Goal: Task Accomplishment & Management: Manage account settings

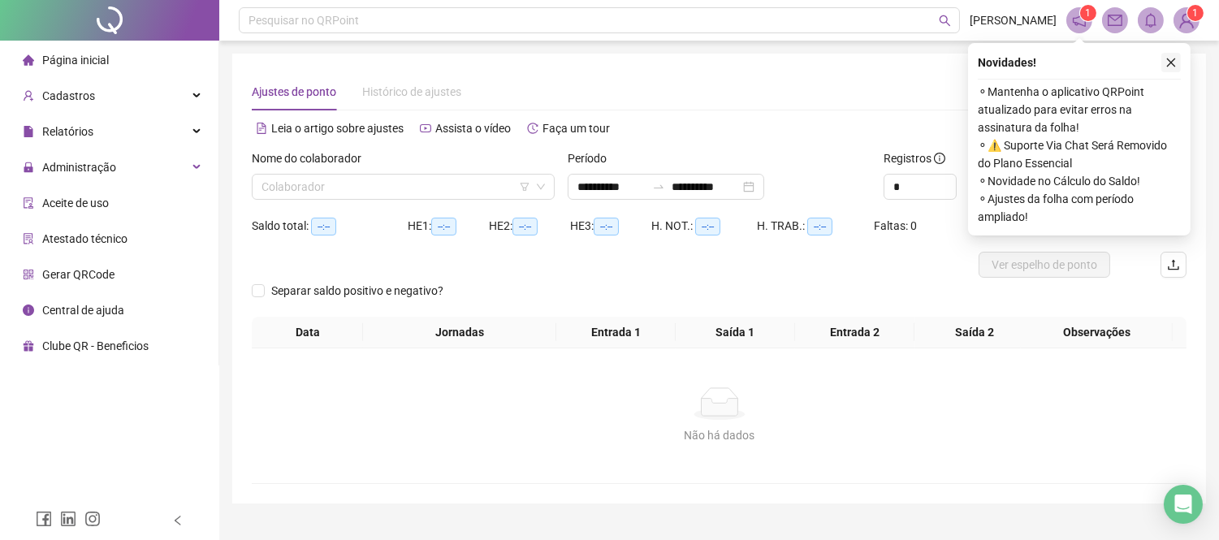
click at [1176, 63] on icon "close" at bounding box center [1170, 62] width 11 height 11
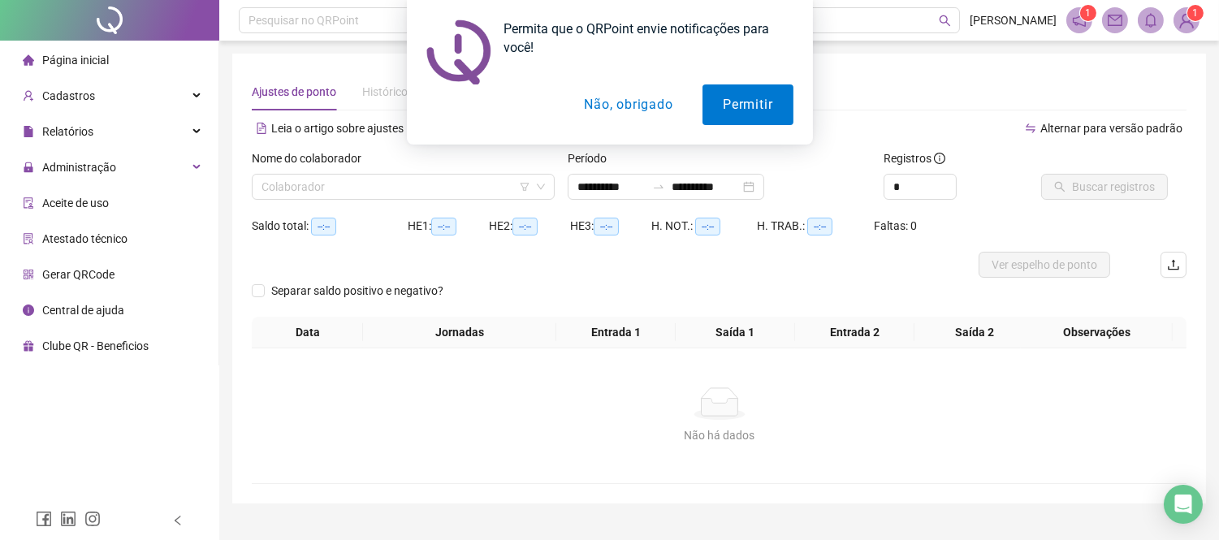
click at [601, 107] on button "Não, obrigado" at bounding box center [628, 104] width 129 height 41
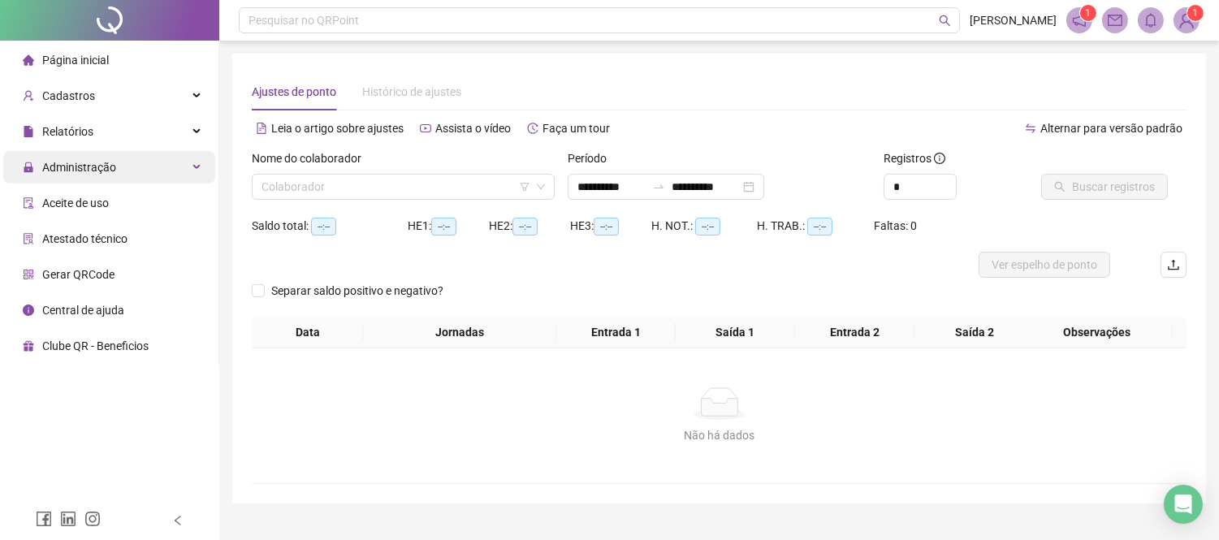
drag, startPoint x: 176, startPoint y: 162, endPoint x: 172, endPoint y: 171, distance: 9.1
click at [172, 162] on div "Administração" at bounding box center [109, 167] width 212 height 32
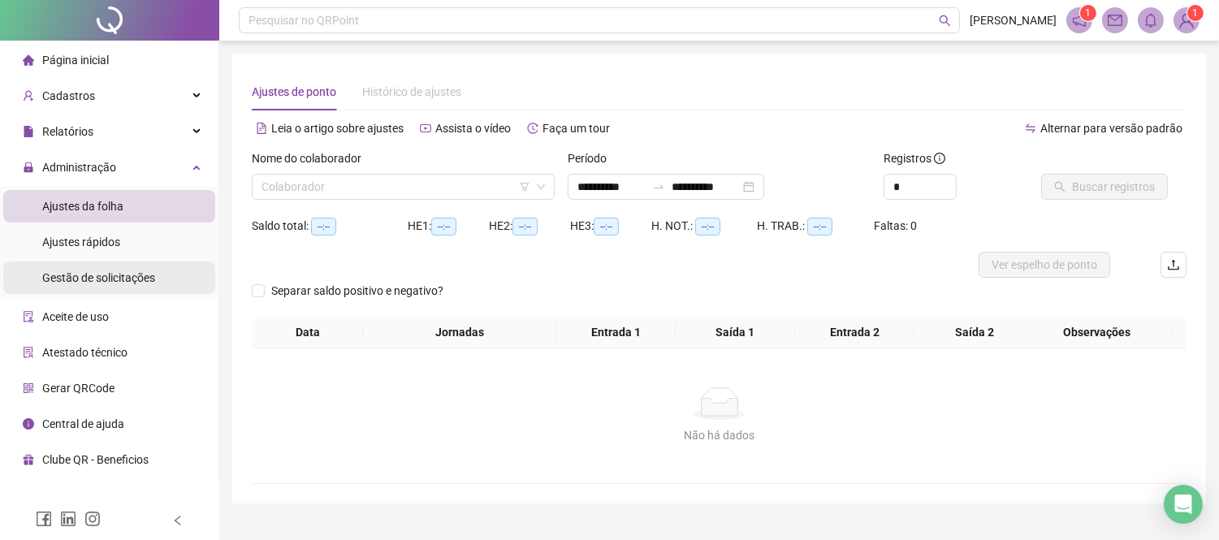
click at [158, 278] on li "Gestão de solicitações" at bounding box center [109, 278] width 212 height 32
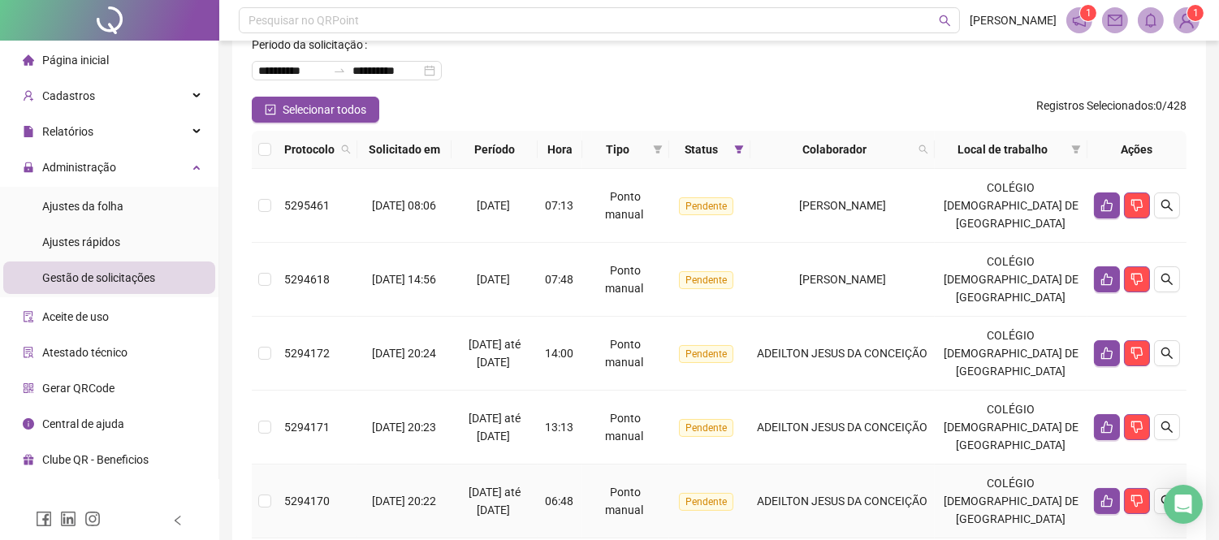
scroll to position [90, 0]
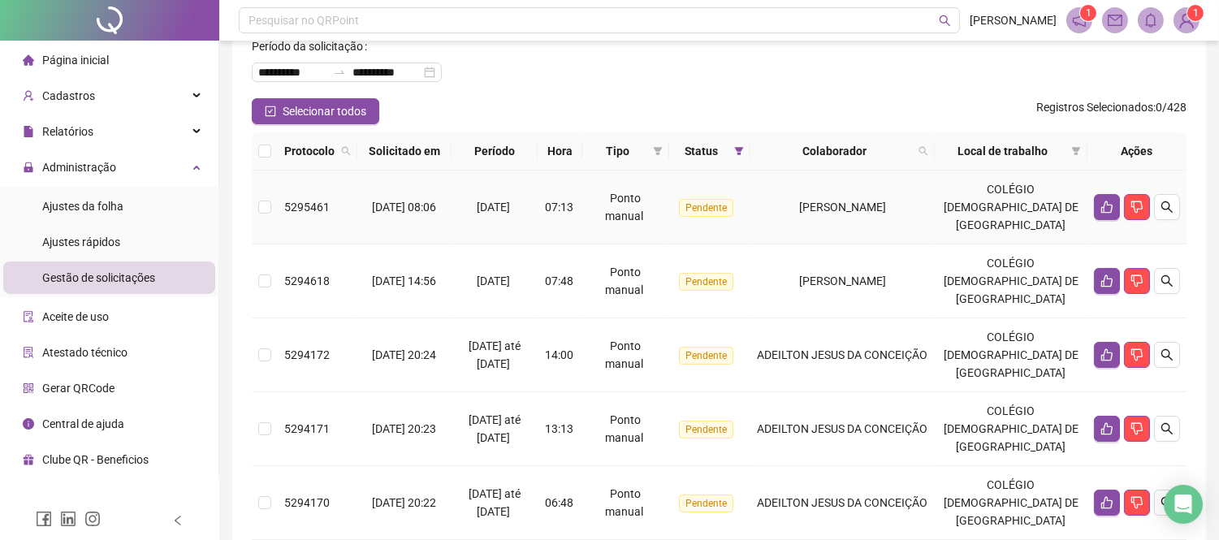
click at [936, 231] on td "[PERSON_NAME]" at bounding box center [842, 208] width 185 height 74
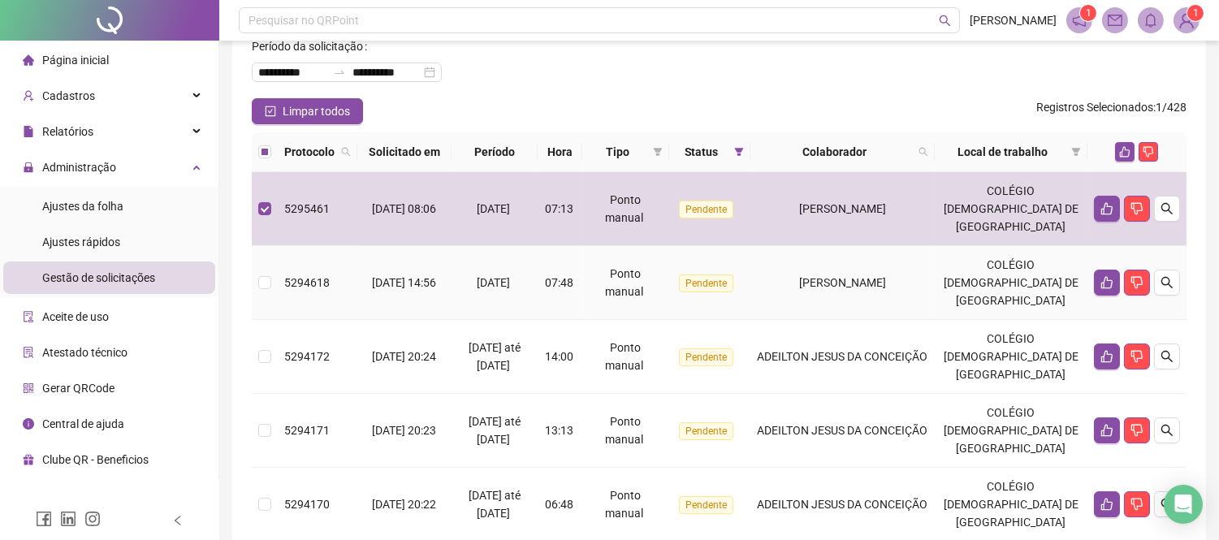
click at [886, 279] on span "[PERSON_NAME]" at bounding box center [842, 282] width 87 height 13
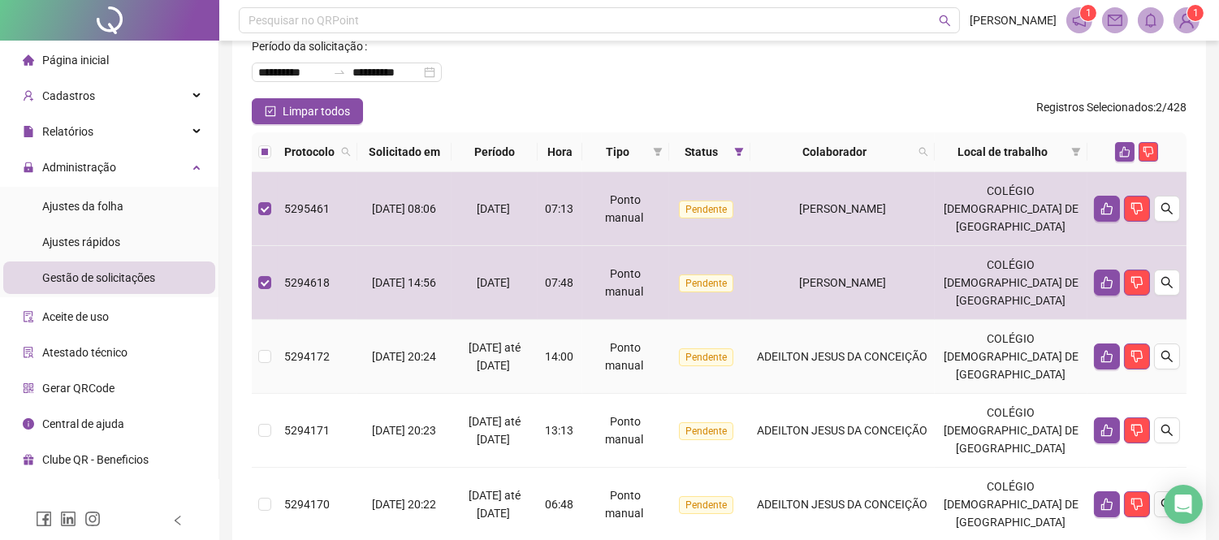
click at [929, 348] on div "ADEILTON JESUS DA CONCEIÇÃO" at bounding box center [843, 357] width 172 height 18
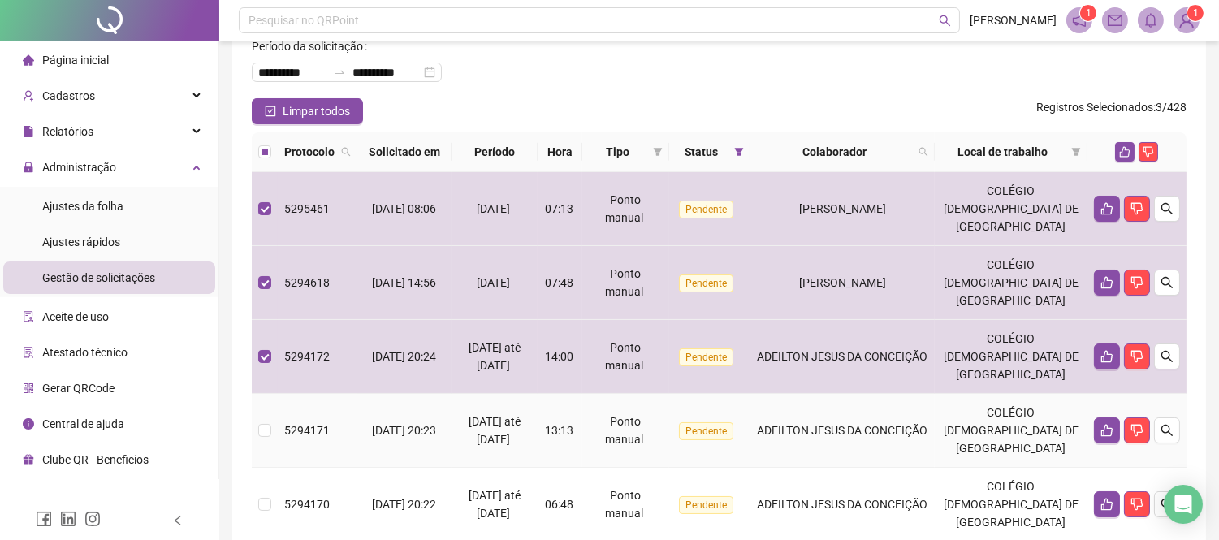
click at [929, 422] on div "ADEILTON JESUS DA CONCEIÇÃO" at bounding box center [843, 431] width 172 height 18
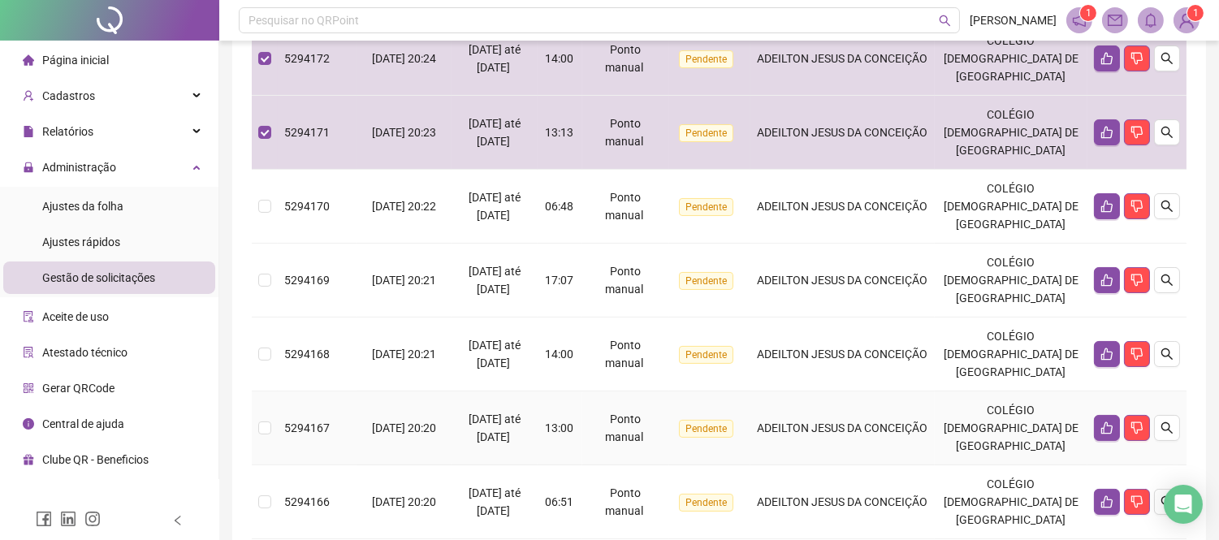
scroll to position [361, 0]
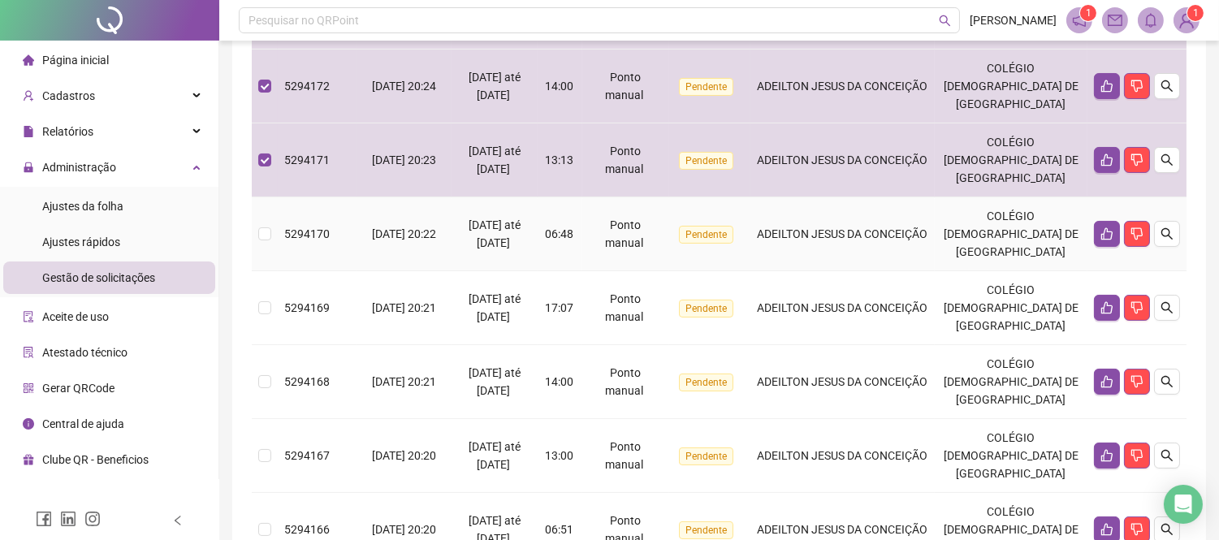
click at [827, 245] on td "ADEILTON JESUS DA CONCEIÇÃO" at bounding box center [842, 234] width 185 height 74
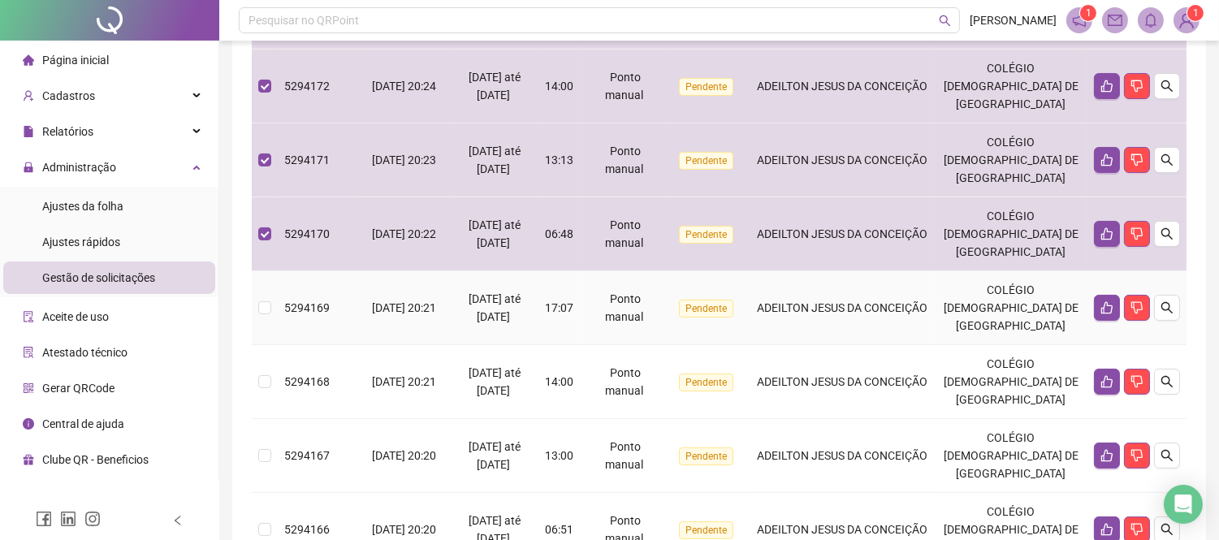
click at [829, 299] on div "ADEILTON JESUS DA CONCEIÇÃO" at bounding box center [843, 308] width 172 height 18
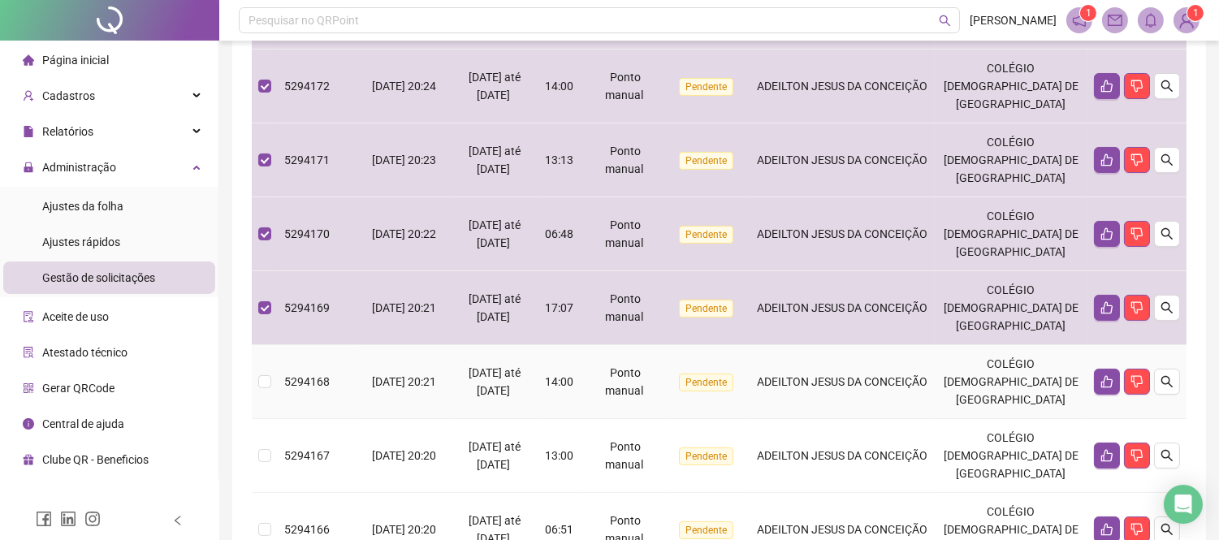
click at [841, 375] on span "ADEILTON JESUS DA CONCEIÇÃO" at bounding box center [842, 381] width 171 height 13
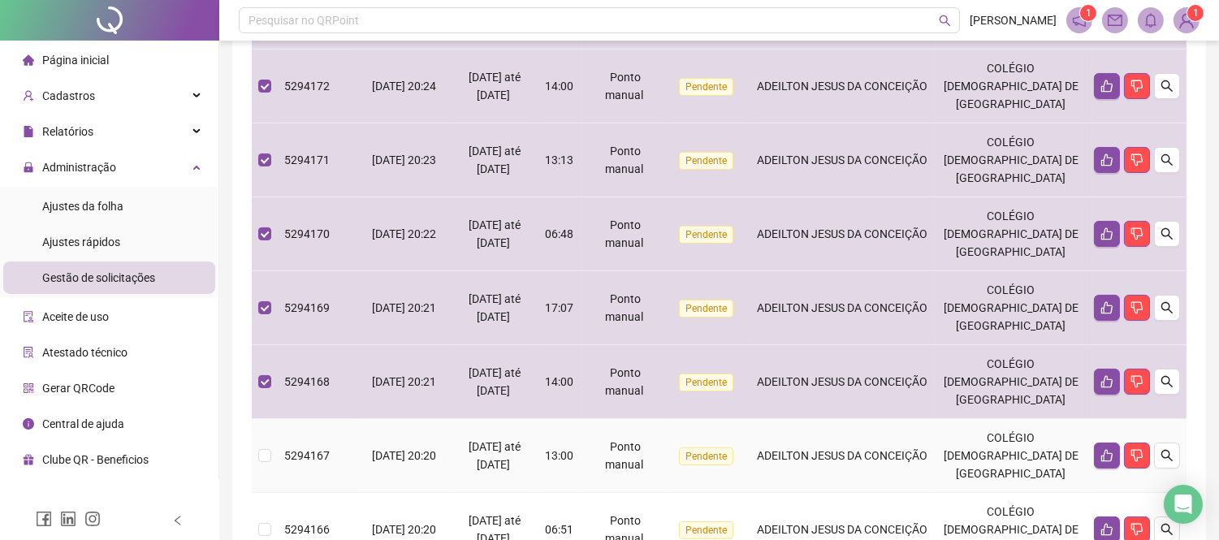
click at [831, 449] on span "ADEILTON JESUS DA CONCEIÇÃO" at bounding box center [842, 455] width 171 height 13
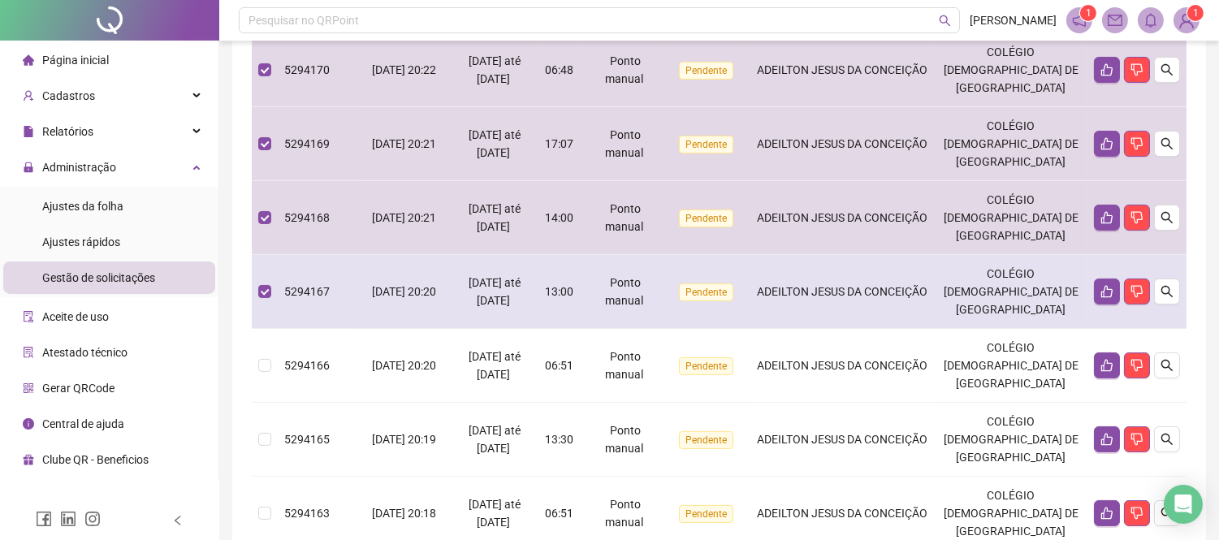
scroll to position [541, 0]
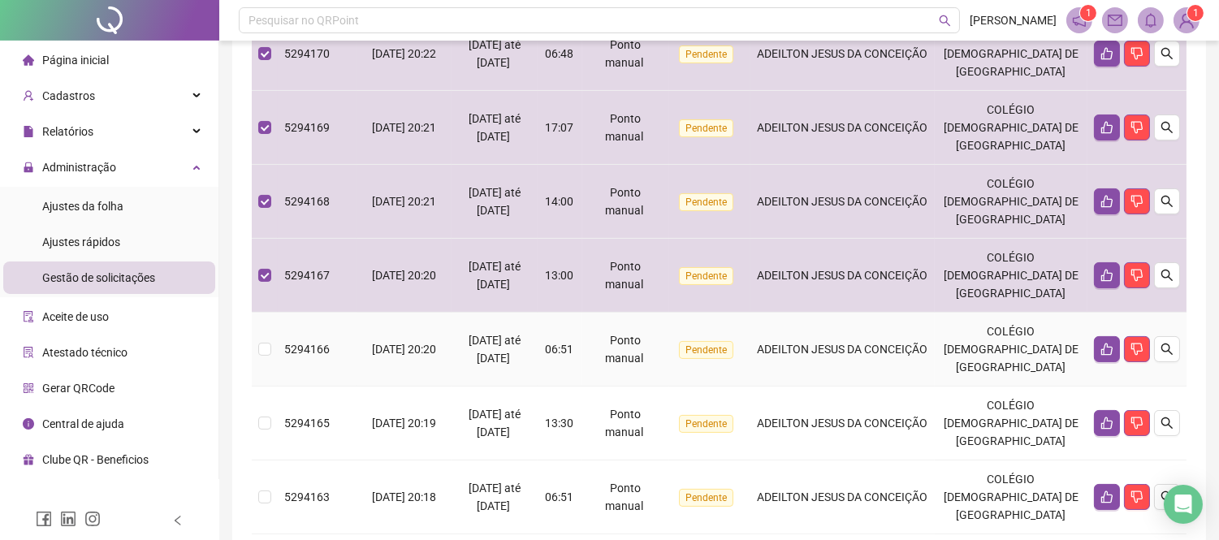
click at [838, 343] on span "ADEILTON JESUS DA CONCEIÇÃO" at bounding box center [842, 349] width 171 height 13
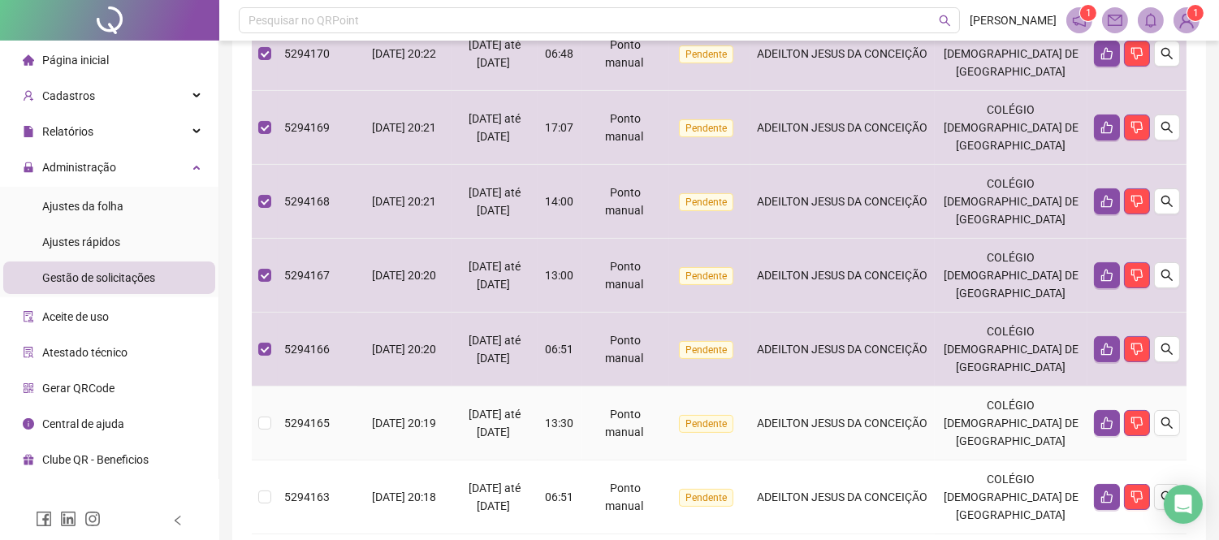
click at [867, 430] on div "ADEILTON JESUS DA CONCEIÇÃO" at bounding box center [843, 423] width 172 height 18
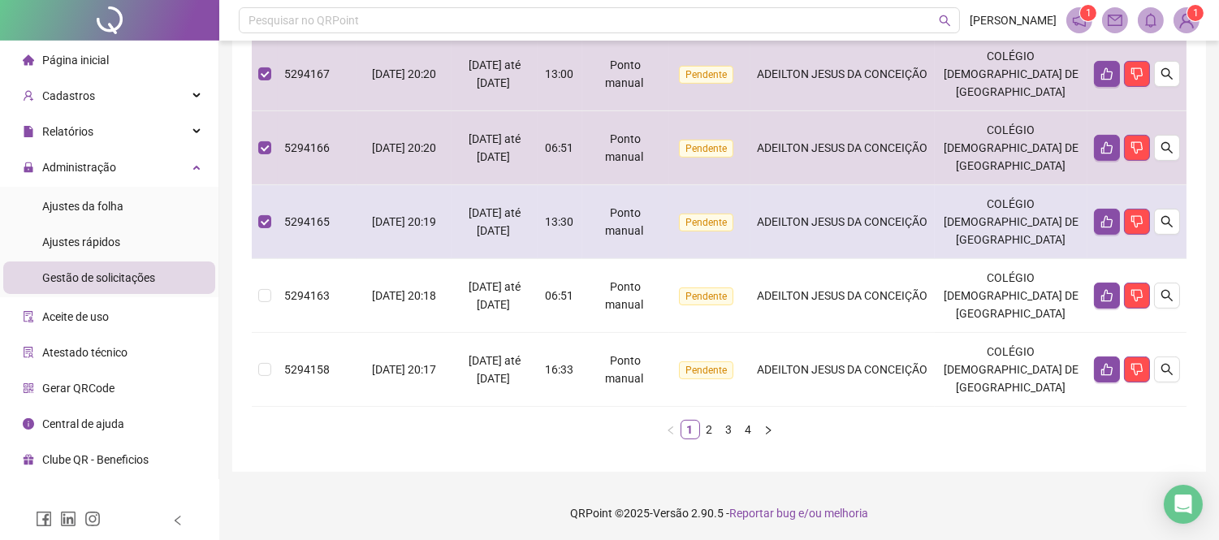
scroll to position [743, 0]
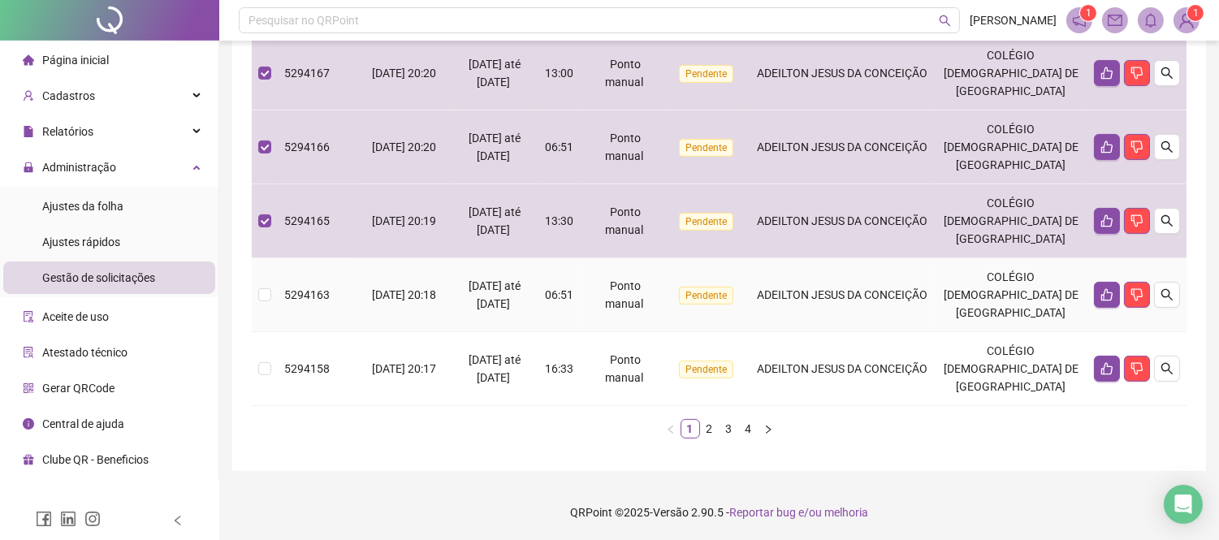
click at [841, 304] on td "ADEILTON JESUS DA CONCEIÇÃO" at bounding box center [842, 295] width 185 height 74
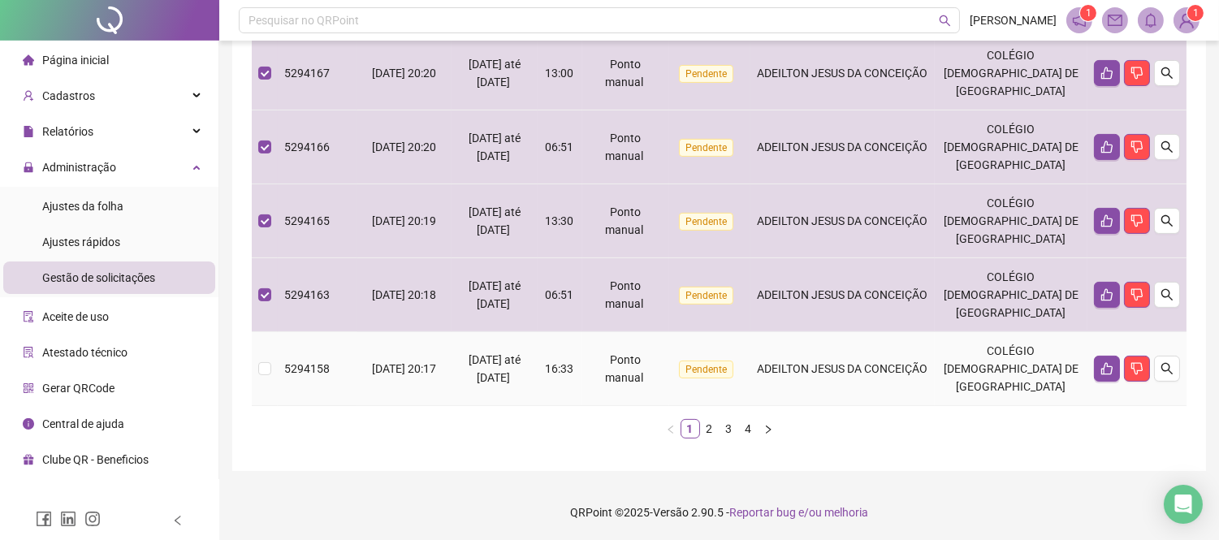
click at [859, 366] on span "ADEILTON JESUS DA CONCEIÇÃO" at bounding box center [842, 368] width 171 height 13
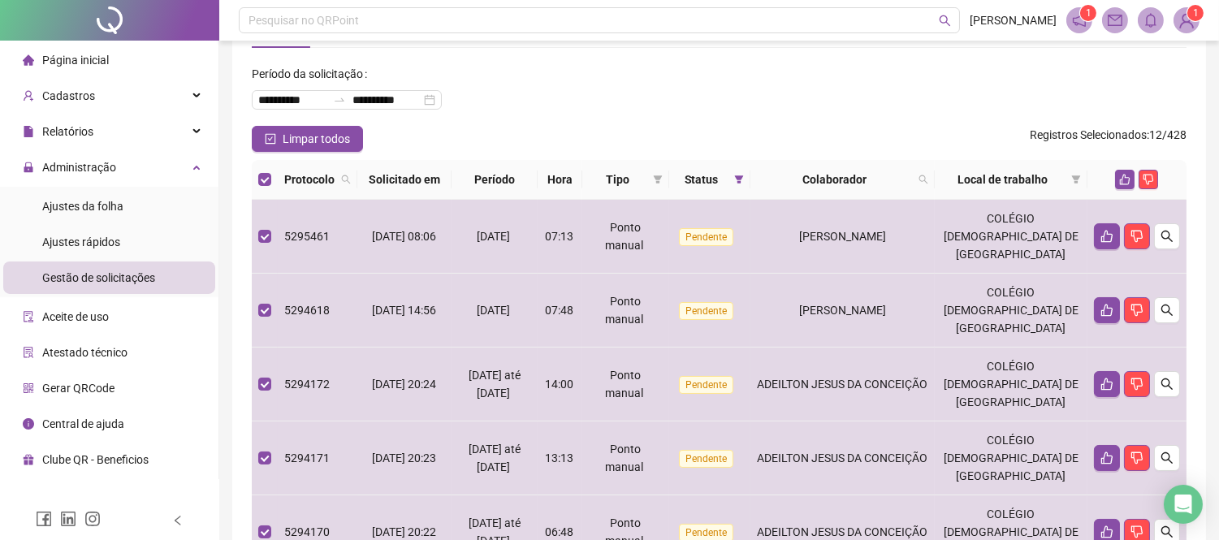
scroll to position [0, 0]
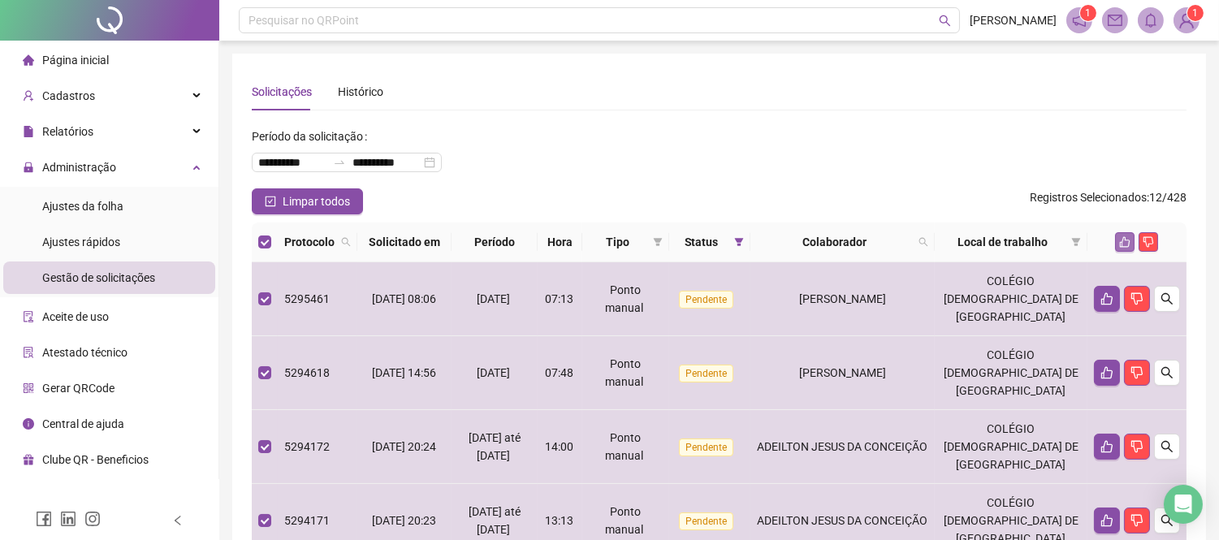
click at [1123, 241] on icon "like" at bounding box center [1124, 241] width 11 height 11
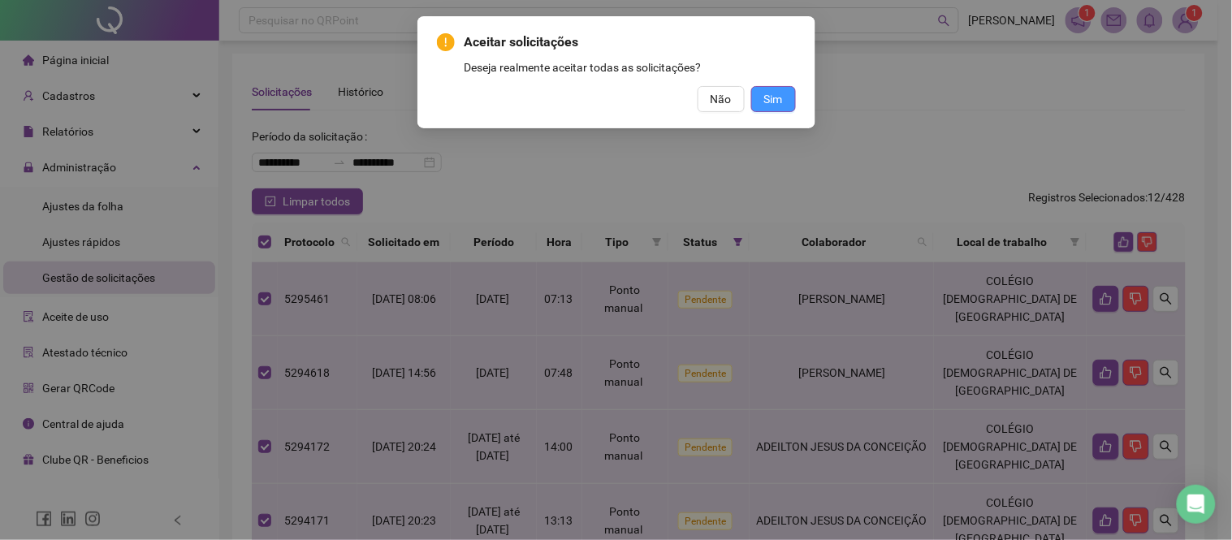
click at [792, 101] on button "Sim" at bounding box center [773, 99] width 45 height 26
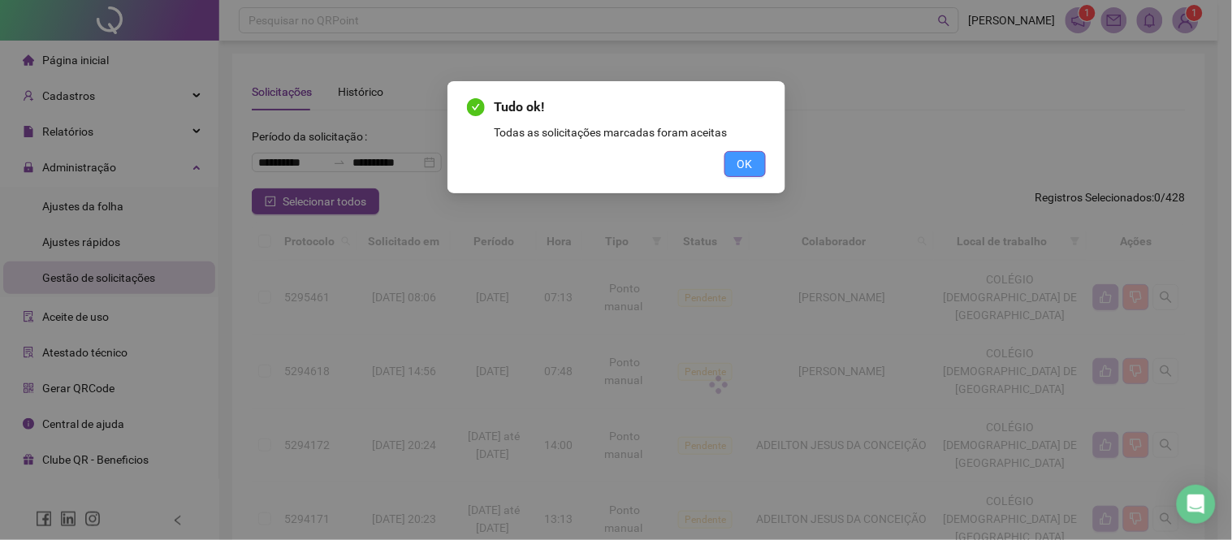
click at [742, 165] on span "OK" at bounding box center [744, 164] width 15 height 18
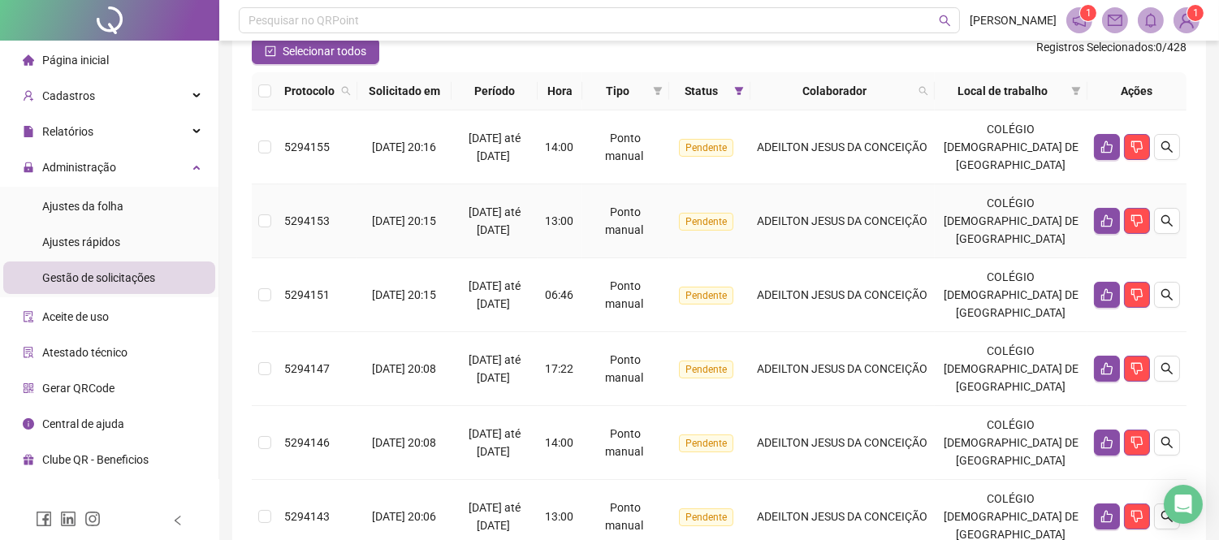
scroll to position [180, 0]
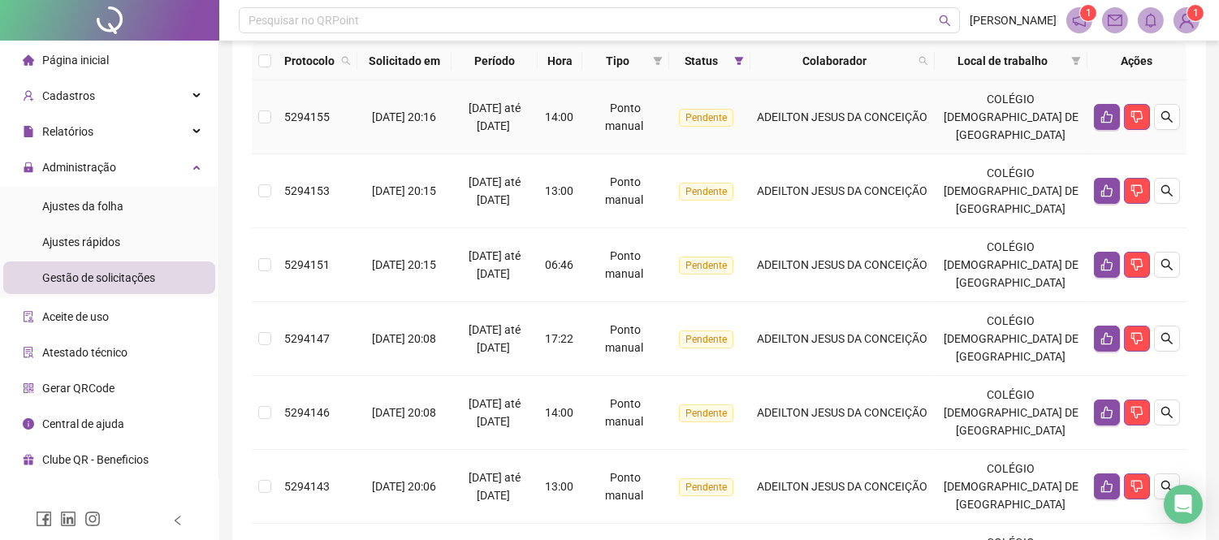
click at [794, 97] on td "ADEILTON JESUS DA CONCEIÇÃO" at bounding box center [842, 117] width 185 height 74
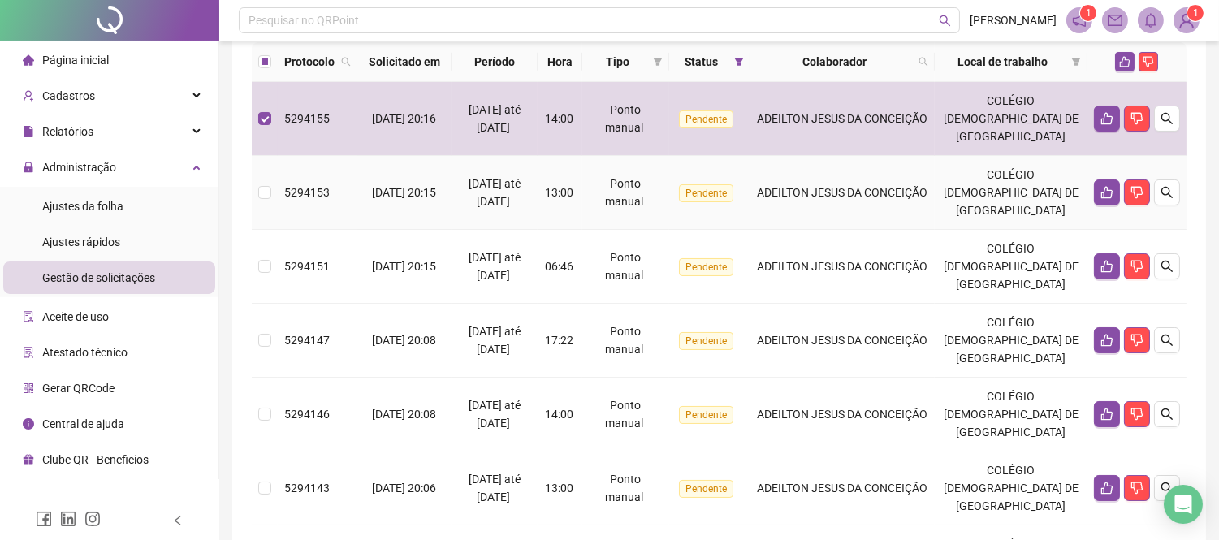
click at [828, 195] on span "ADEILTON JESUS DA CONCEIÇÃO" at bounding box center [842, 192] width 171 height 13
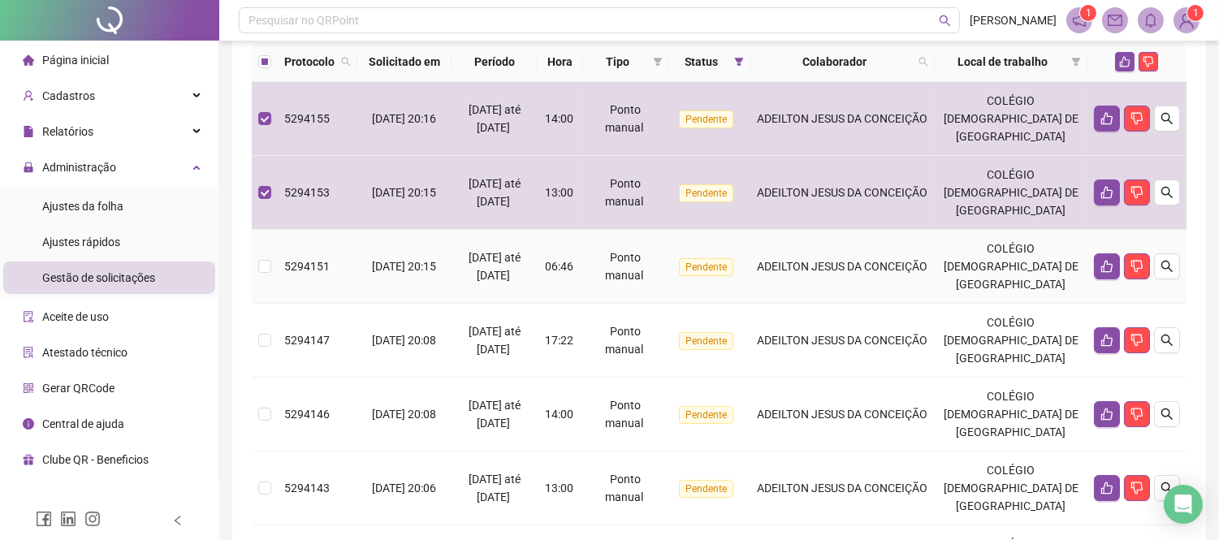
click at [871, 282] on td "ADEILTON JESUS DA CONCEIÇÃO" at bounding box center [842, 267] width 185 height 74
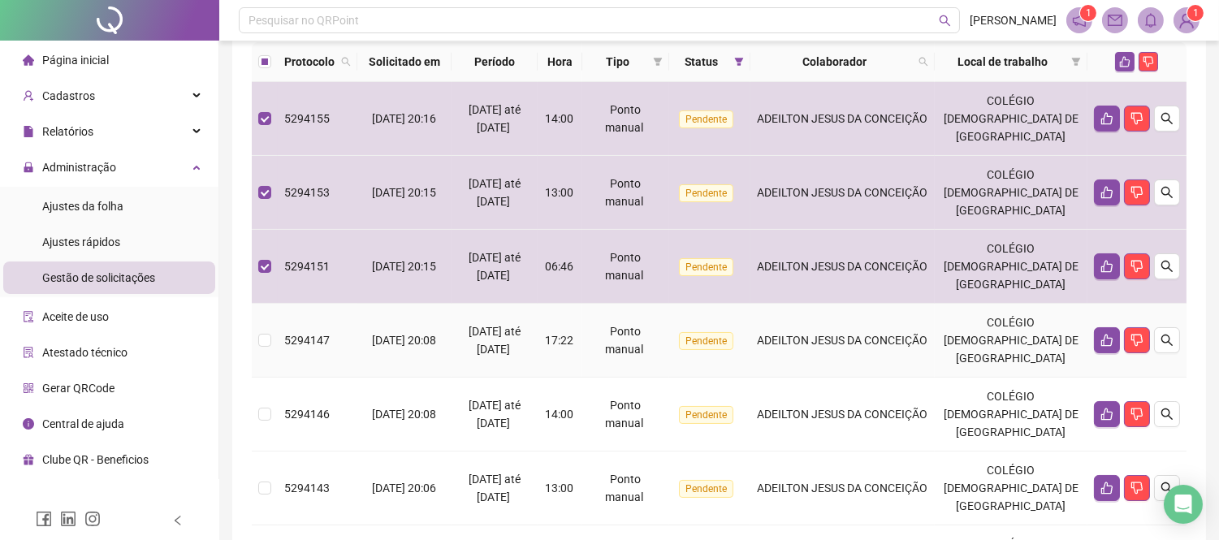
click at [871, 353] on td "ADEILTON JESUS DA CONCEIÇÃO" at bounding box center [842, 341] width 185 height 74
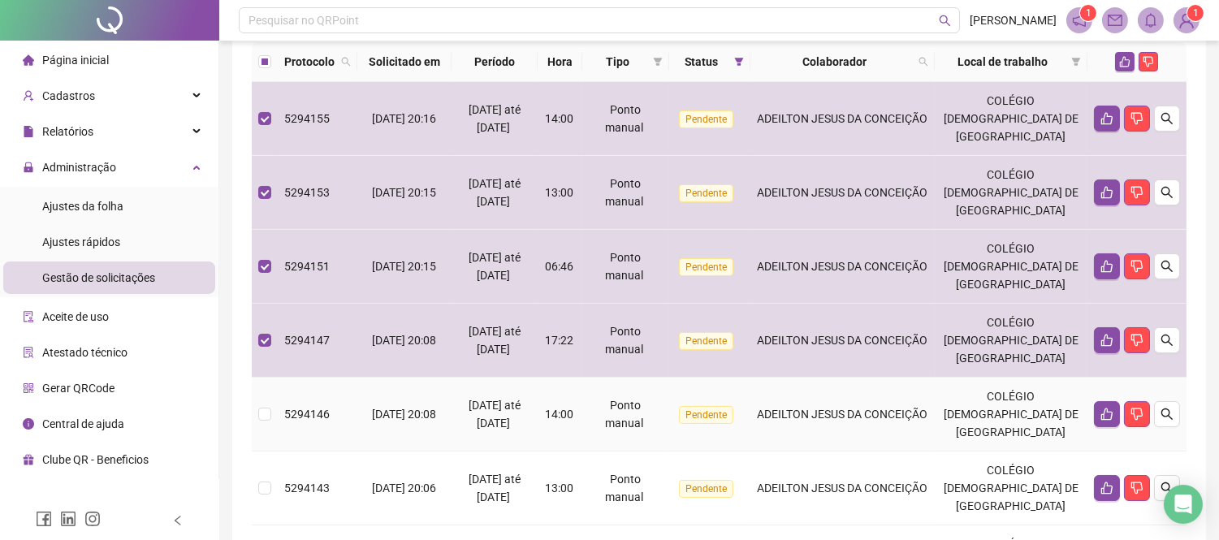
click at [890, 408] on span "ADEILTON JESUS DA CONCEIÇÃO" at bounding box center [842, 414] width 171 height 13
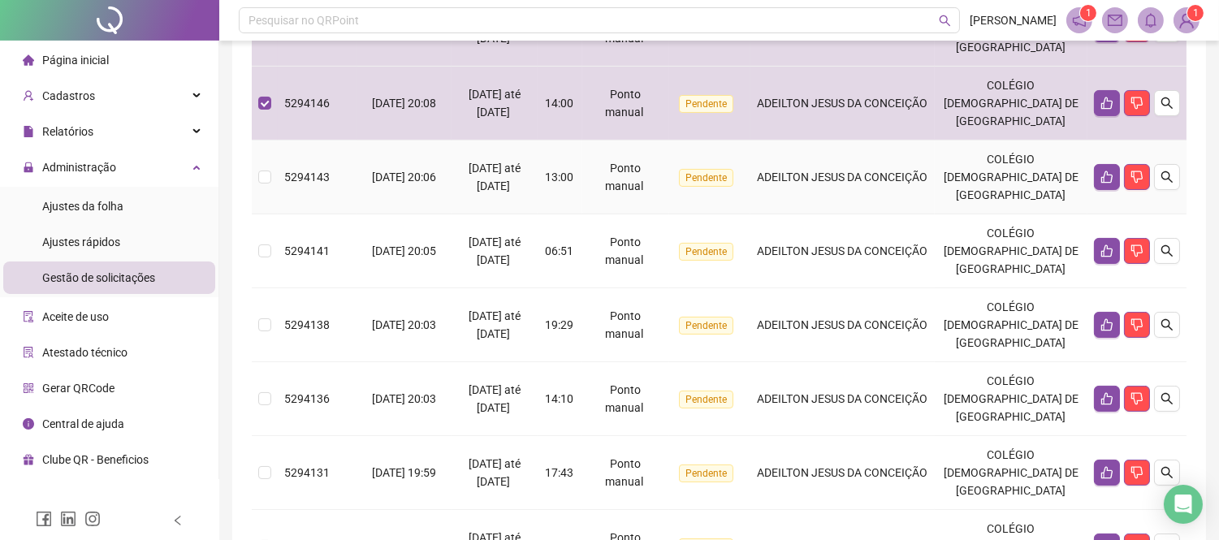
scroll to position [541, 0]
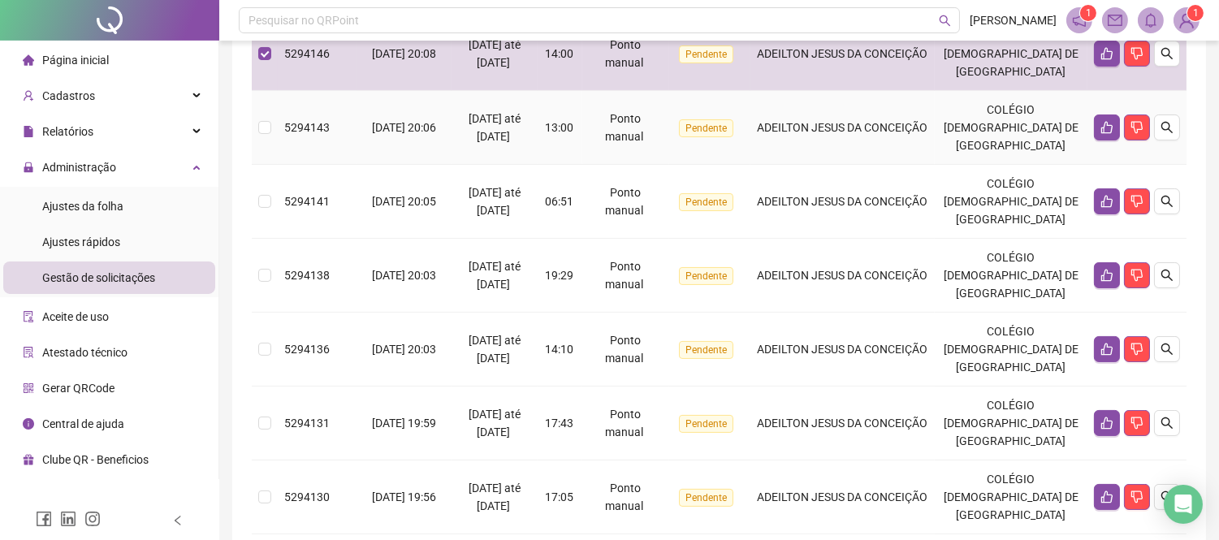
click at [822, 123] on span "ADEILTON JESUS DA CONCEIÇÃO" at bounding box center [842, 127] width 171 height 13
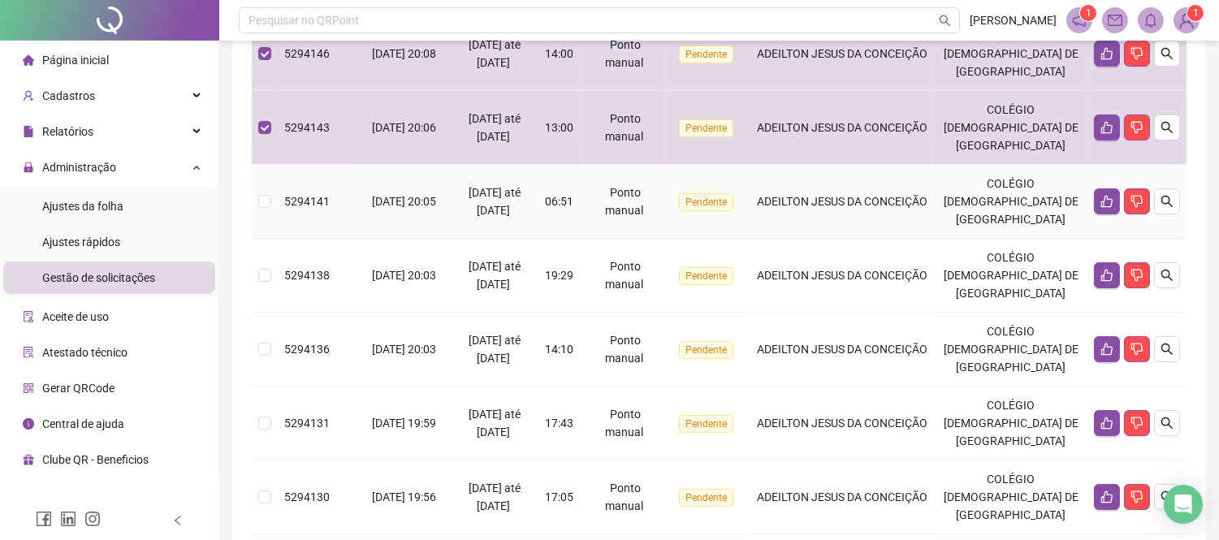
click at [830, 207] on span "ADEILTON JESUS DA CONCEIÇÃO" at bounding box center [842, 201] width 171 height 13
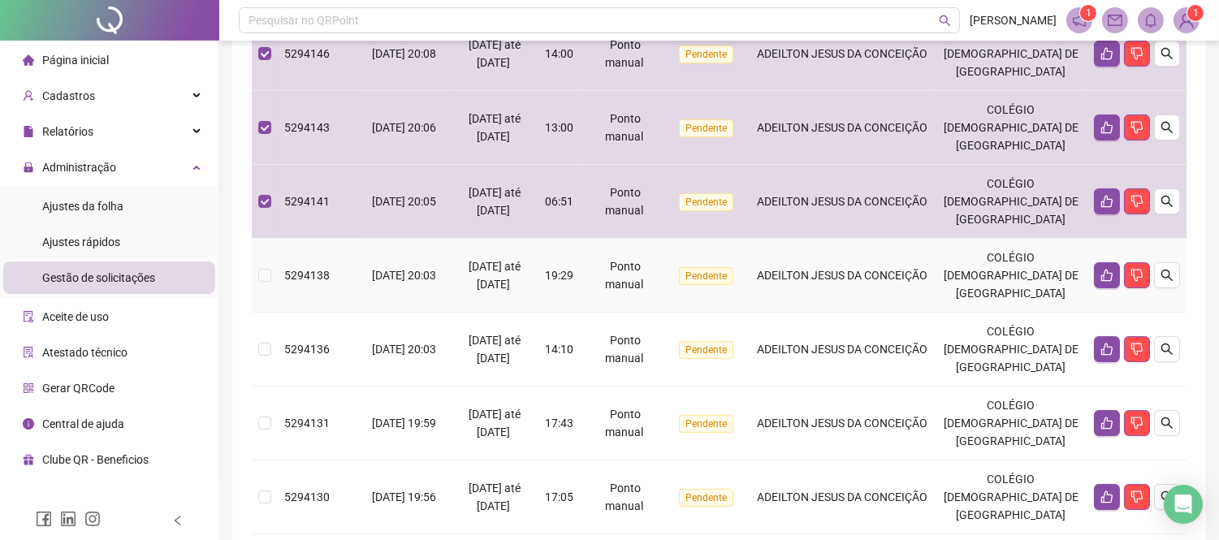
click at [832, 279] on span "ADEILTON JESUS DA CONCEIÇÃO" at bounding box center [842, 275] width 171 height 13
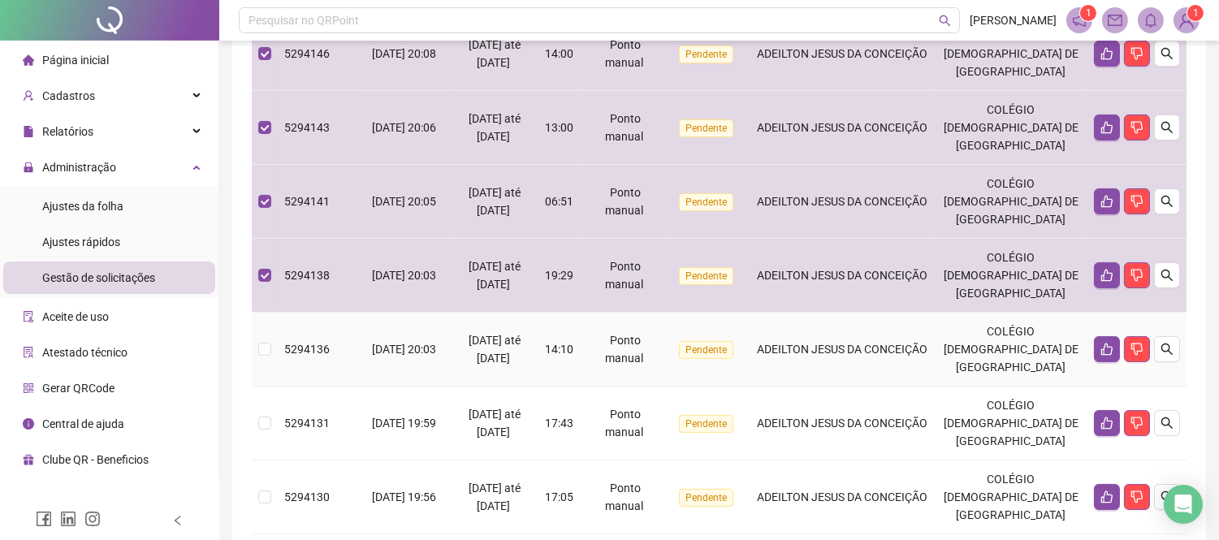
drag, startPoint x: 840, startPoint y: 354, endPoint x: 848, endPoint y: 393, distance: 39.8
click at [841, 360] on td "ADEILTON JESUS DA CONCEIÇÃO" at bounding box center [842, 350] width 185 height 74
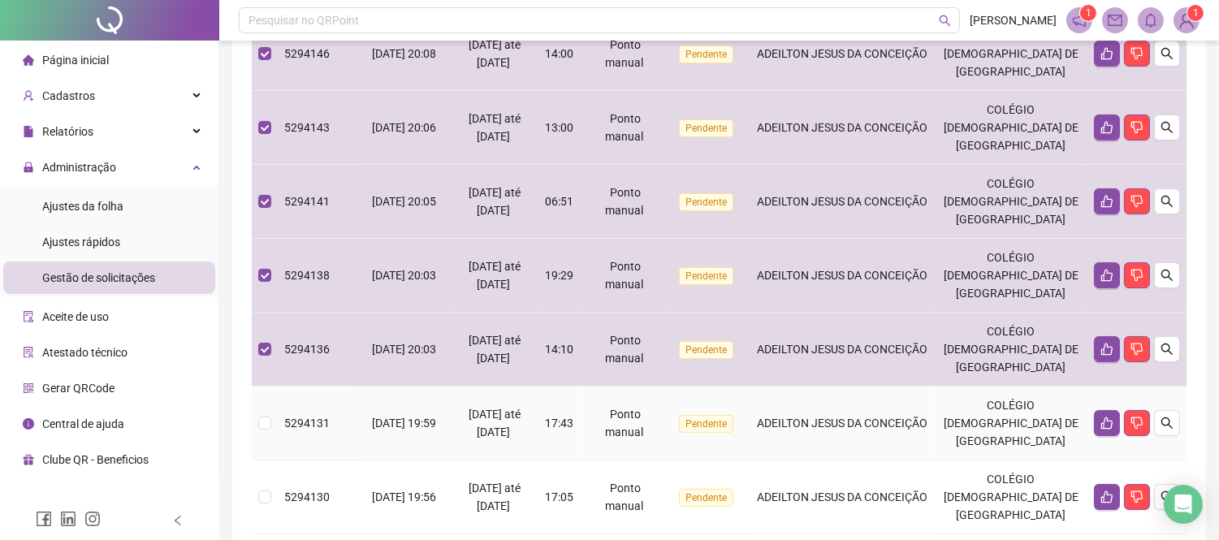
click at [857, 417] on span "ADEILTON JESUS DA CONCEIÇÃO" at bounding box center [842, 423] width 171 height 13
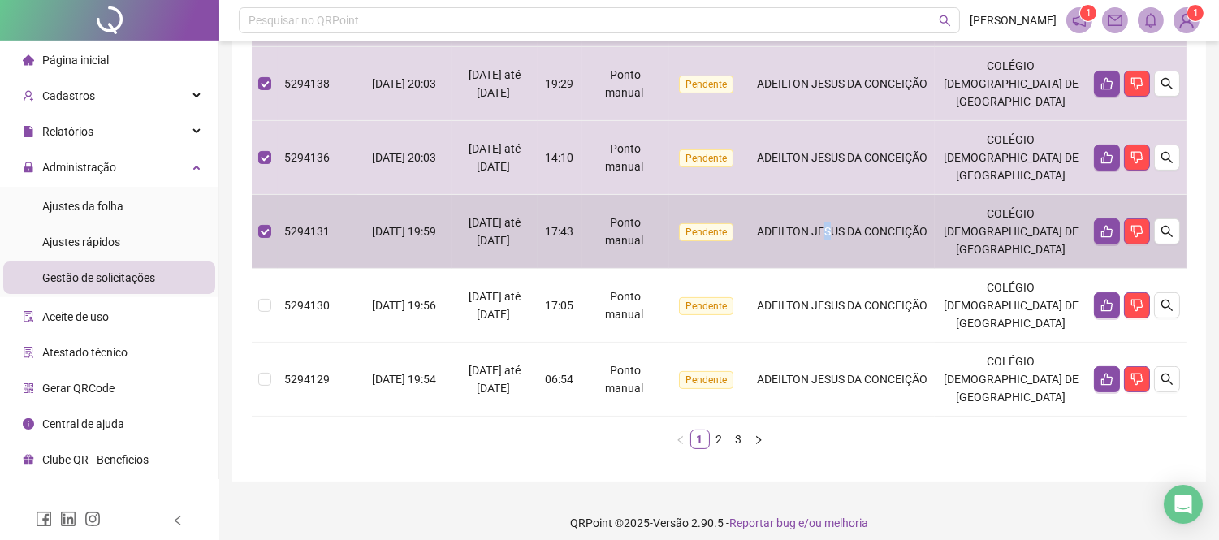
scroll to position [743, 0]
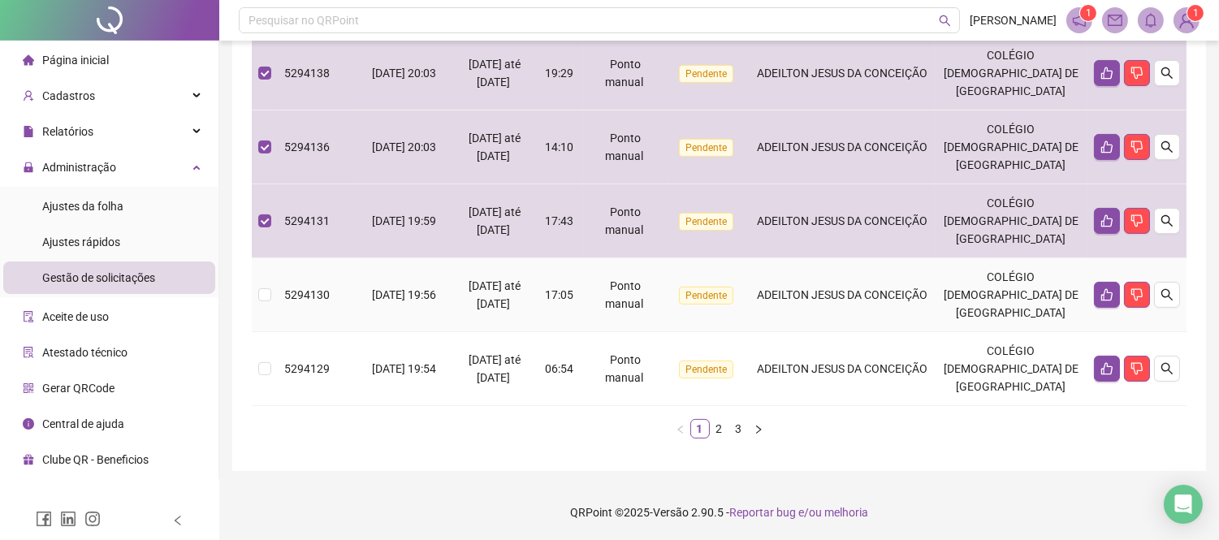
click at [862, 284] on td "ADEILTON JESUS DA CONCEIÇÃO" at bounding box center [842, 295] width 185 height 74
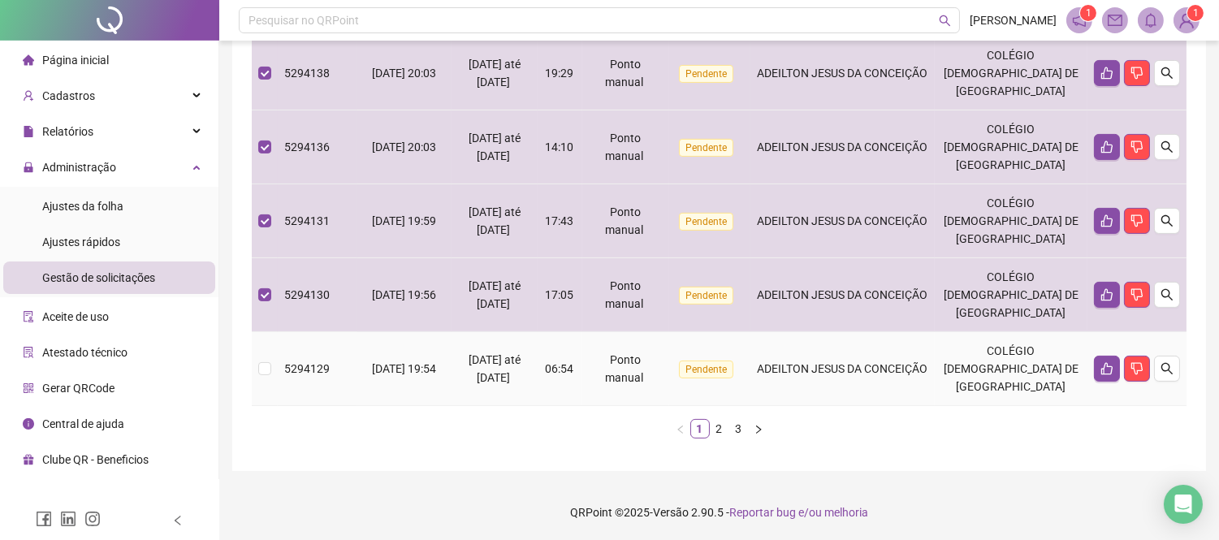
click at [854, 374] on span "ADEILTON JESUS DA CONCEIÇÃO" at bounding box center [842, 368] width 171 height 13
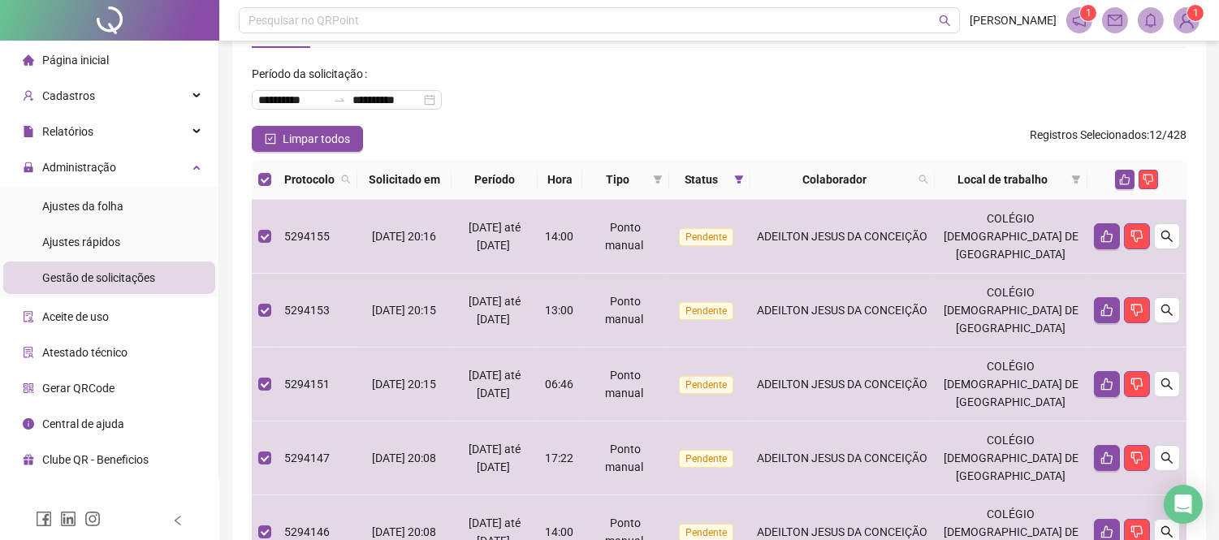
scroll to position [21, 0]
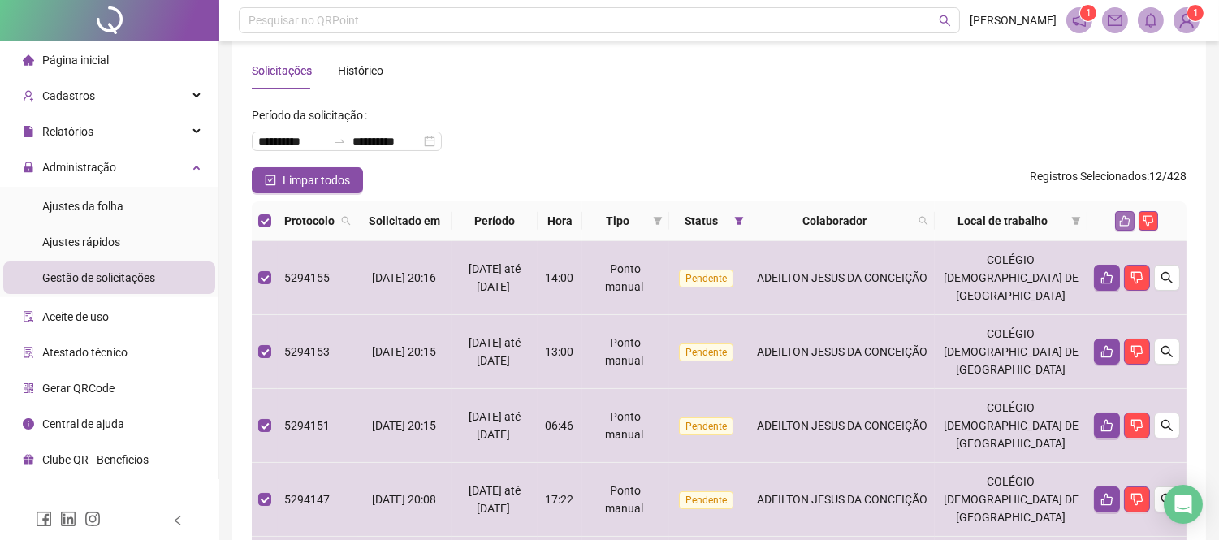
click at [1123, 217] on icon "like" at bounding box center [1125, 221] width 11 height 11
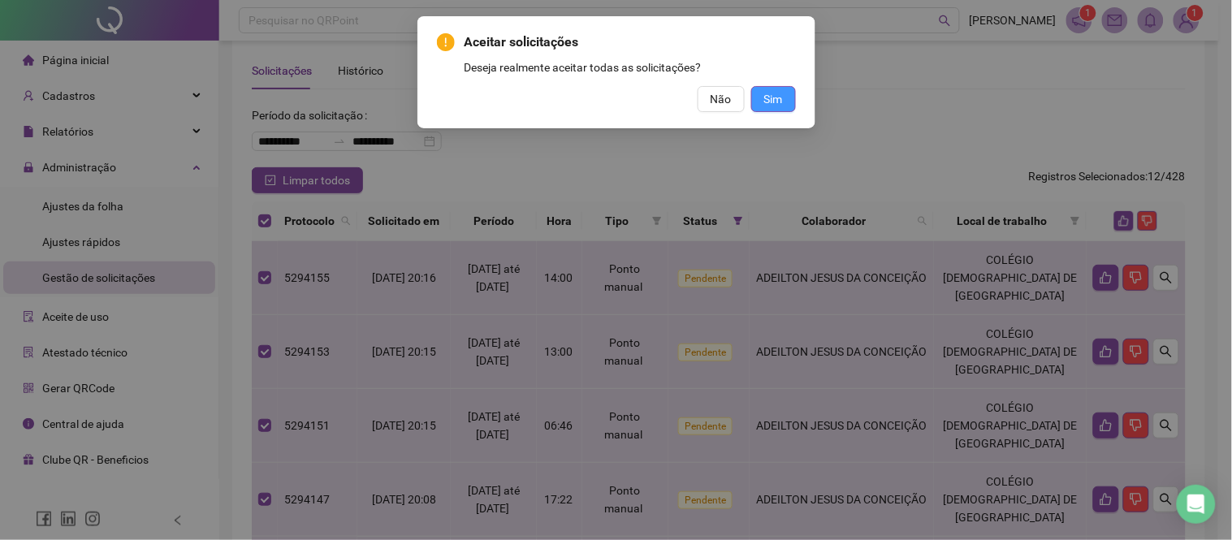
click at [789, 96] on button "Sim" at bounding box center [773, 99] width 45 height 26
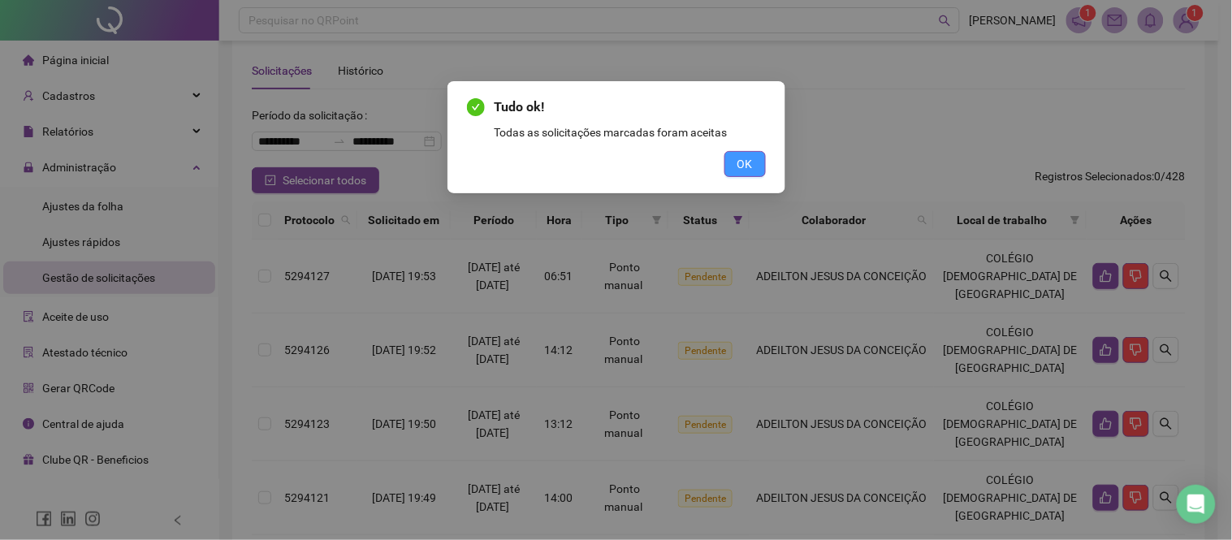
click at [745, 171] on span "OK" at bounding box center [744, 164] width 15 height 18
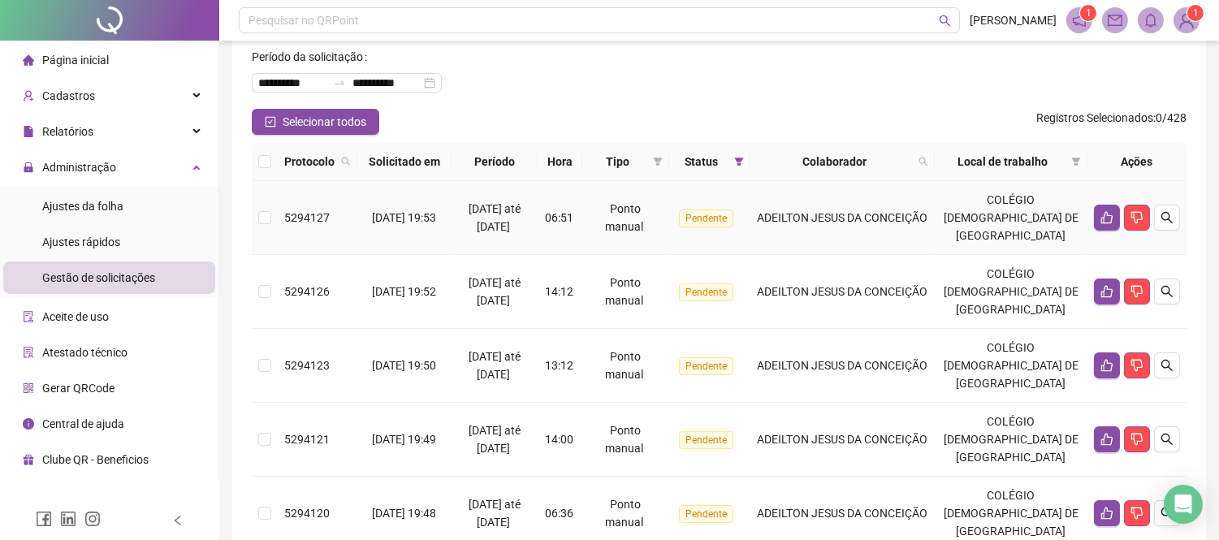
scroll to position [111, 0]
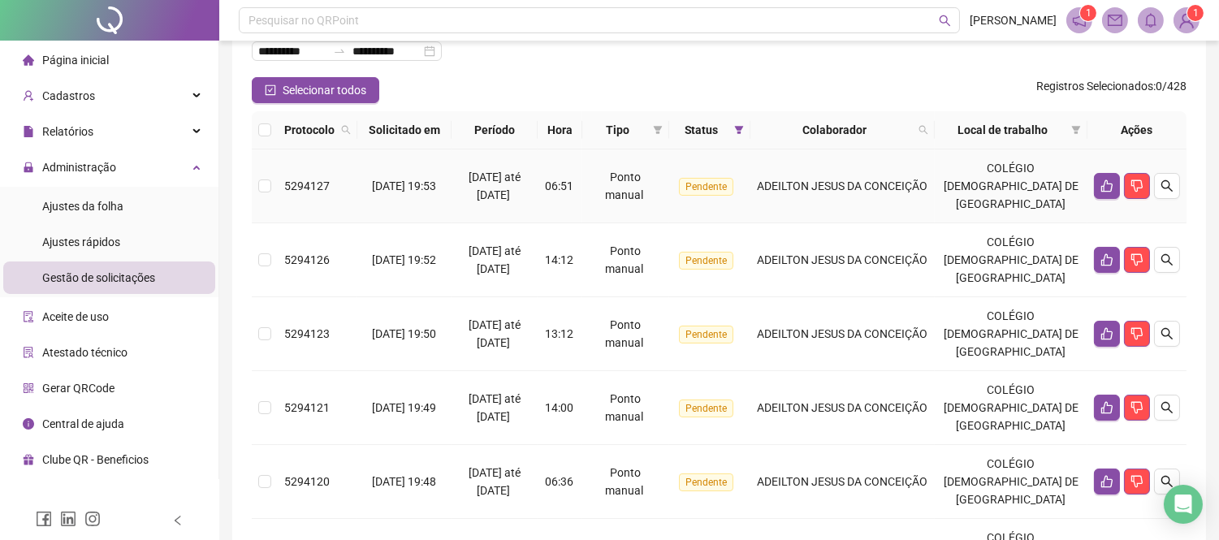
click at [846, 196] on td "ADEILTON JESUS DA CONCEIÇÃO" at bounding box center [842, 186] width 185 height 74
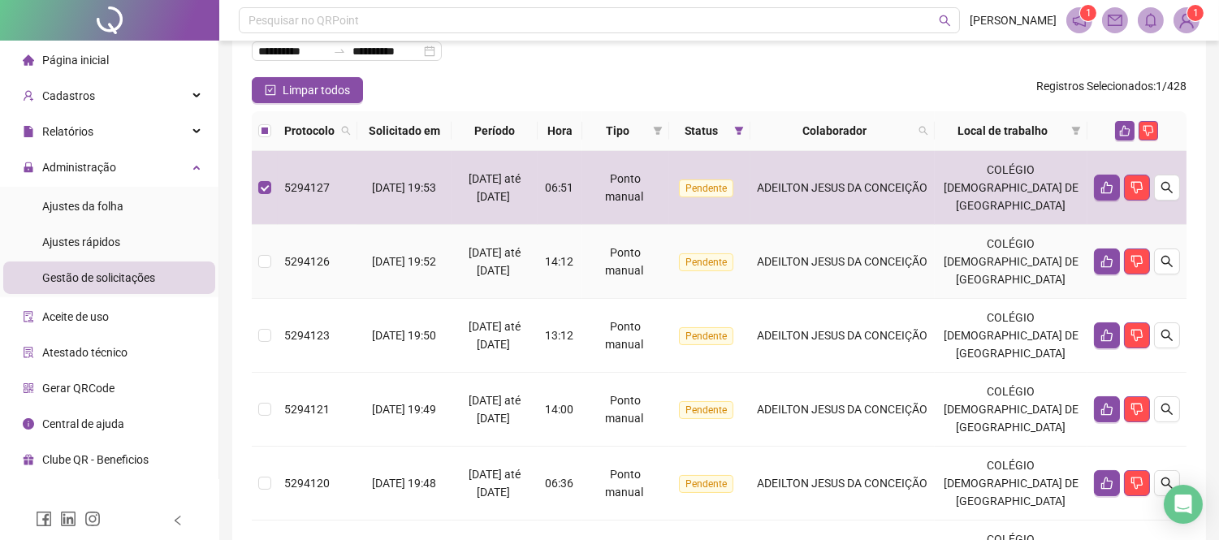
drag, startPoint x: 850, startPoint y: 270, endPoint x: 851, endPoint y: 325, distance: 54.4
click at [850, 271] on td "ADEILTON JESUS DA CONCEIÇÃO" at bounding box center [842, 262] width 185 height 74
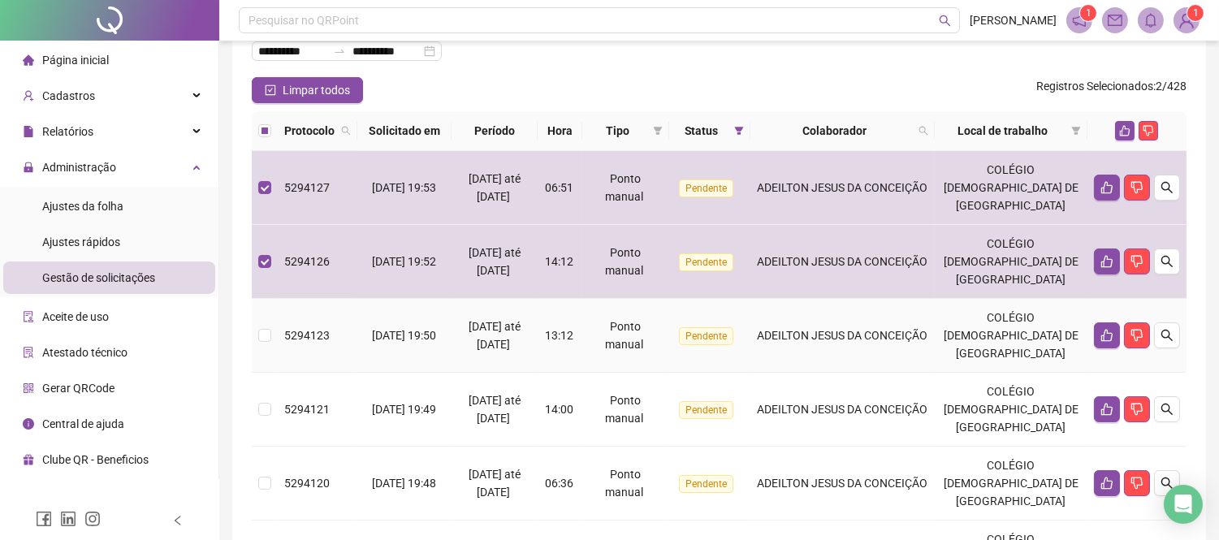
click at [855, 344] on td "ADEILTON JESUS DA CONCEIÇÃO" at bounding box center [842, 336] width 185 height 74
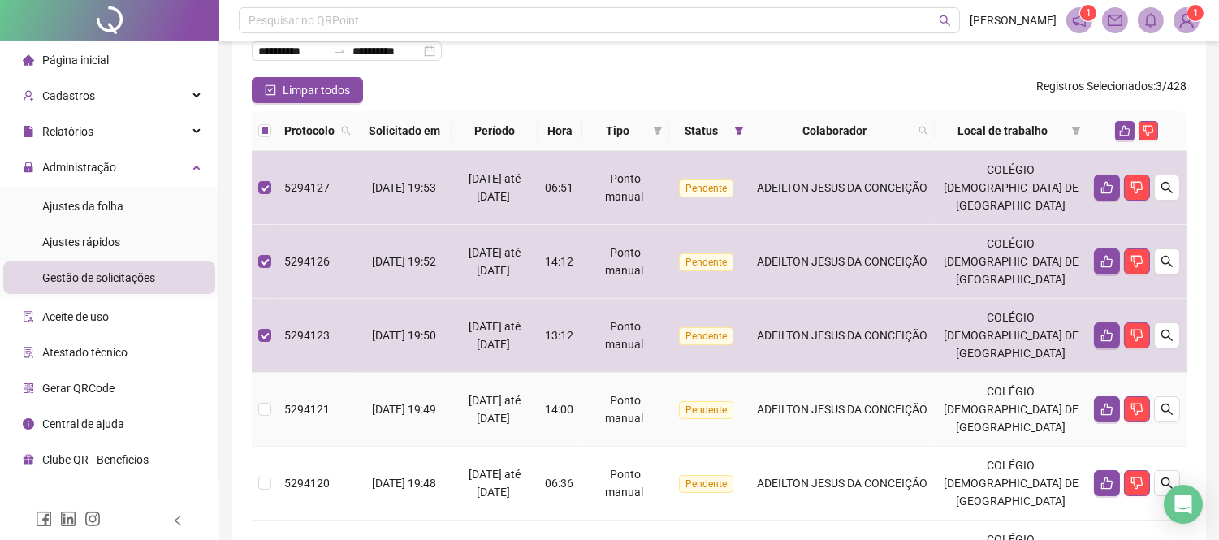
click at [856, 412] on span "ADEILTON JESUS DA CONCEIÇÃO" at bounding box center [842, 409] width 171 height 13
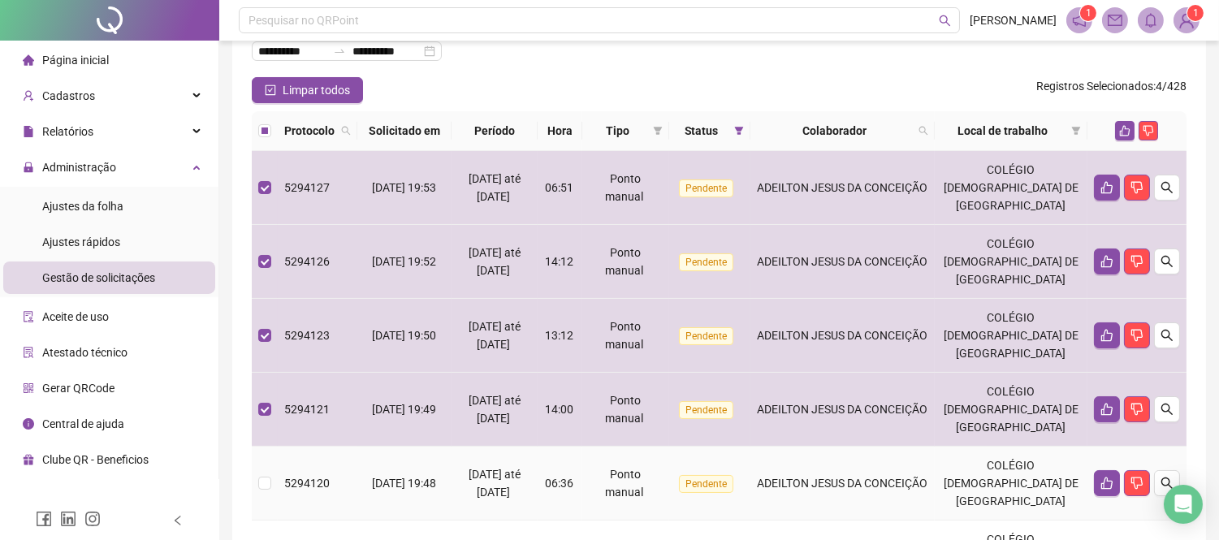
click at [857, 451] on td "ADEILTON JESUS DA CONCEIÇÃO" at bounding box center [842, 484] width 185 height 74
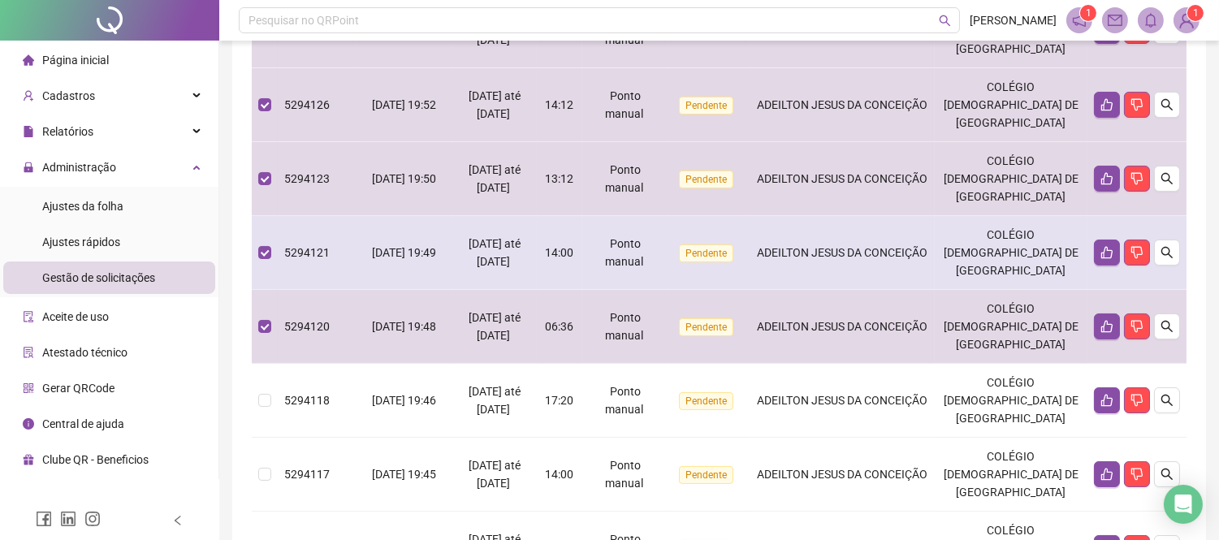
scroll to position [473, 0]
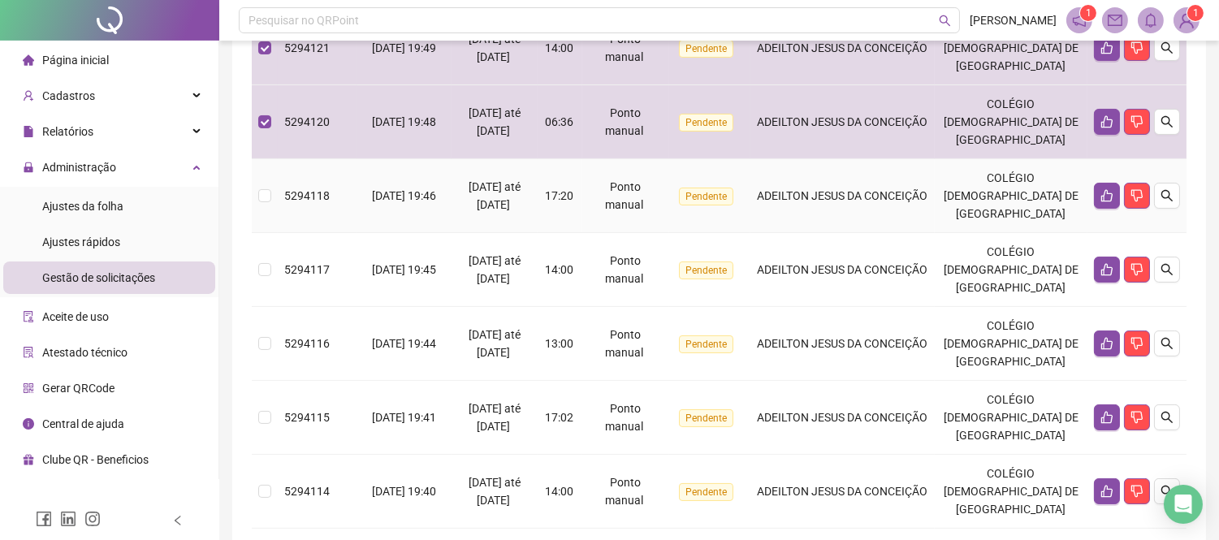
click at [884, 222] on td "ADEILTON JESUS DA CONCEIÇÃO" at bounding box center [842, 196] width 185 height 74
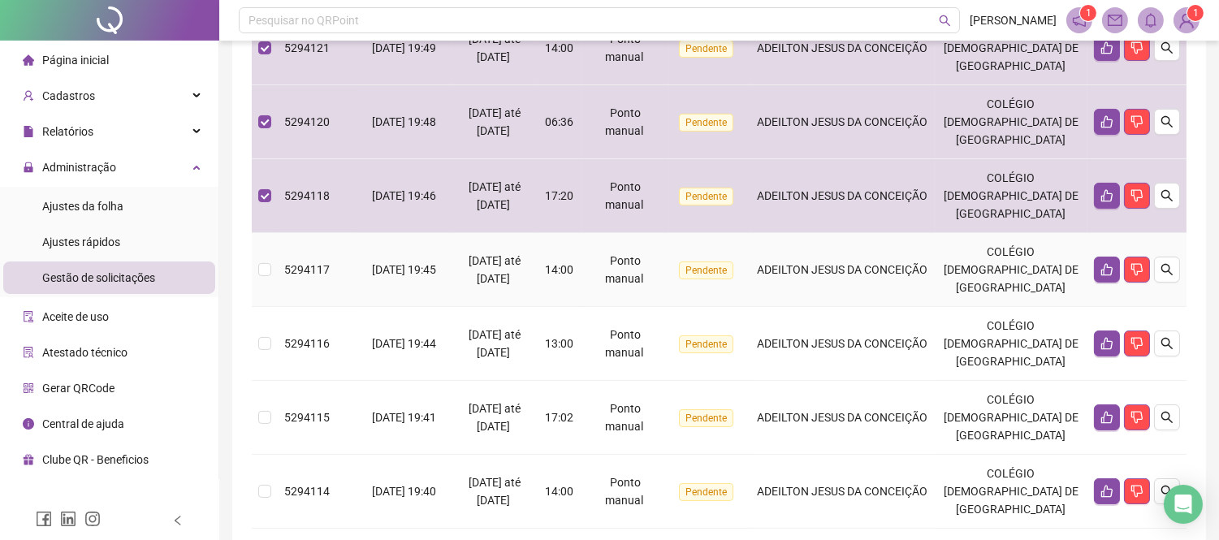
click at [899, 269] on span "ADEILTON JESUS DA CONCEIÇÃO" at bounding box center [842, 269] width 171 height 13
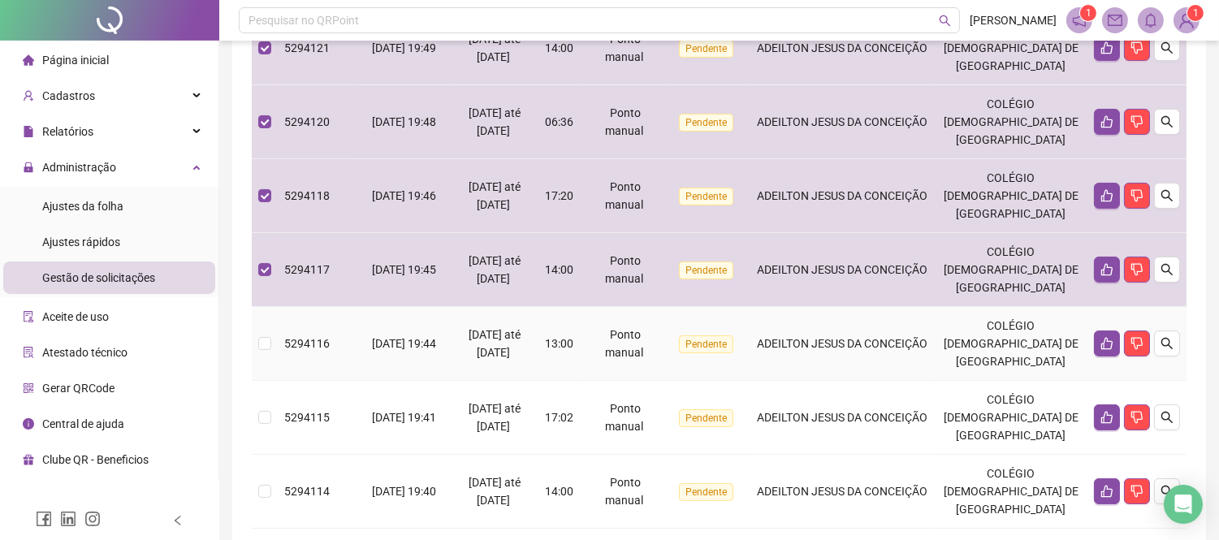
drag, startPoint x: 910, startPoint y: 335, endPoint x: 898, endPoint y: 374, distance: 40.6
click at [910, 337] on span "ADEILTON JESUS DA CONCEIÇÃO" at bounding box center [842, 343] width 171 height 13
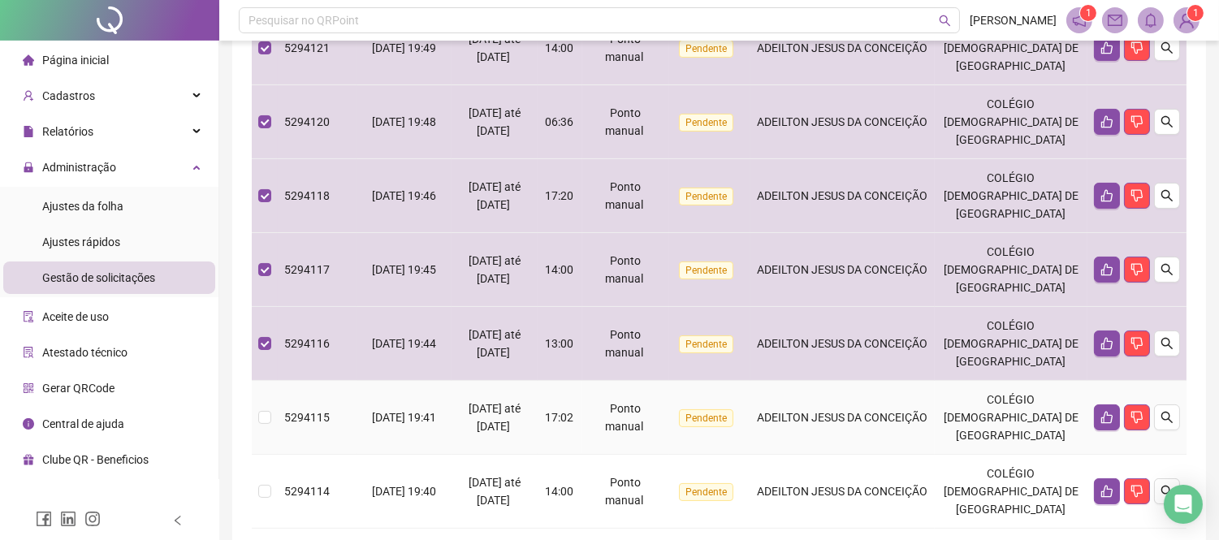
click at [886, 409] on div "ADEILTON JESUS DA CONCEIÇÃO" at bounding box center [843, 418] width 172 height 18
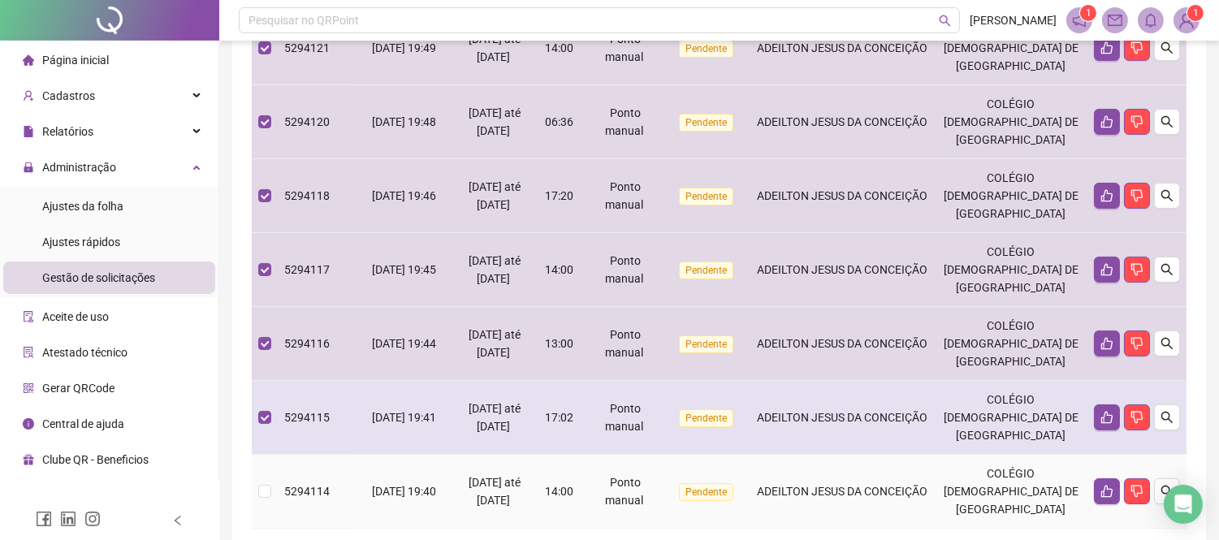
drag, startPoint x: 854, startPoint y: 489, endPoint x: 879, endPoint y: 430, distance: 63.4
click at [854, 490] on span "ADEILTON JESUS DA CONCEIÇÃO" at bounding box center [842, 491] width 171 height 13
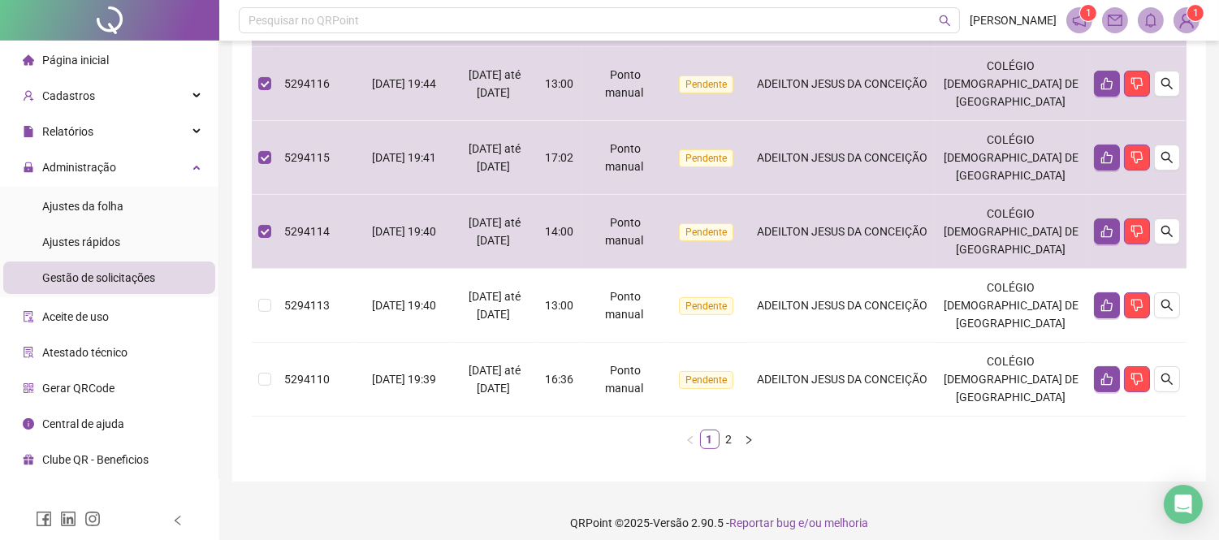
scroll to position [743, 0]
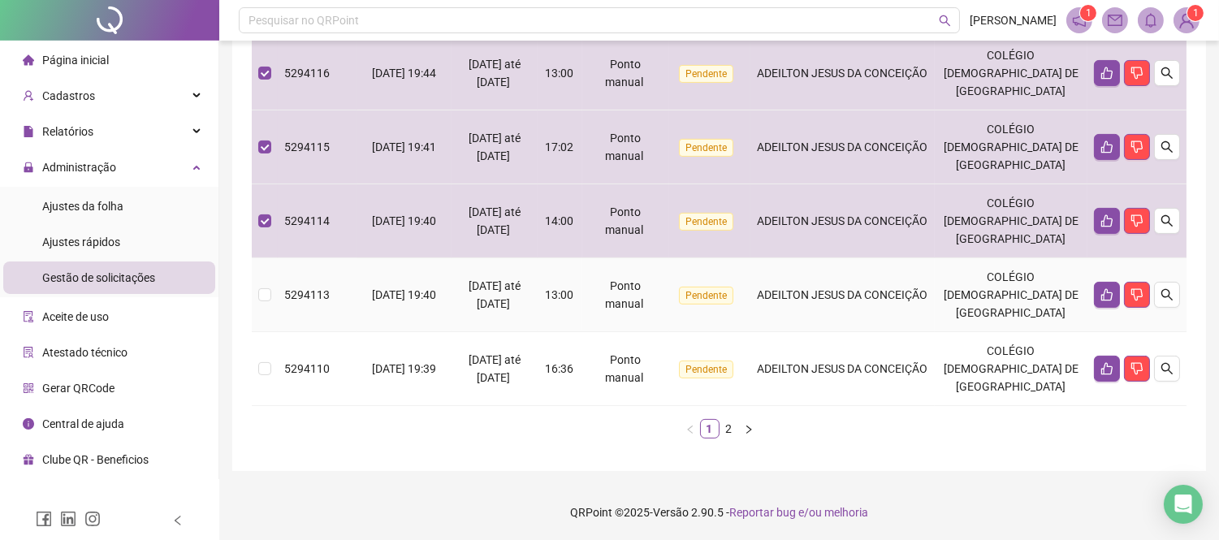
click at [891, 318] on td "ADEILTON JESUS DA CONCEIÇÃO" at bounding box center [842, 295] width 185 height 74
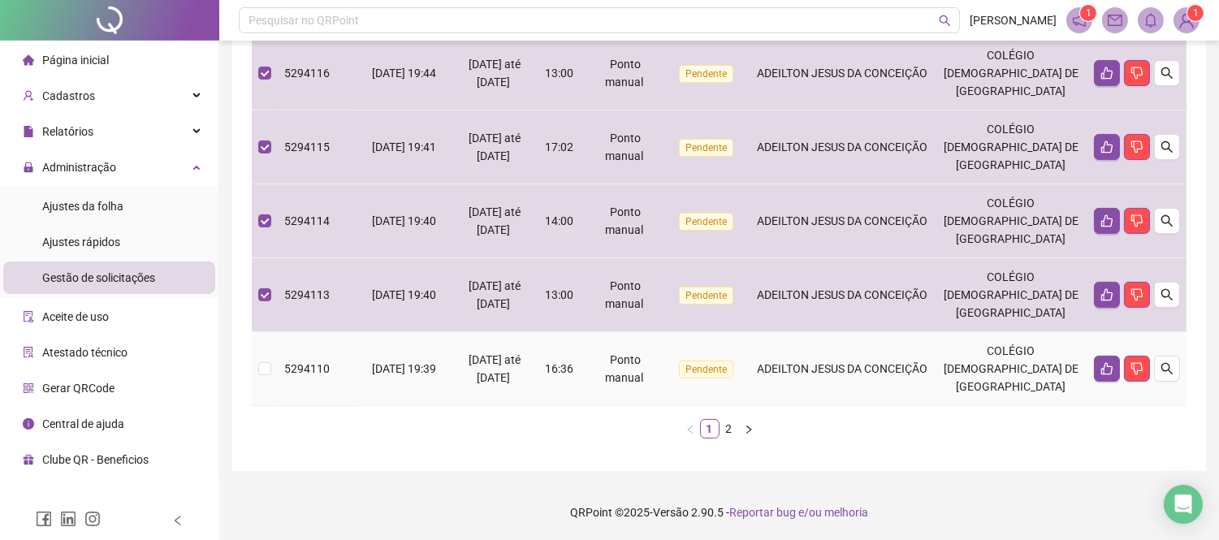
click at [900, 374] on span "ADEILTON JESUS DA CONCEIÇÃO" at bounding box center [842, 368] width 171 height 13
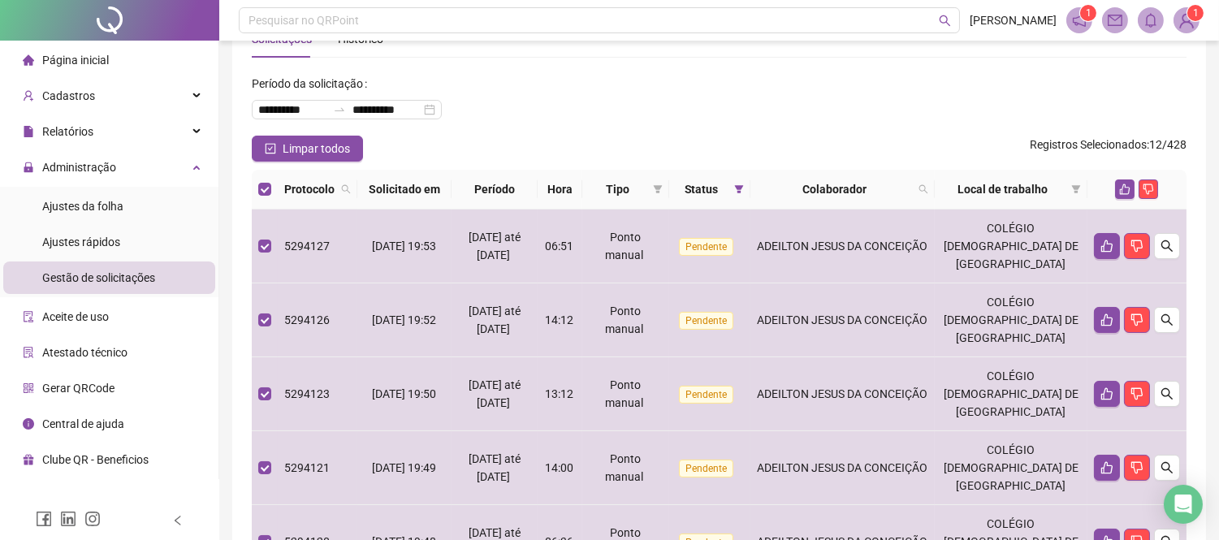
scroll to position [21, 0]
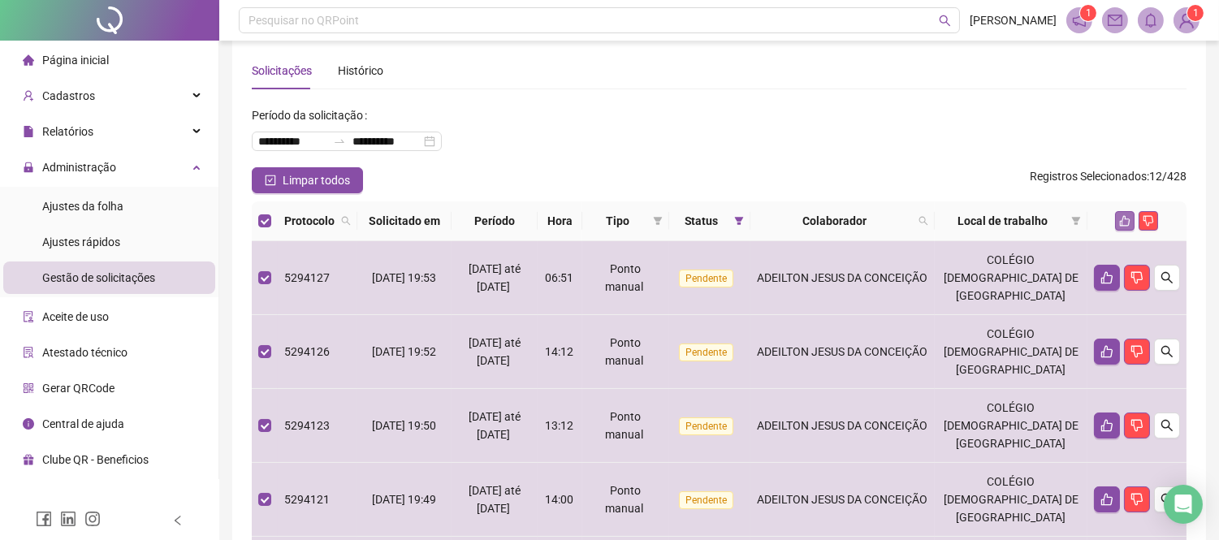
click at [1125, 225] on icon "like" at bounding box center [1124, 220] width 11 height 11
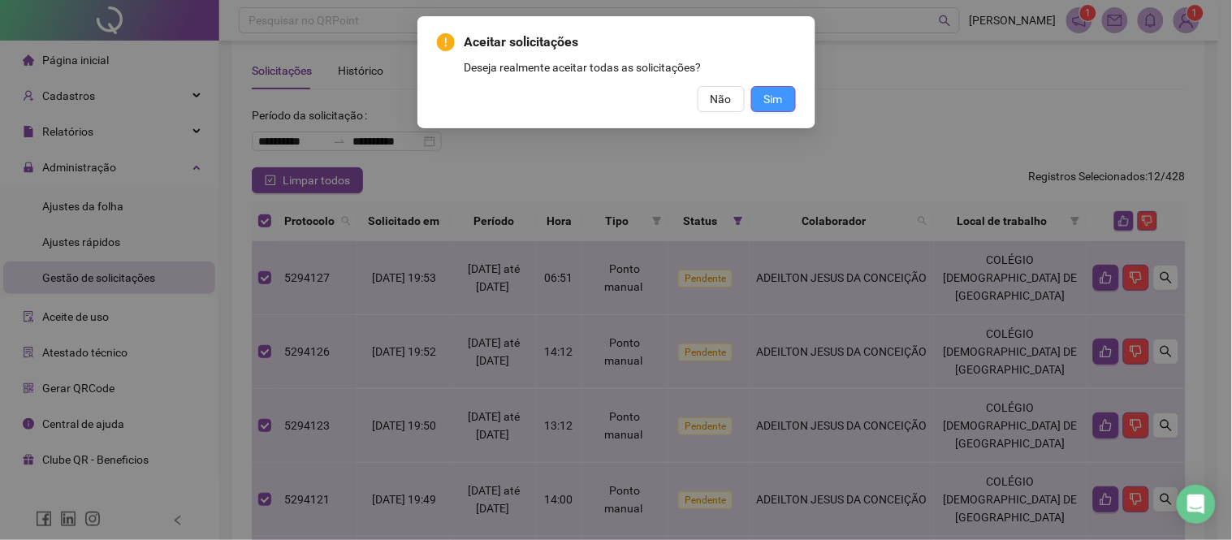
click at [773, 92] on span "Sim" at bounding box center [773, 99] width 19 height 18
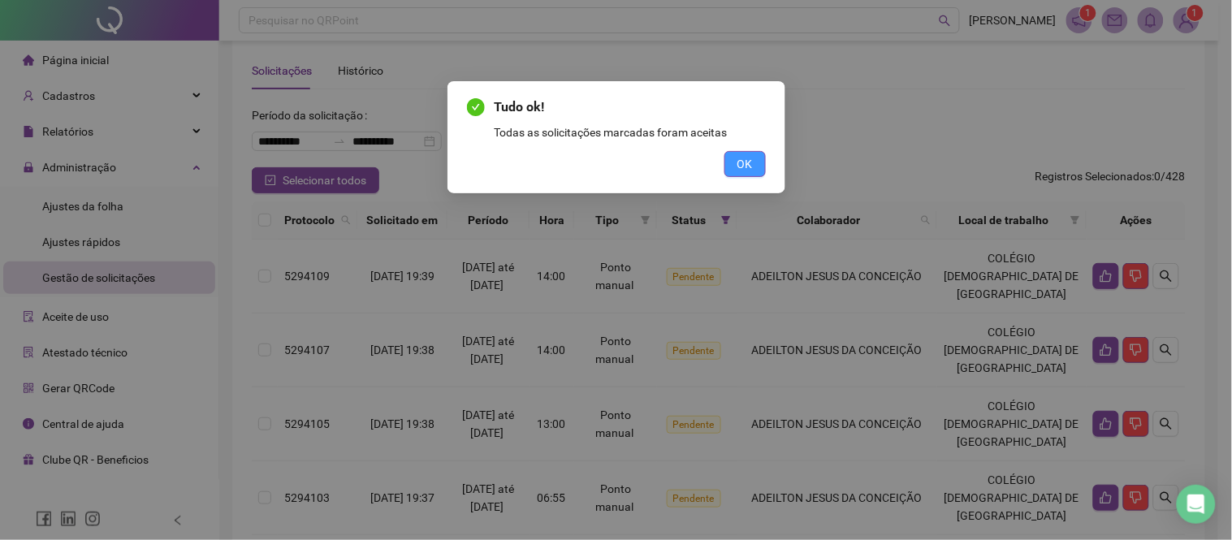
click at [743, 165] on span "OK" at bounding box center [744, 164] width 15 height 18
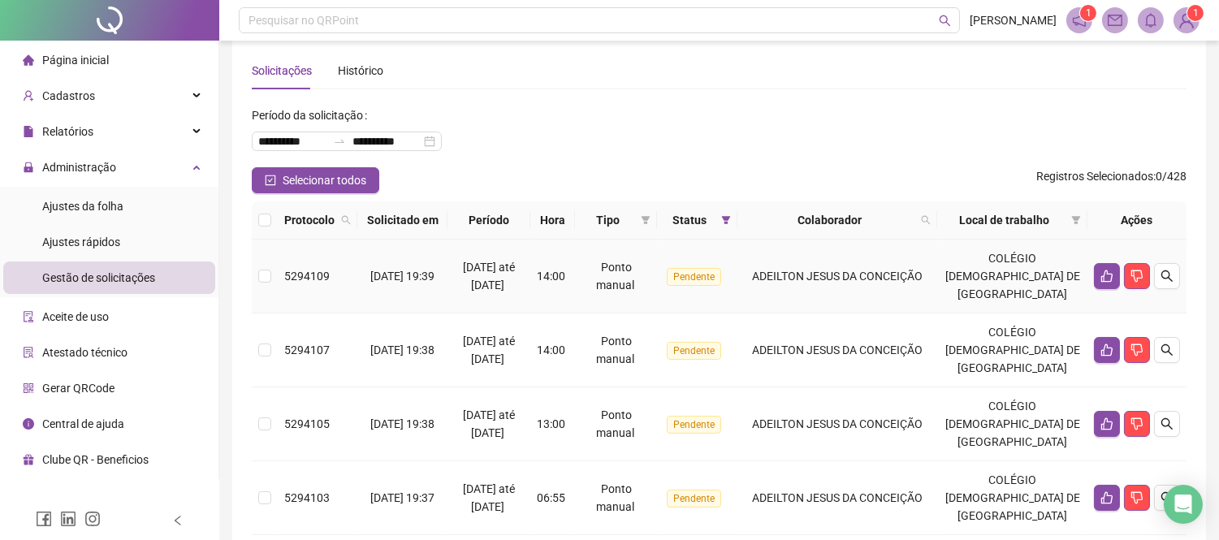
click at [804, 292] on td "ADEILTON JESUS DA CONCEIÇÃO" at bounding box center [837, 277] width 200 height 74
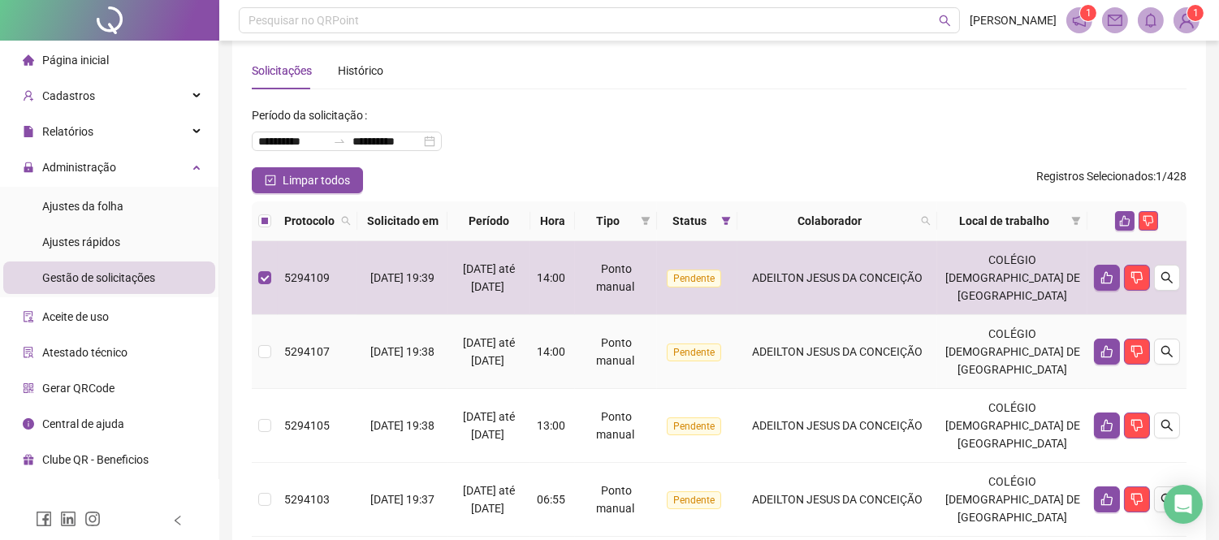
drag, startPoint x: 801, startPoint y: 352, endPoint x: 801, endPoint y: 398, distance: 45.5
click at [801, 356] on span "ADEILTON JESUS DA CONCEIÇÃO" at bounding box center [837, 351] width 171 height 13
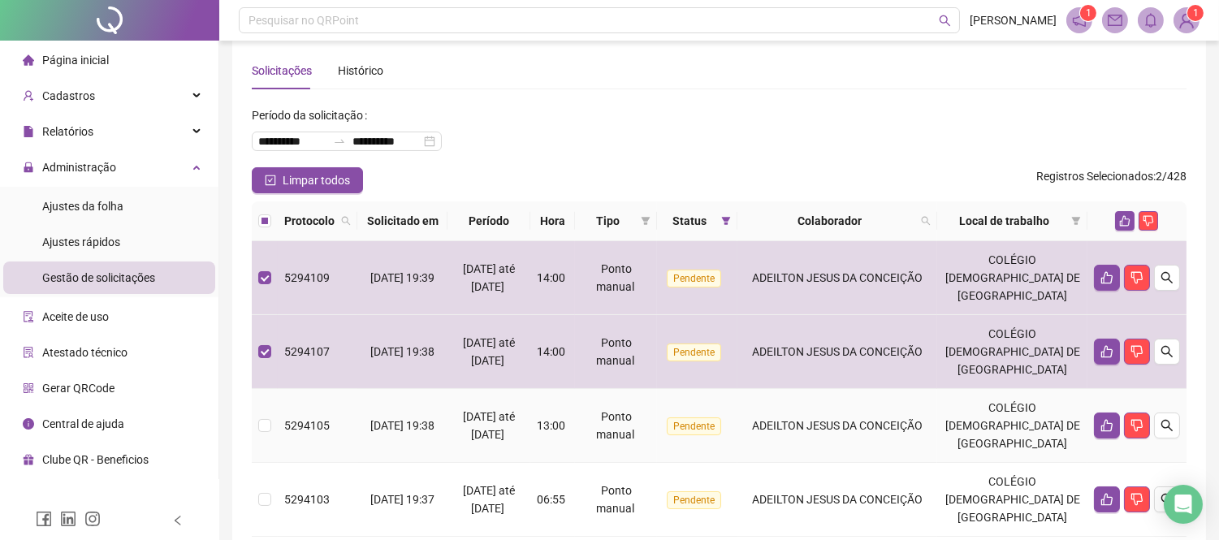
click at [801, 410] on td "ADEILTON JESUS DA CONCEIÇÃO" at bounding box center [837, 426] width 200 height 74
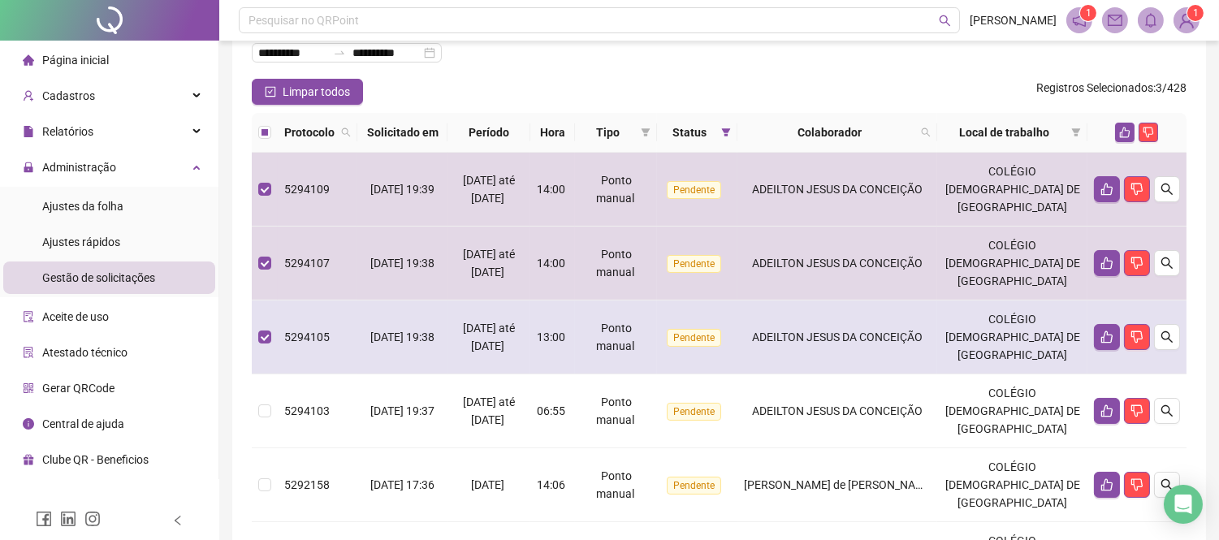
scroll to position [374, 0]
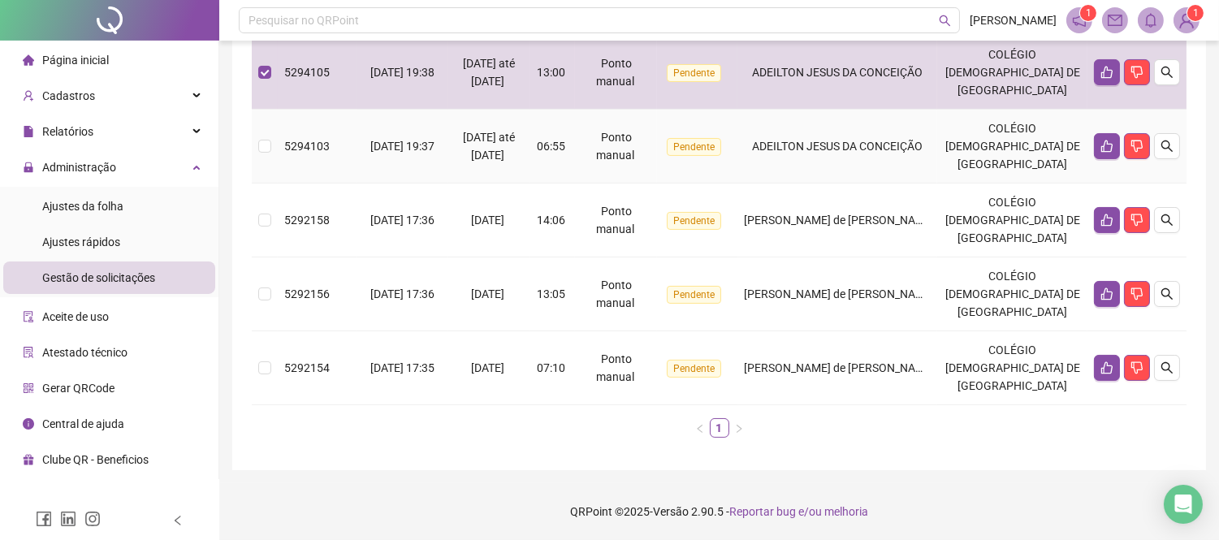
drag, startPoint x: 814, startPoint y: 157, endPoint x: 814, endPoint y: 183, distance: 26.0
click at [814, 158] on td "ADEILTON JESUS DA CONCEIÇÃO" at bounding box center [837, 147] width 200 height 74
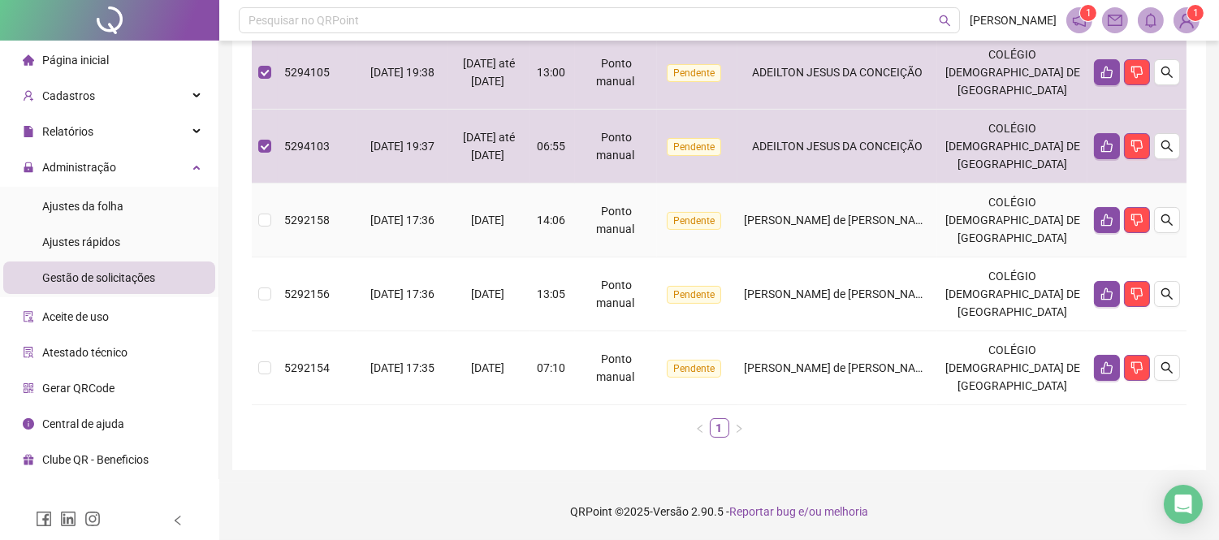
click at [814, 211] on div "[PERSON_NAME] de [PERSON_NAME]" at bounding box center [837, 220] width 187 height 18
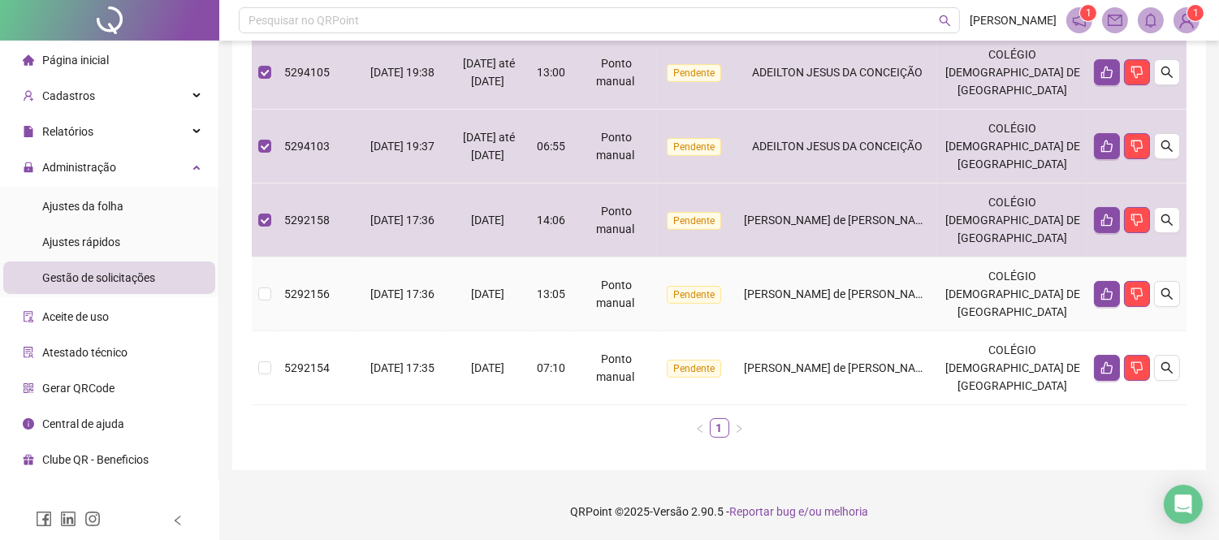
click at [840, 294] on span "[PERSON_NAME] de [PERSON_NAME]" at bounding box center [839, 294] width 191 height 13
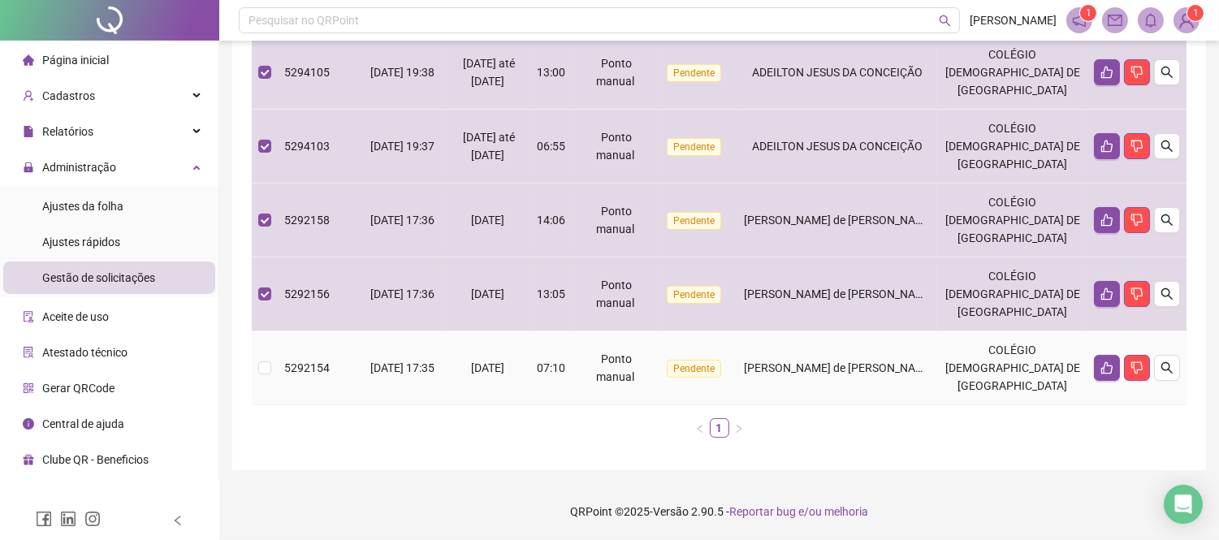
click at [856, 363] on span "[PERSON_NAME] de [PERSON_NAME]" at bounding box center [839, 367] width 191 height 13
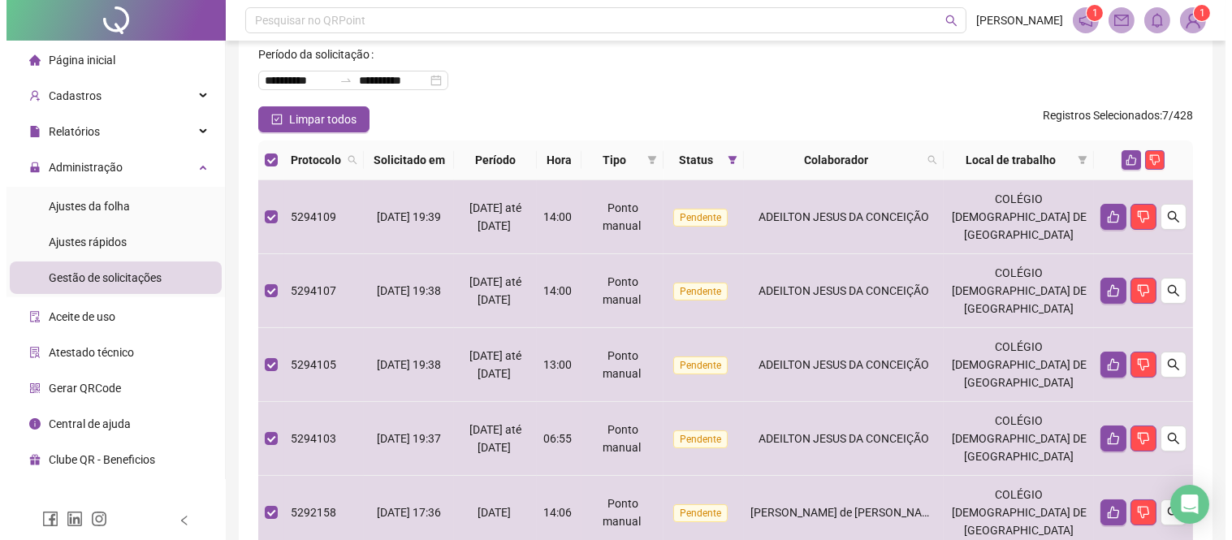
scroll to position [0, 0]
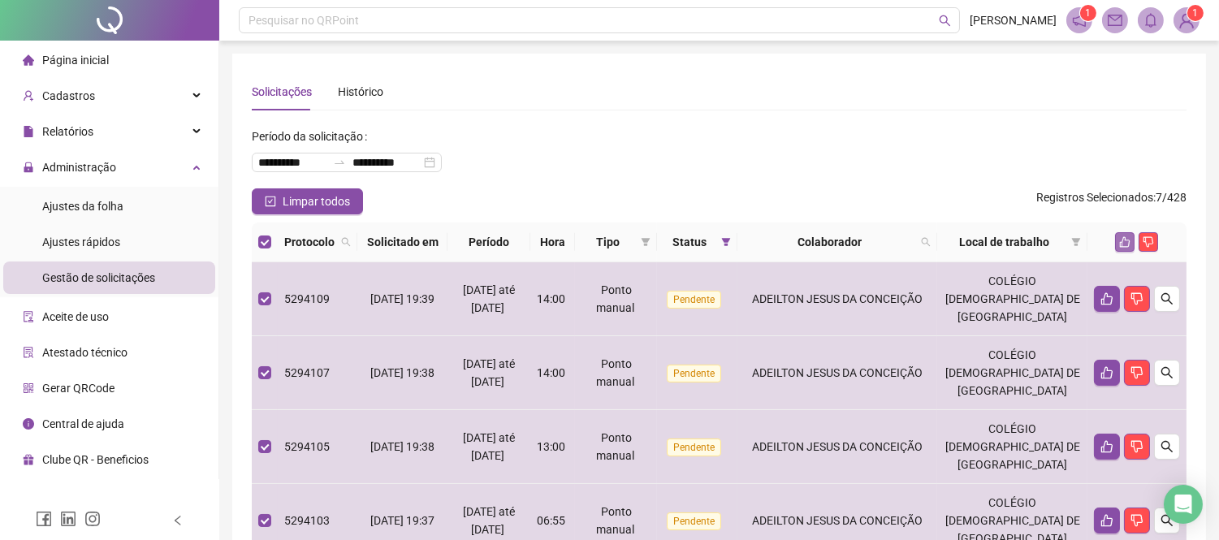
click at [1124, 238] on icon "like" at bounding box center [1124, 241] width 11 height 11
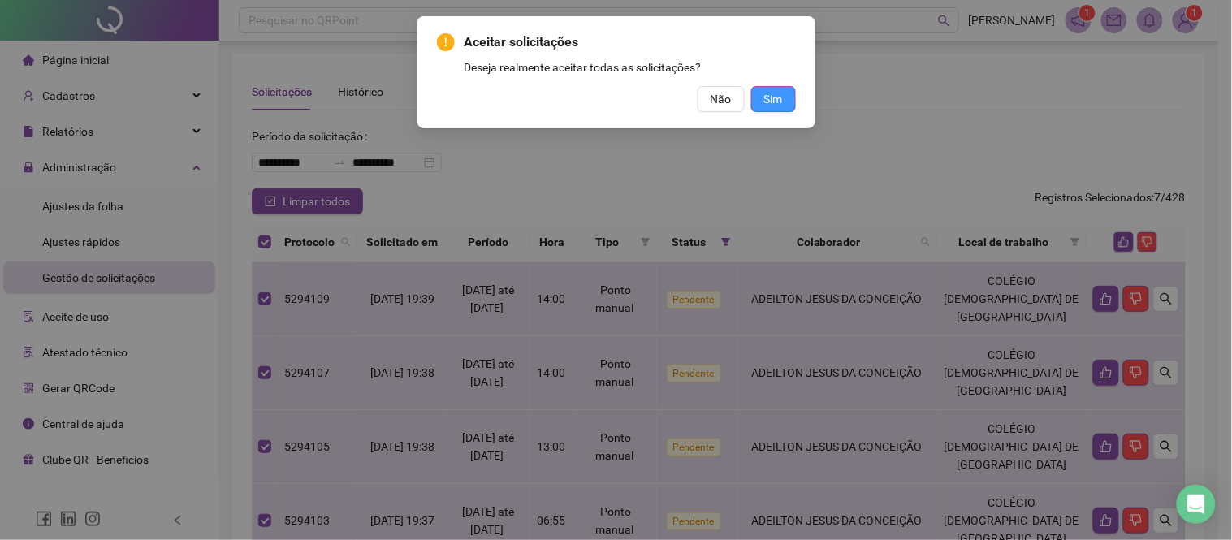
click at [789, 95] on button "Sim" at bounding box center [773, 99] width 45 height 26
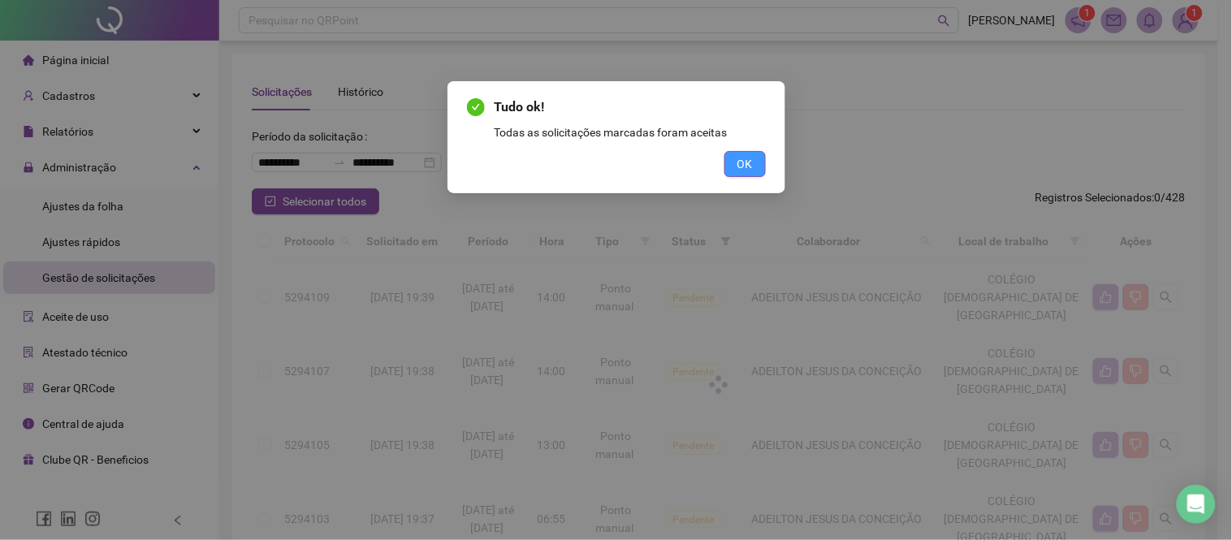
click at [755, 162] on button "OK" at bounding box center [744, 164] width 41 height 26
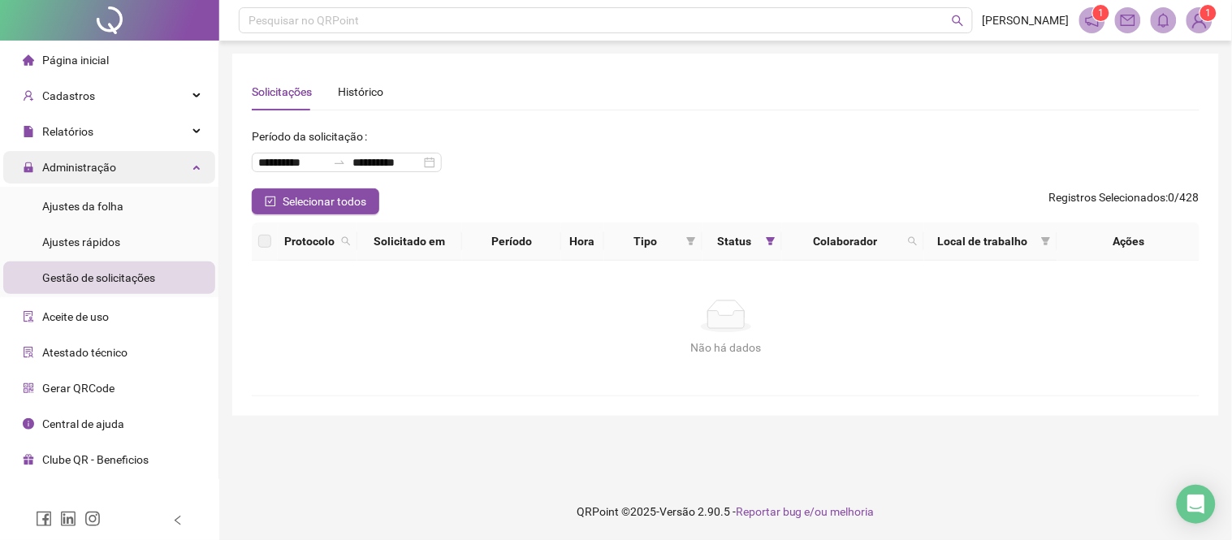
click at [154, 172] on div "Administração" at bounding box center [109, 167] width 212 height 32
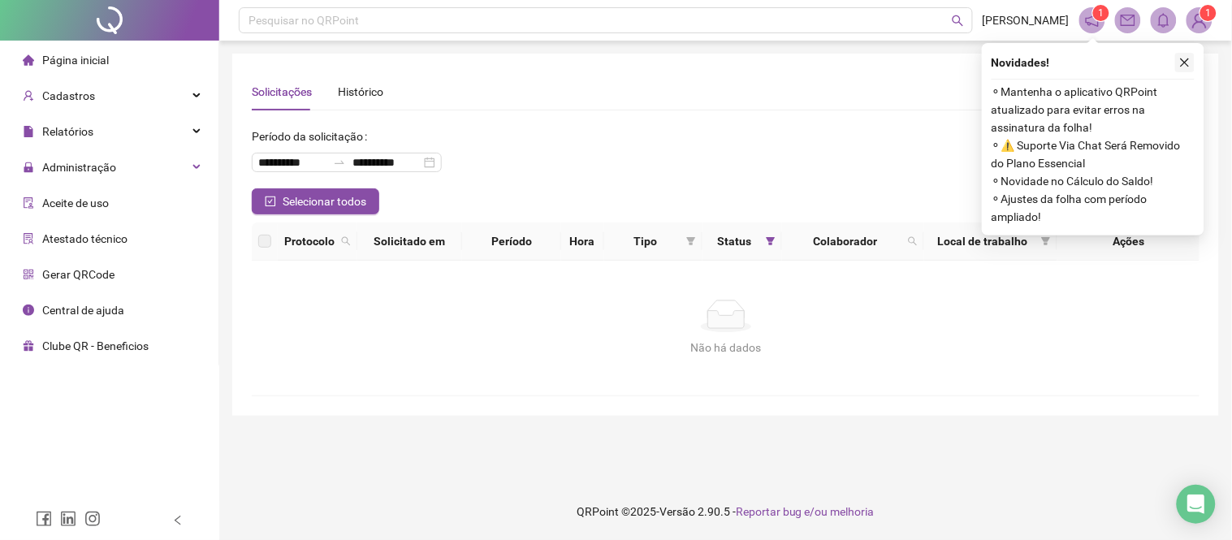
click at [1186, 63] on icon "close" at bounding box center [1185, 62] width 9 height 9
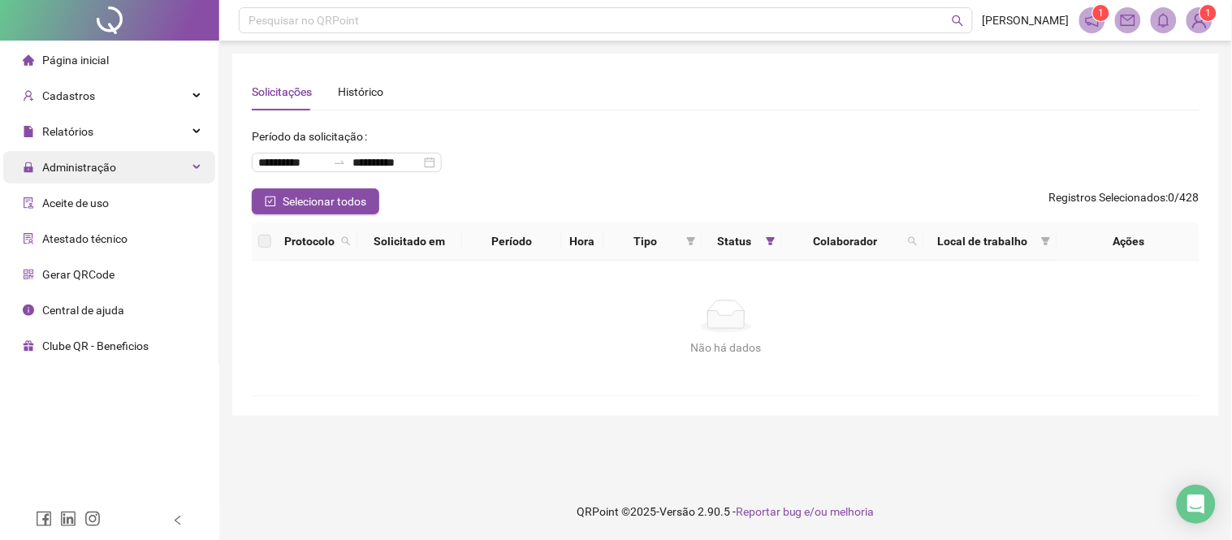
click at [95, 165] on span "Administração" at bounding box center [79, 167] width 74 height 13
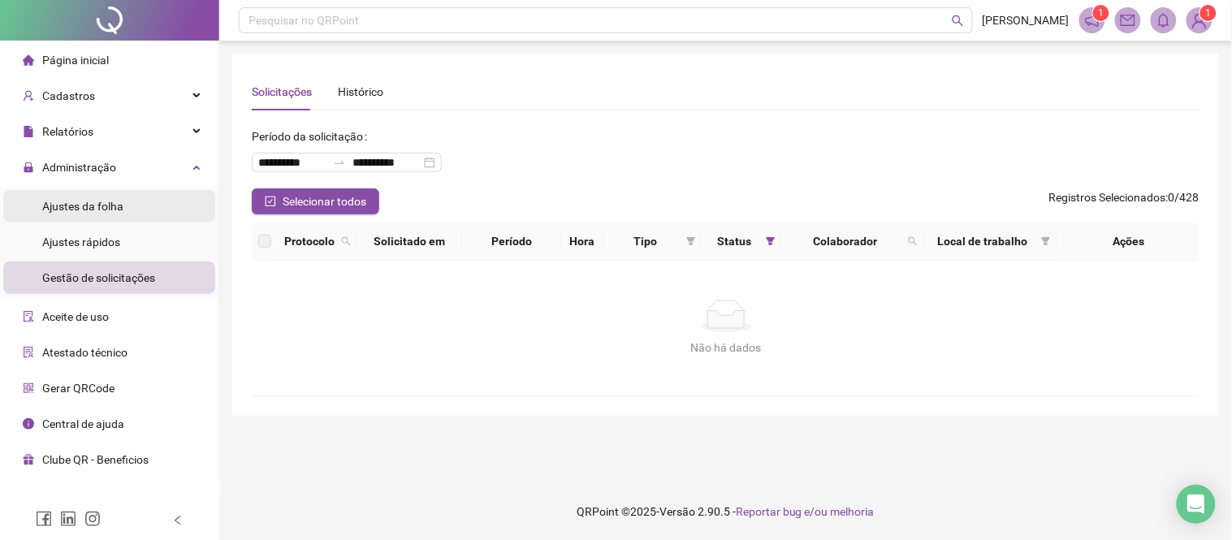
click at [147, 201] on li "Ajustes da folha" at bounding box center [109, 206] width 212 height 32
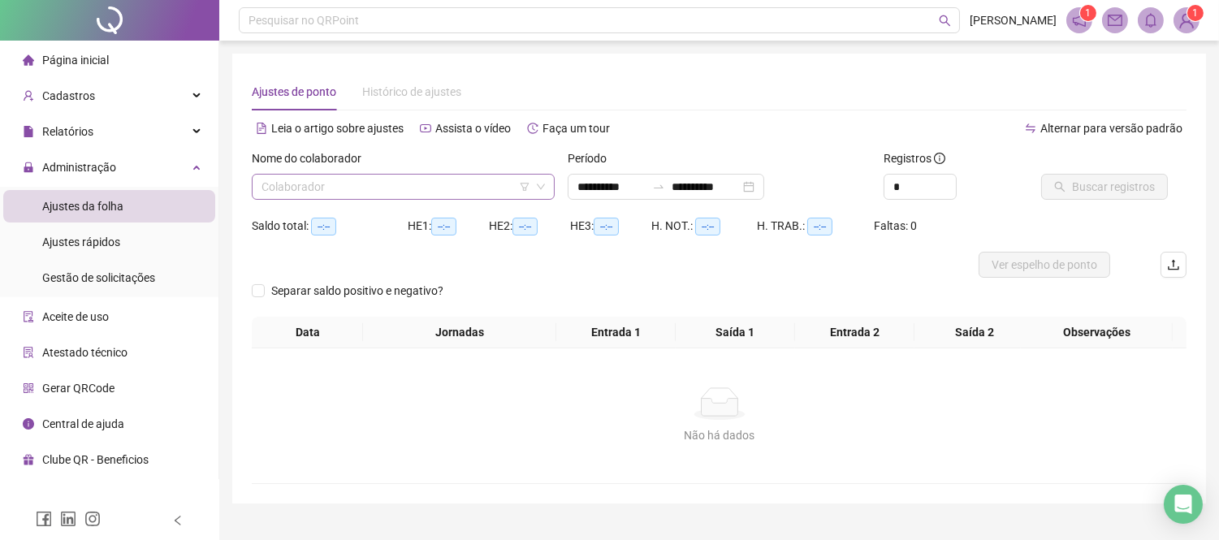
click at [387, 188] on input "search" at bounding box center [396, 187] width 269 height 24
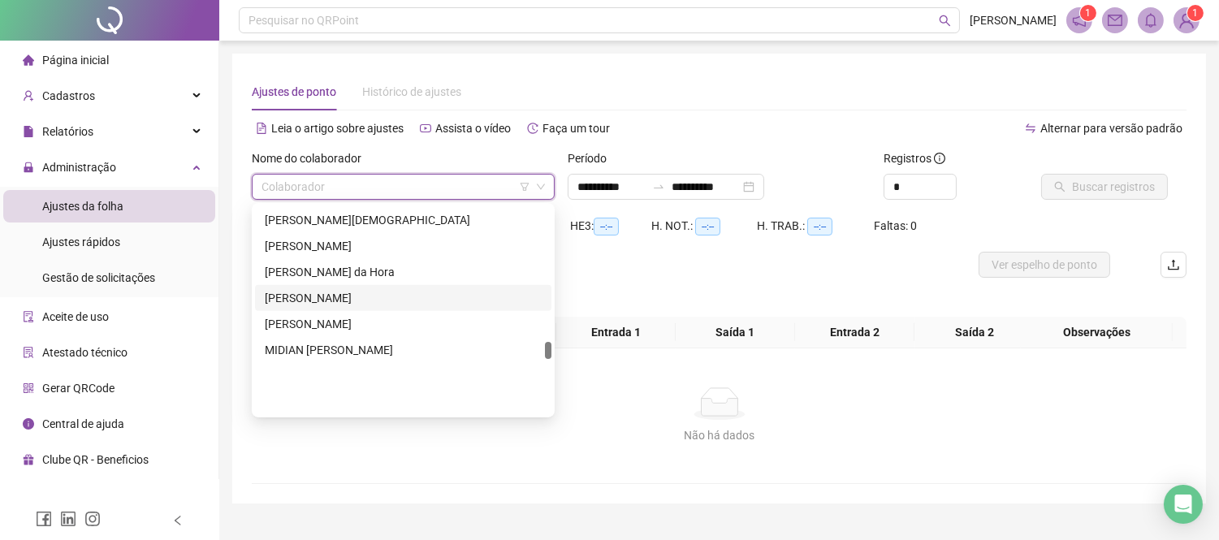
scroll to position [1624, 0]
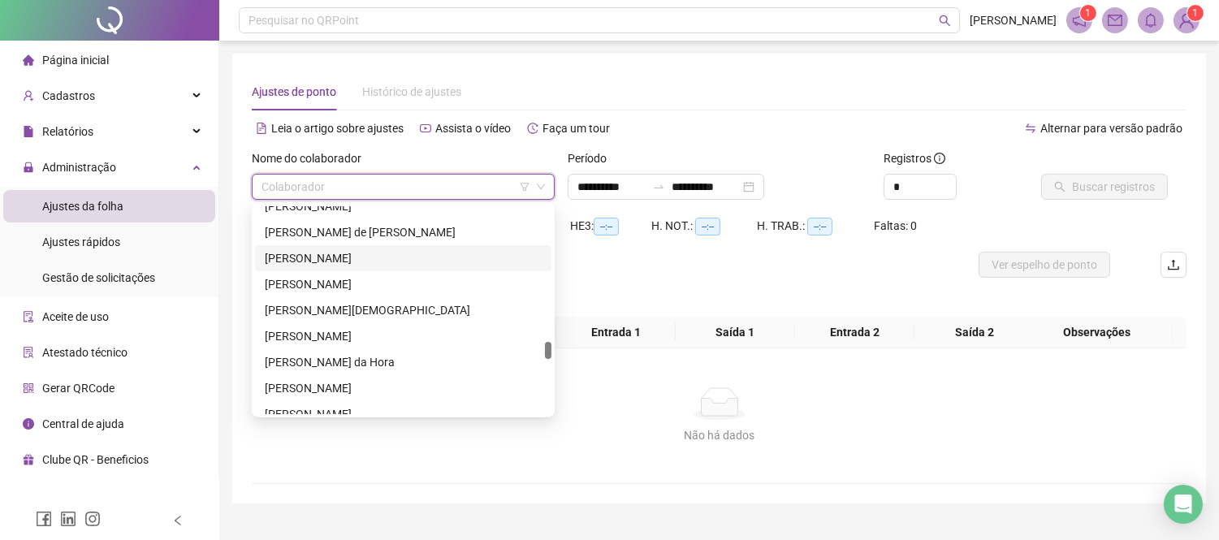
click at [404, 257] on div "MARIA CLARA PEREIRA DE JESUS SANTOS" at bounding box center [403, 258] width 277 height 18
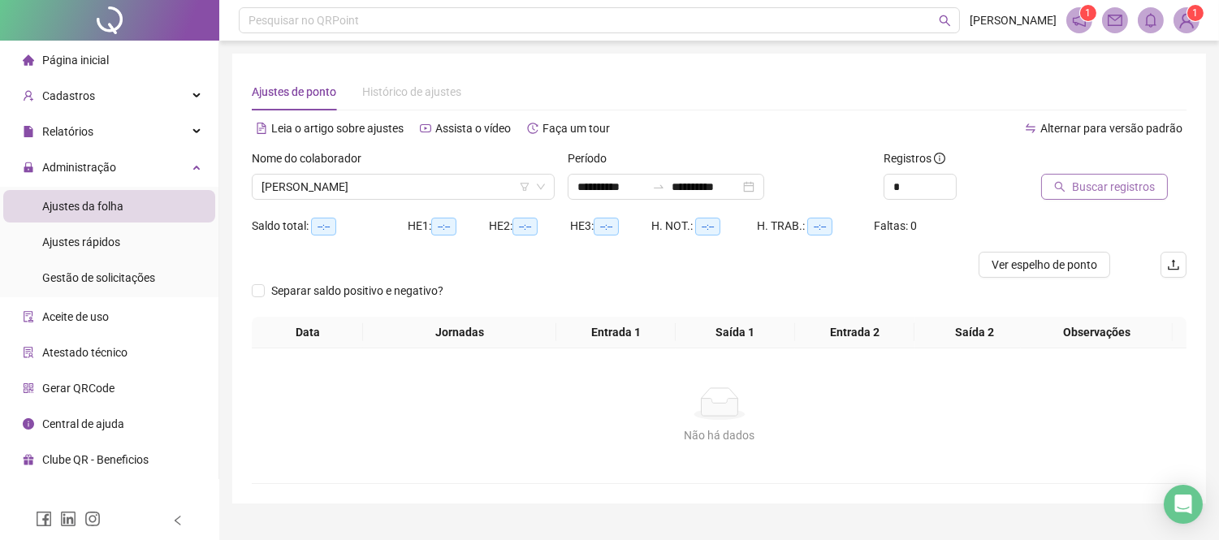
click at [1105, 191] on span "Buscar registros" at bounding box center [1113, 187] width 83 height 18
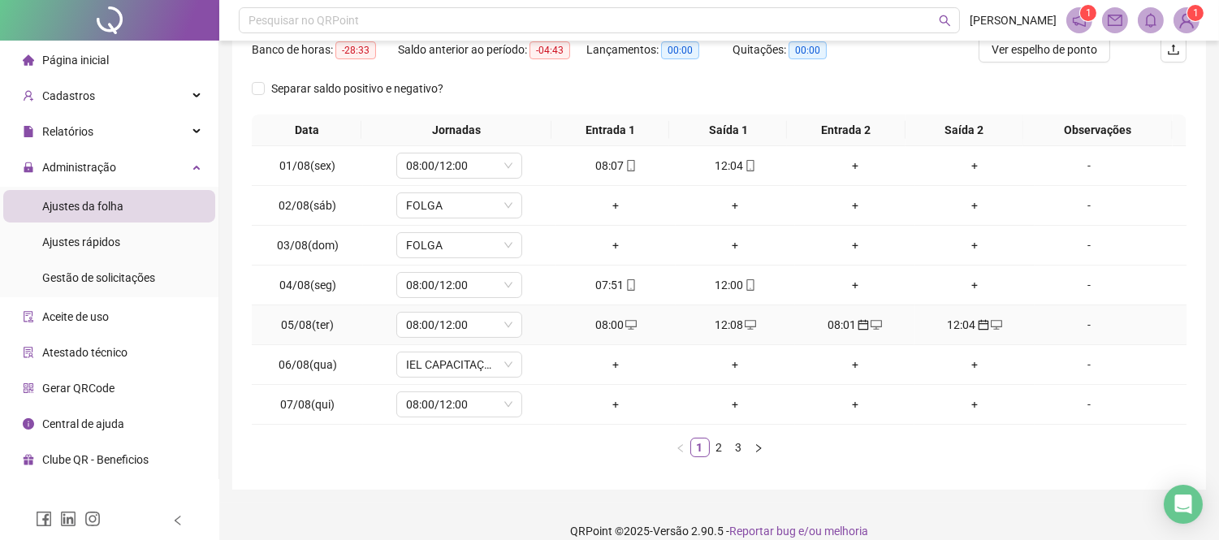
scroll to position [234, 0]
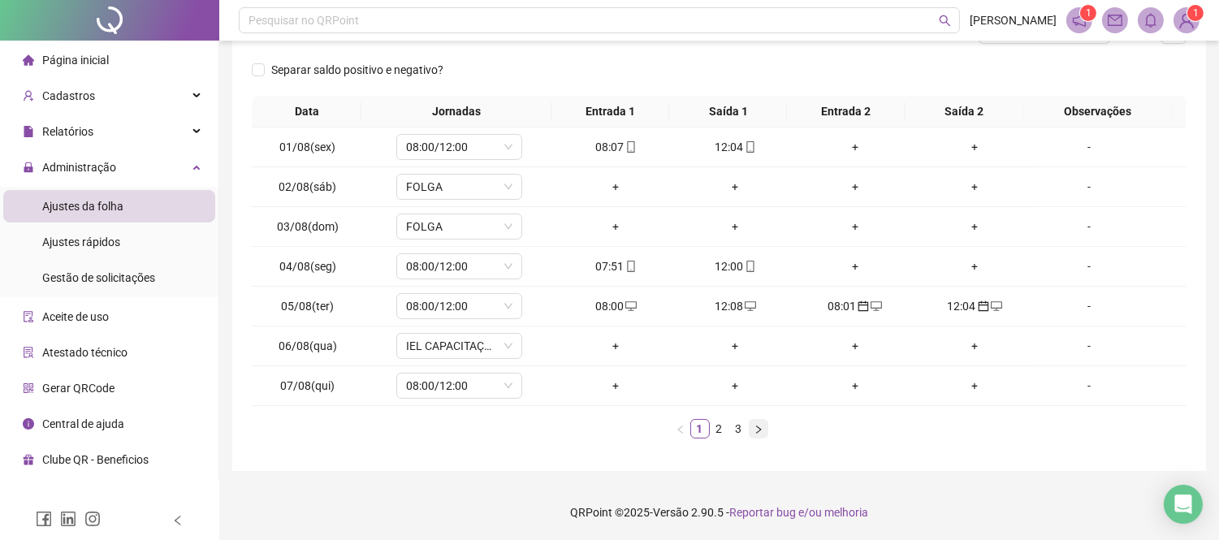
click at [754, 430] on icon "right" at bounding box center [759, 430] width 10 height 10
click at [698, 426] on link "1" at bounding box center [700, 429] width 18 height 18
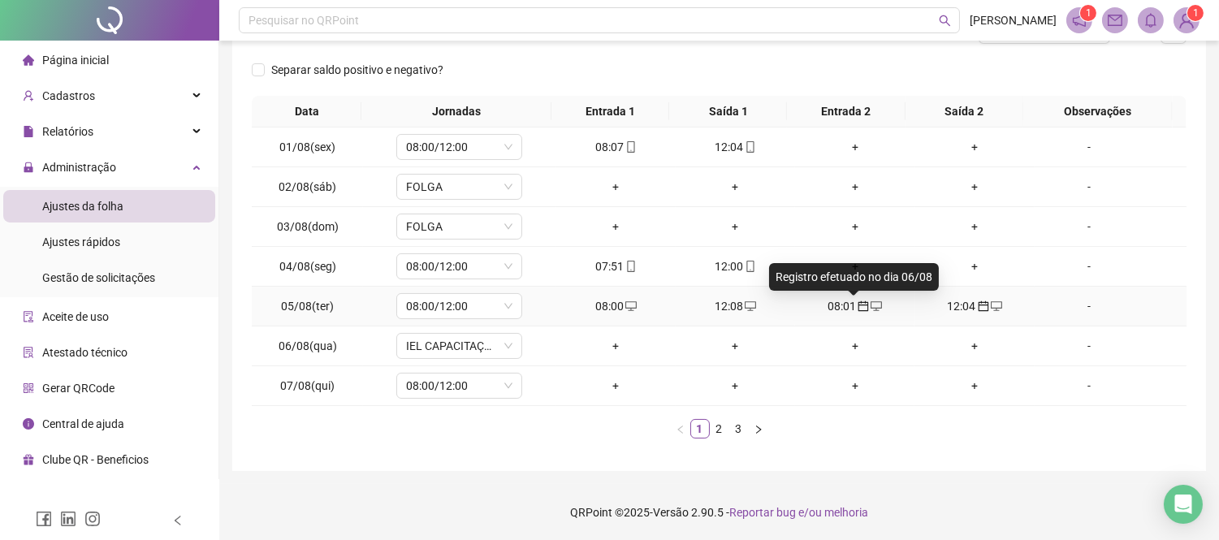
click at [856, 310] on span "calendar" at bounding box center [862, 306] width 13 height 11
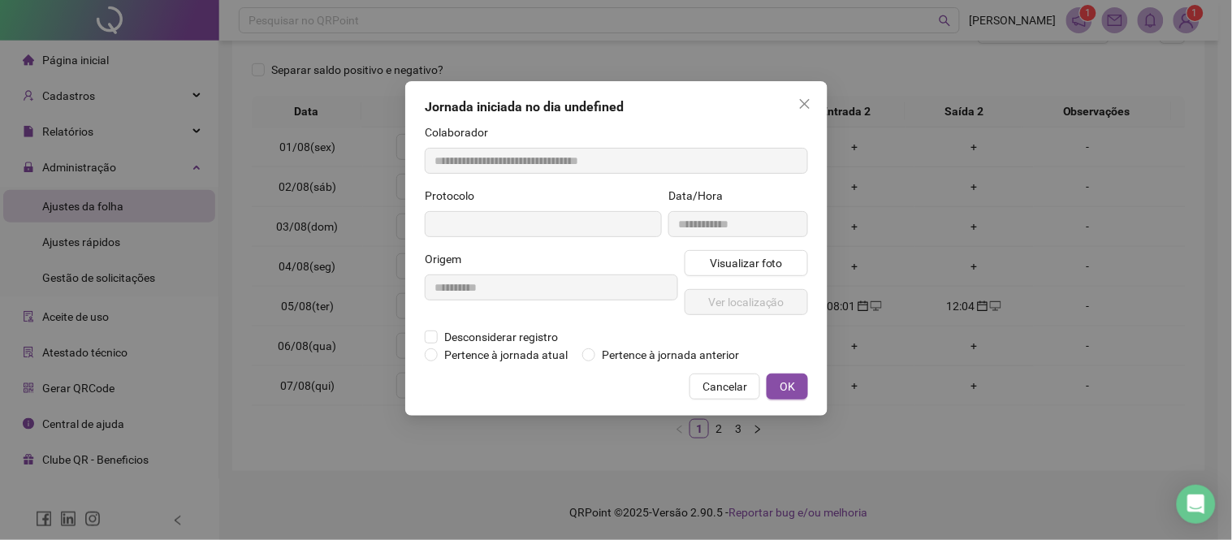
type input "**********"
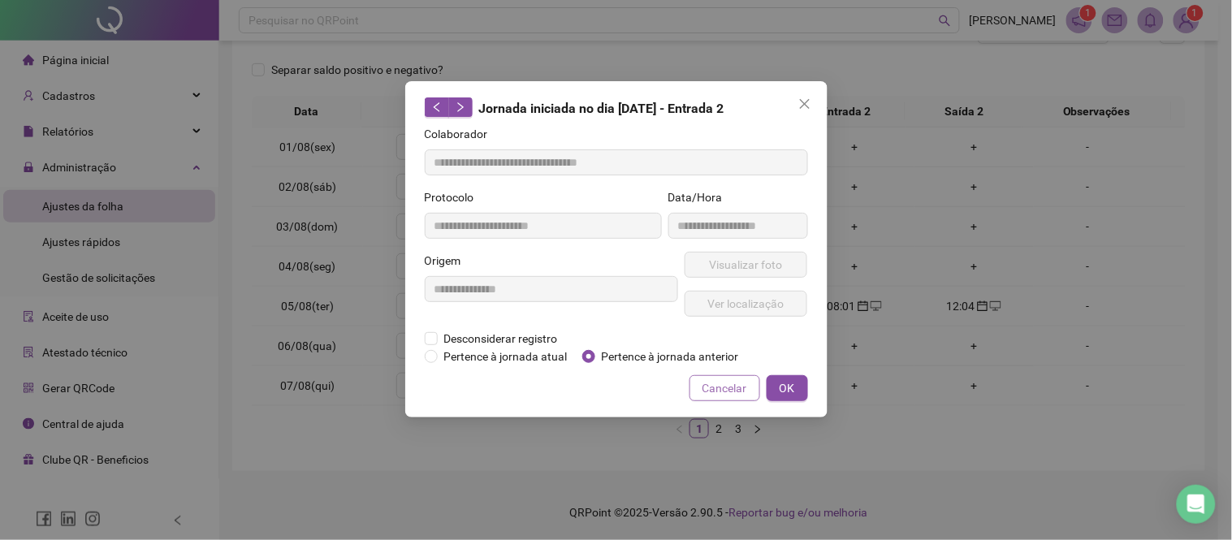
click at [729, 382] on span "Cancelar" at bounding box center [725, 388] width 45 height 18
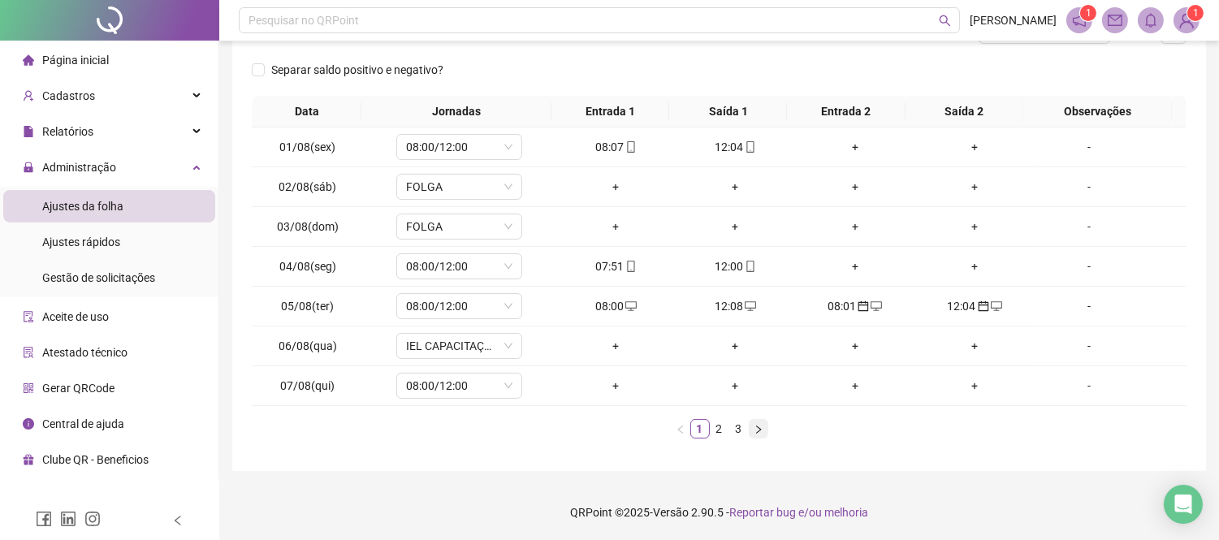
click at [764, 426] on button "button" at bounding box center [758, 428] width 19 height 19
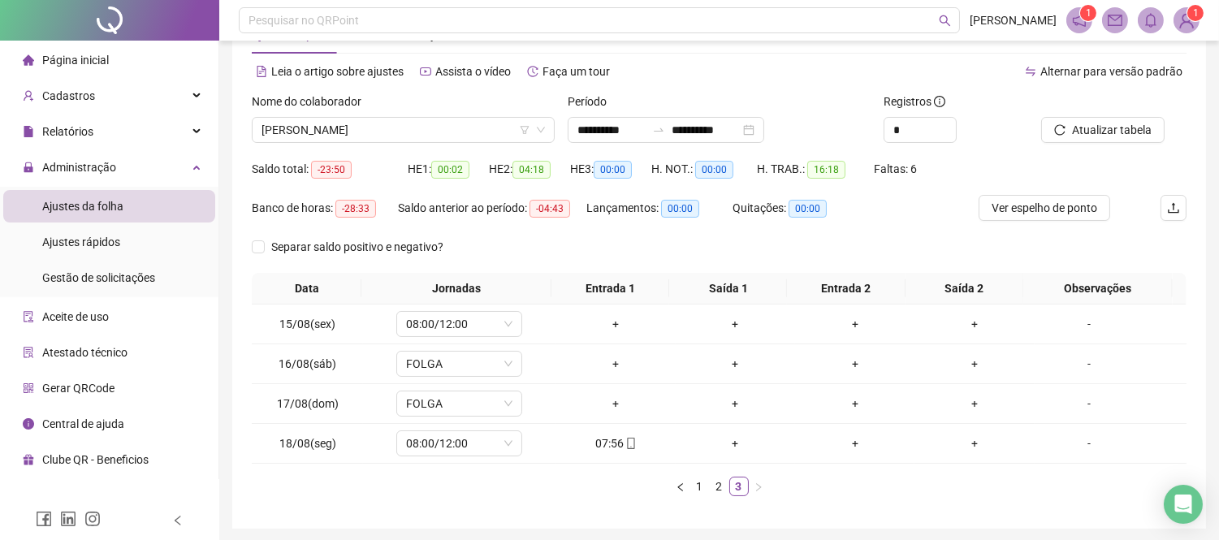
scroll to position [25, 0]
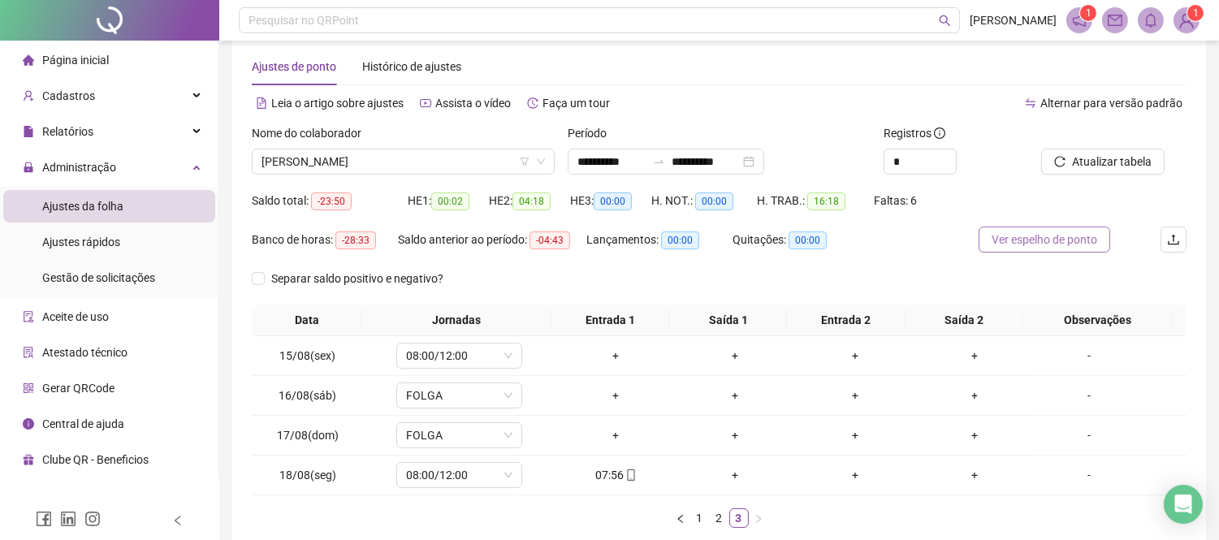
click at [1007, 237] on span "Ver espelho de ponto" at bounding box center [1045, 240] width 106 height 18
click at [597, 162] on input "**********" at bounding box center [611, 162] width 68 height 18
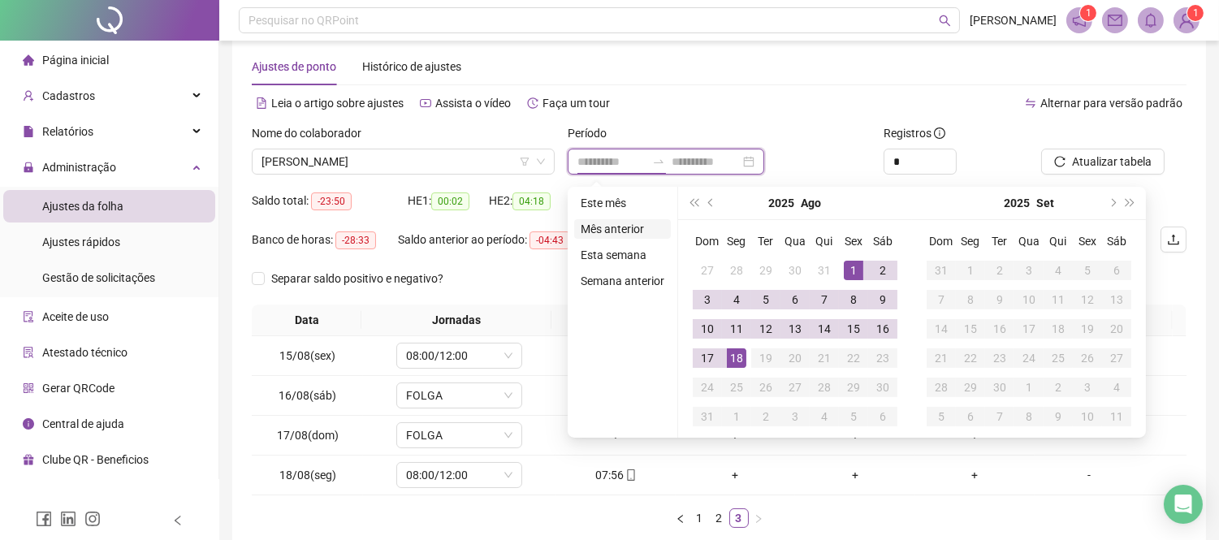
type input "**********"
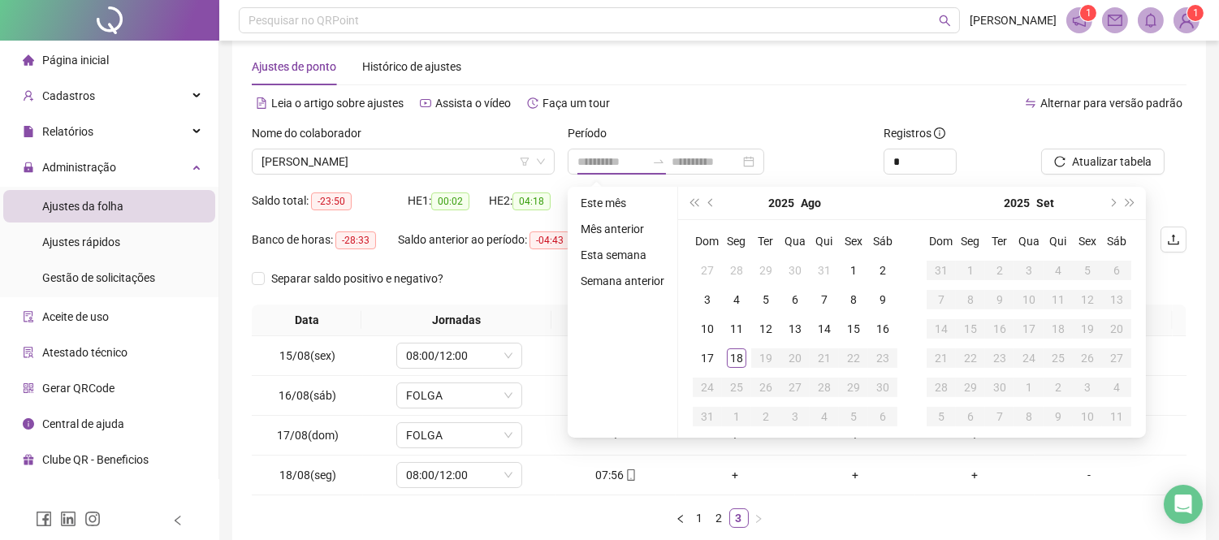
drag, startPoint x: 623, startPoint y: 228, endPoint x: 746, endPoint y: 236, distance: 122.9
click at [630, 232] on li "Mês anterior" at bounding box center [622, 228] width 97 height 19
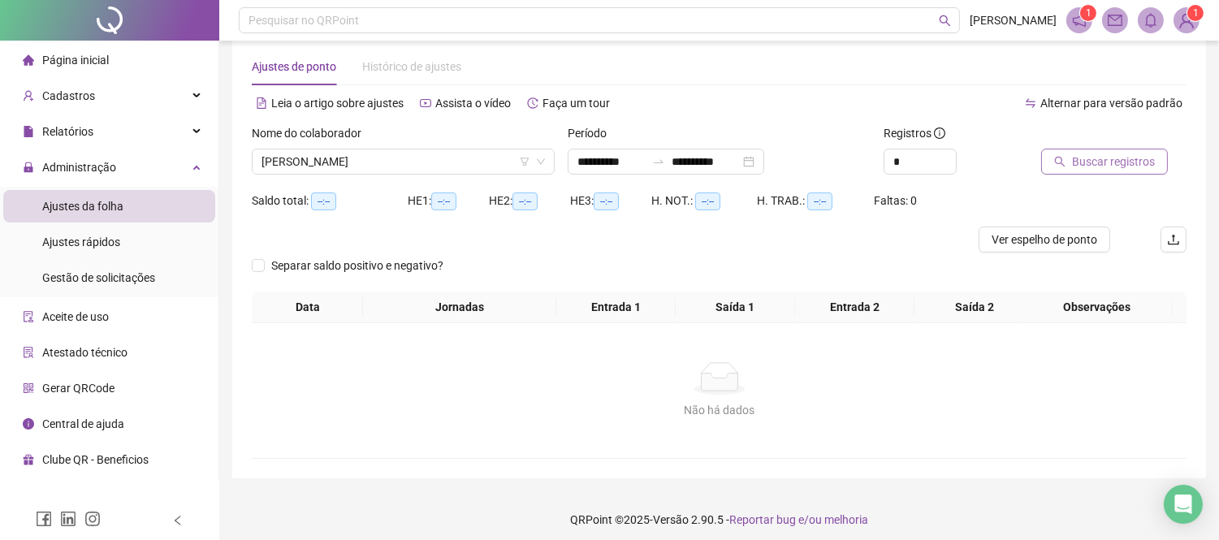
click at [1122, 161] on span "Buscar registros" at bounding box center [1113, 162] width 83 height 18
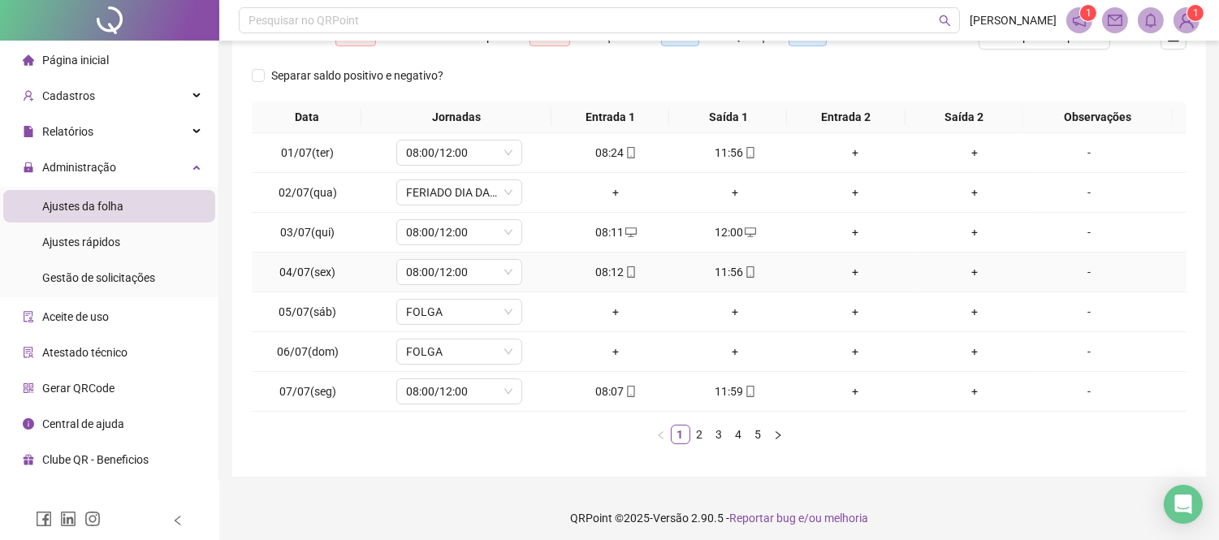
scroll to position [234, 0]
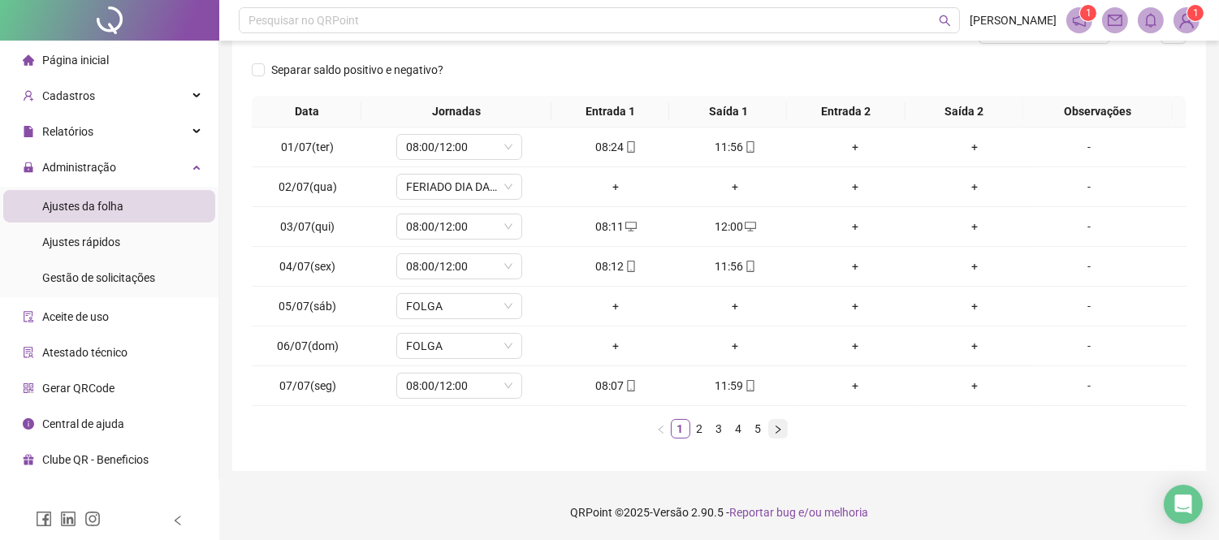
click at [776, 427] on icon "right" at bounding box center [778, 430] width 10 height 10
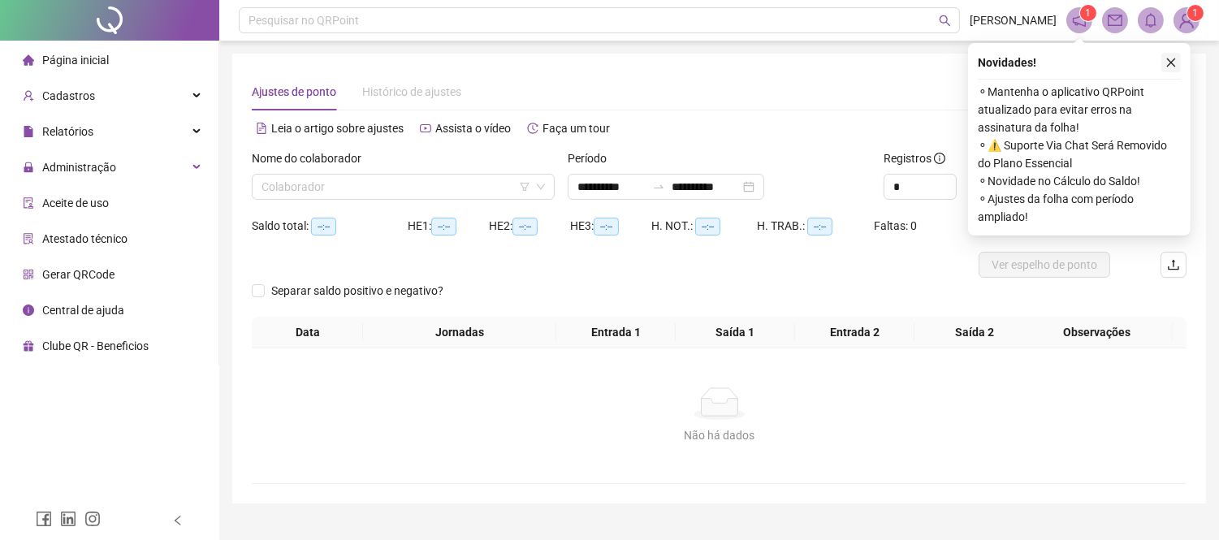
scroll to position [32, 0]
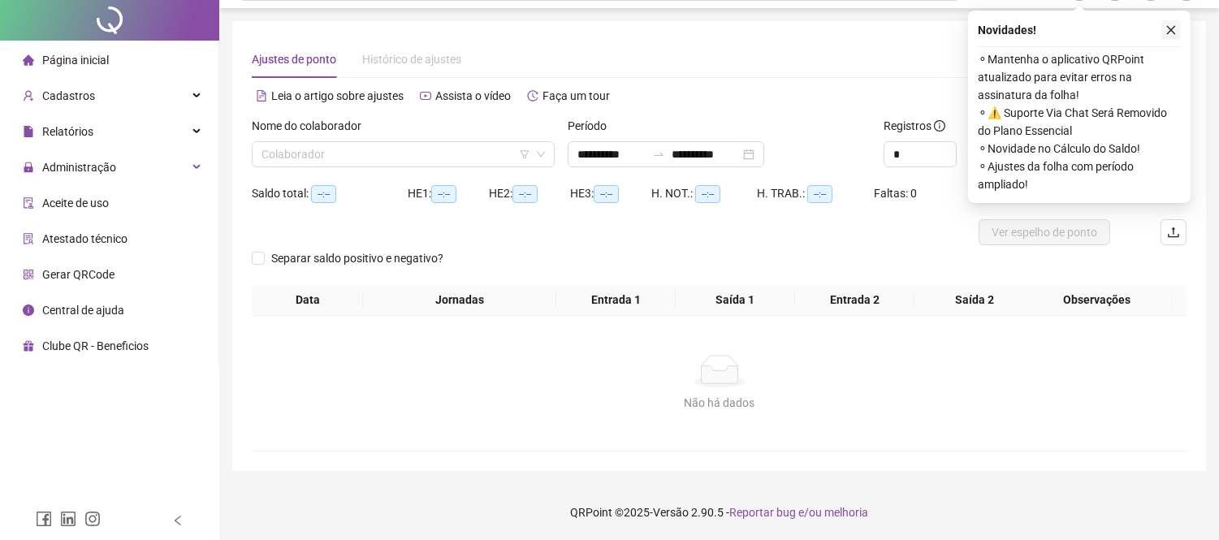
click at [1167, 63] on span "⚬ Mantenha o aplicativo QRPoint atualizado para evitar erros na assinatura da f…" at bounding box center [1079, 77] width 203 height 54
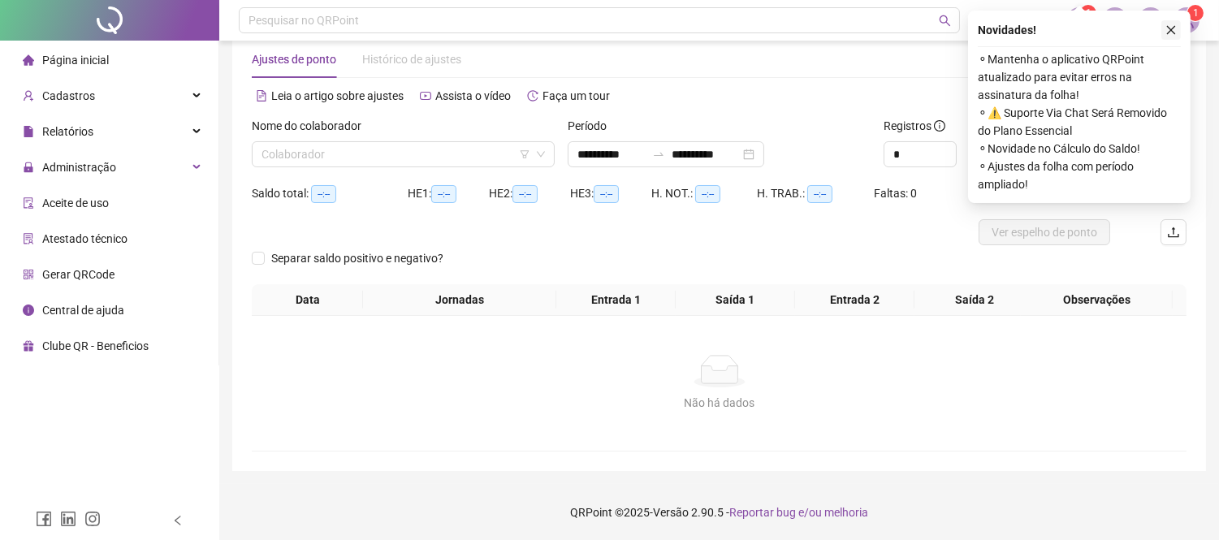
click at [1167, 31] on icon "close" at bounding box center [1170, 29] width 11 height 11
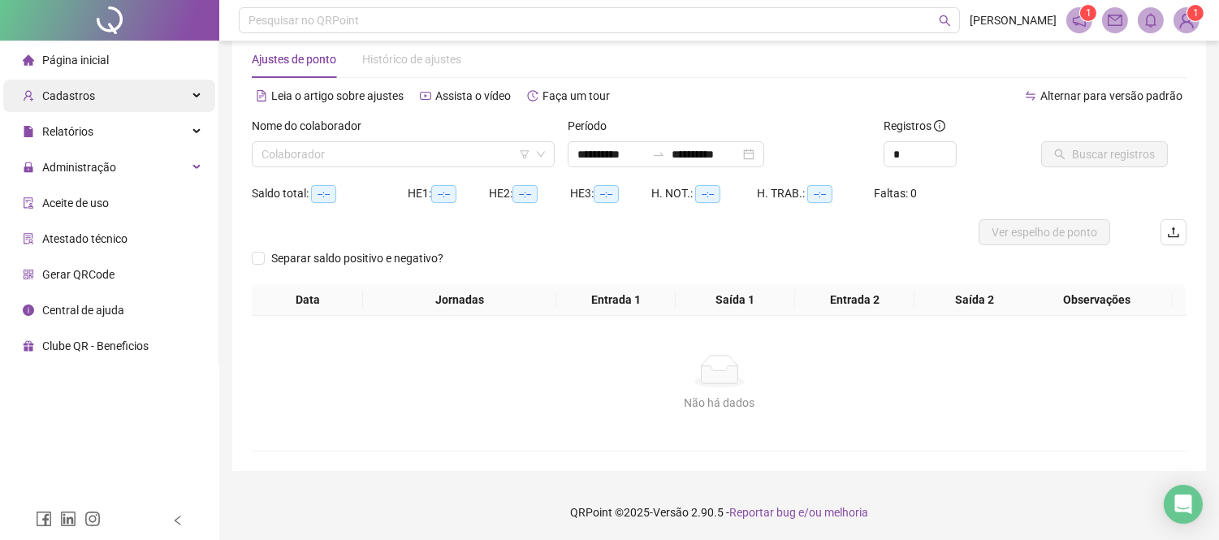
click at [110, 88] on div "Cadastros" at bounding box center [109, 96] width 212 height 32
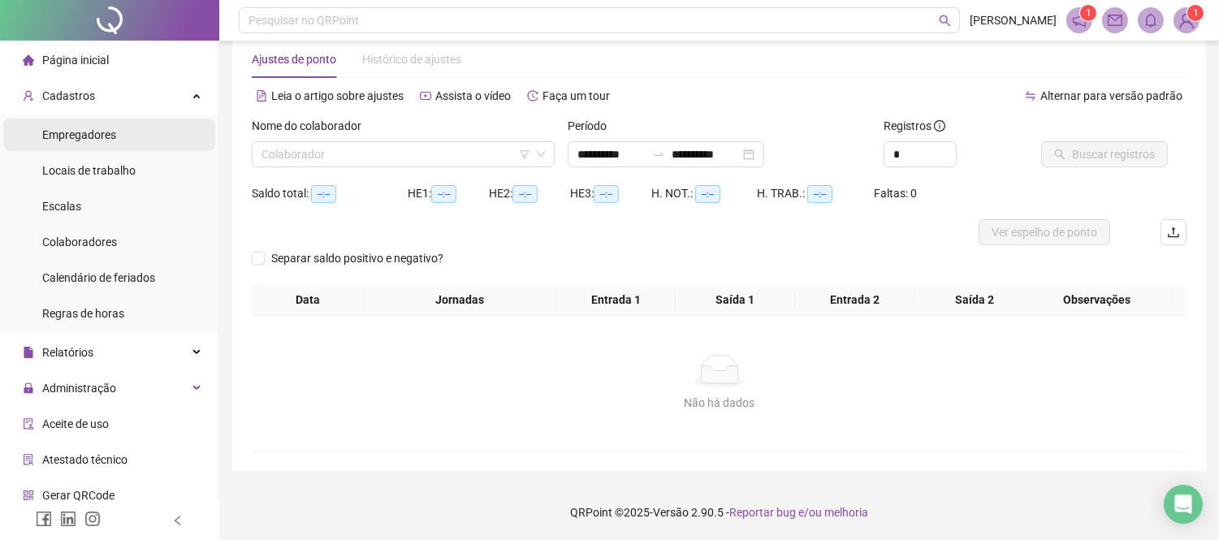
click at [109, 136] on span "Empregadores" at bounding box center [79, 134] width 74 height 13
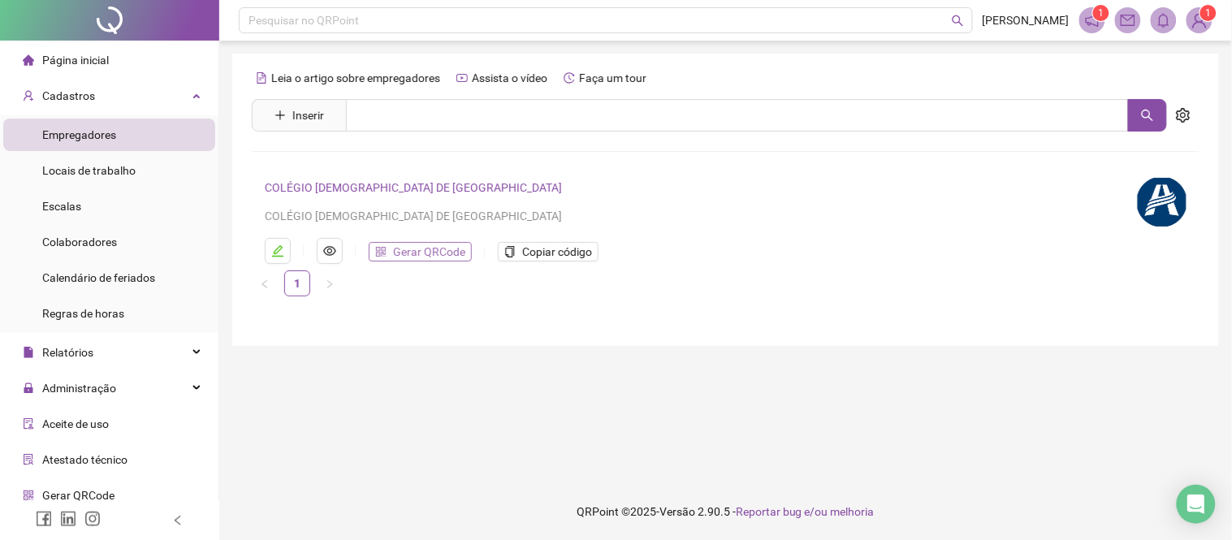
click at [417, 257] on span "Gerar QRCode" at bounding box center [429, 252] width 72 height 18
click at [124, 247] on li "Colaboradores" at bounding box center [109, 242] width 212 height 32
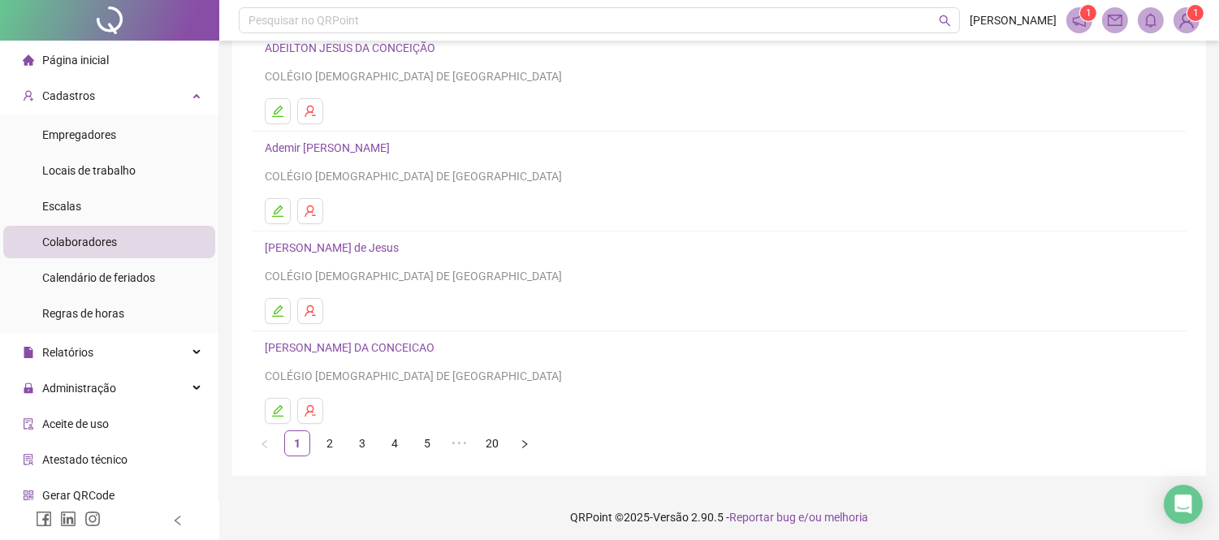
scroll to position [245, 0]
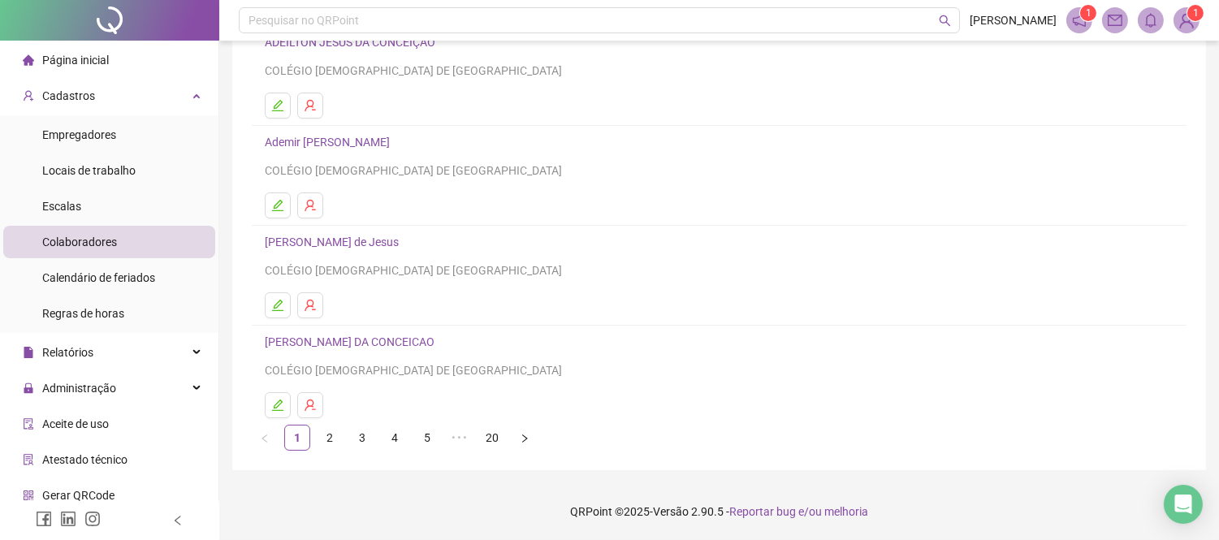
click at [409, 437] on ul "1 2 3 4 5 ••• 20" at bounding box center [719, 438] width 935 height 26
click at [400, 437] on link "4" at bounding box center [395, 438] width 24 height 24
click at [426, 437] on link "5" at bounding box center [427, 438] width 24 height 24
click at [458, 445] on link "6" at bounding box center [460, 438] width 24 height 24
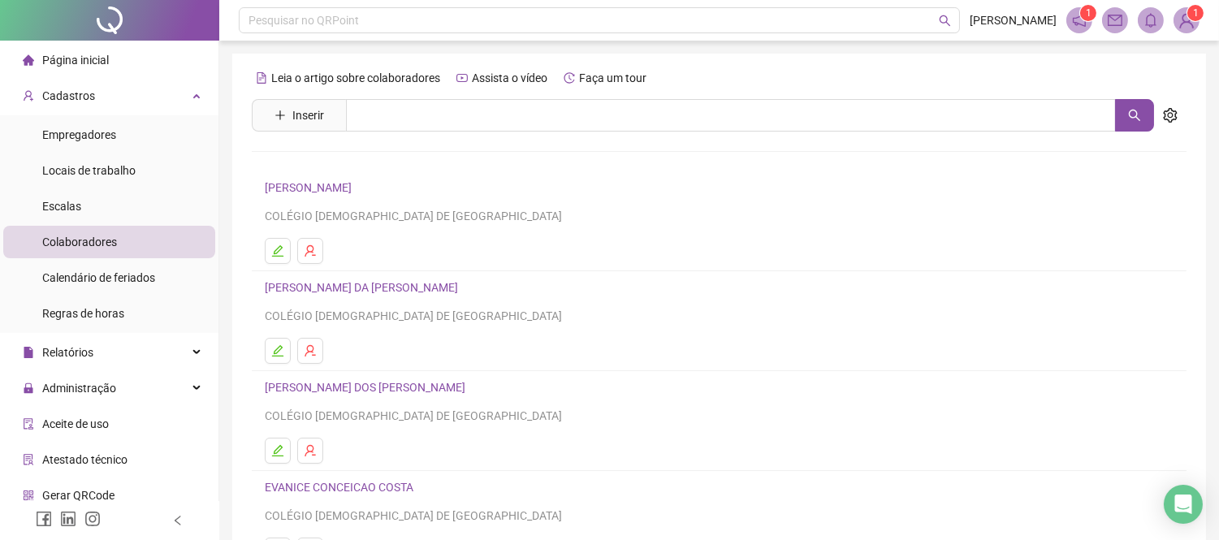
scroll to position [90, 0]
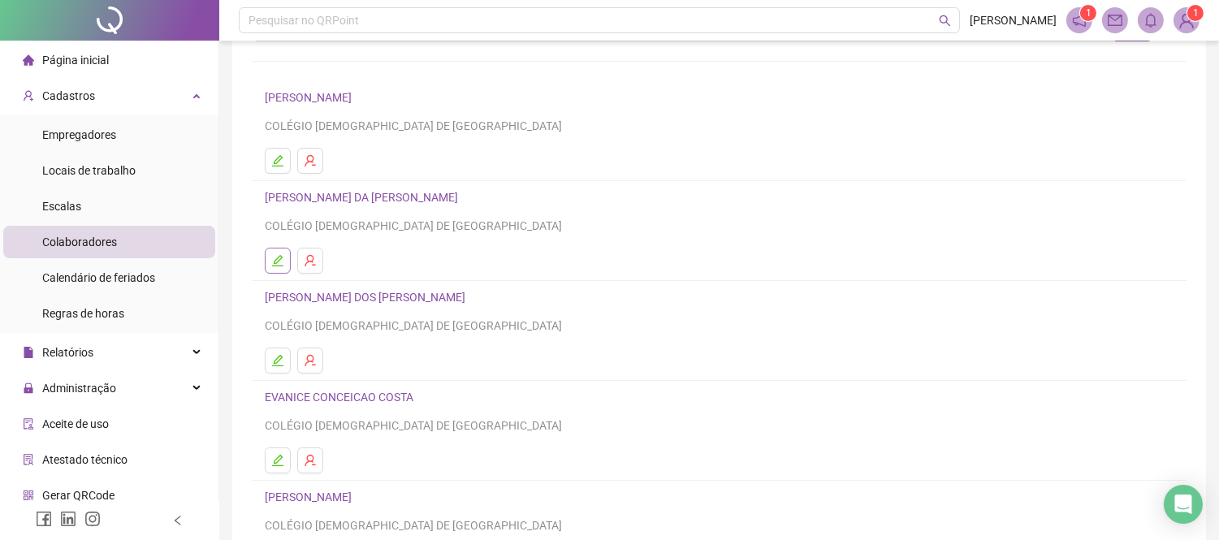
click at [278, 254] on icon "edit" at bounding box center [277, 260] width 13 height 13
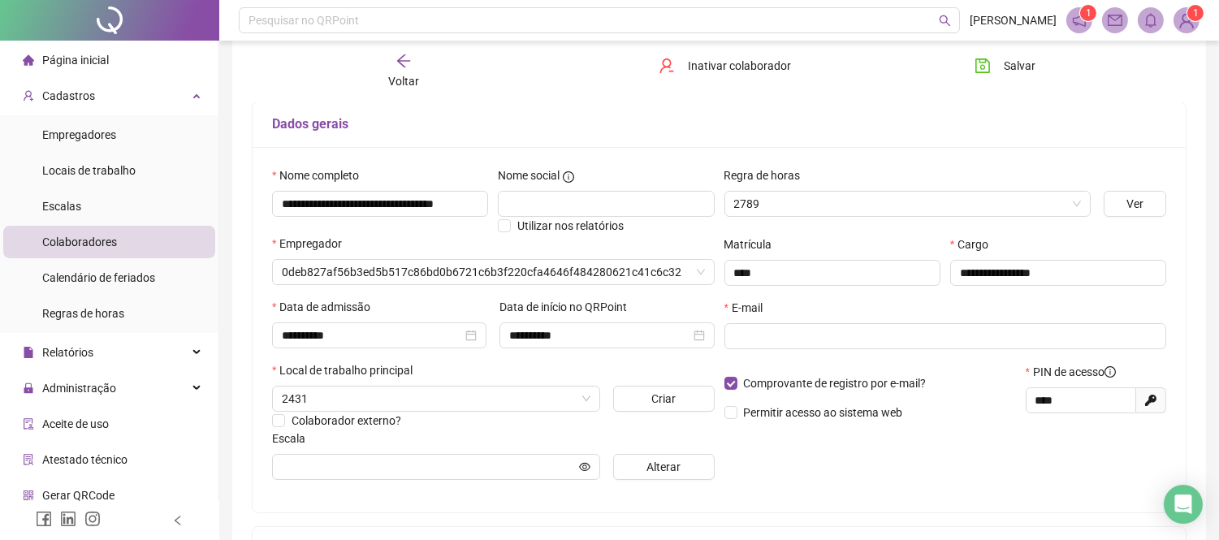
type input "**********"
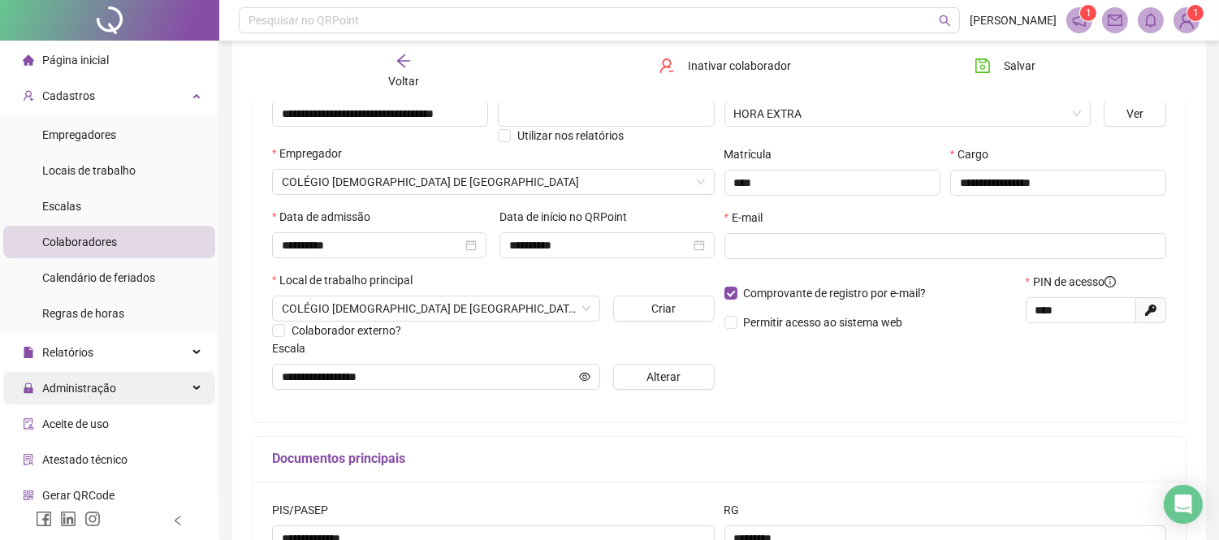
click at [122, 379] on div "Administração" at bounding box center [109, 388] width 212 height 32
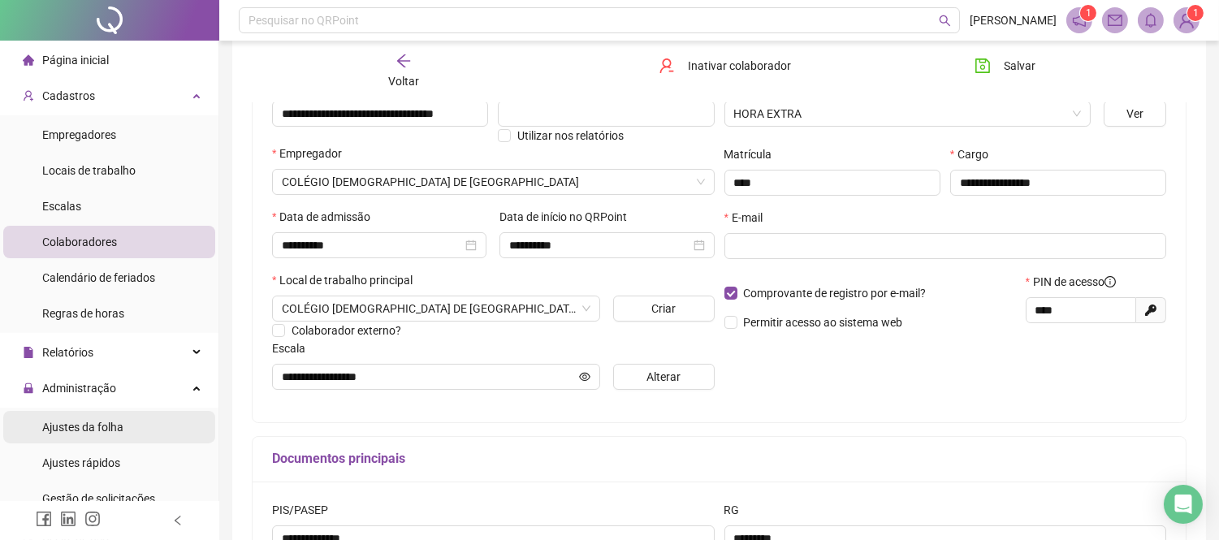
click at [108, 416] on div "Ajustes da folha" at bounding box center [82, 427] width 81 height 32
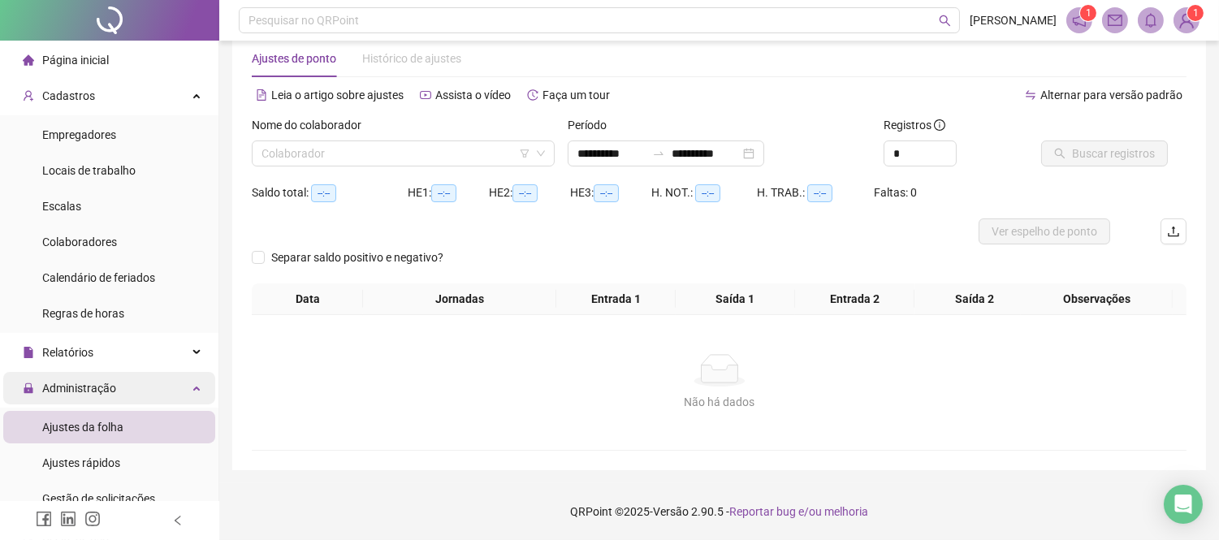
scroll to position [32, 0]
click at [388, 149] on input "search" at bounding box center [396, 154] width 269 height 24
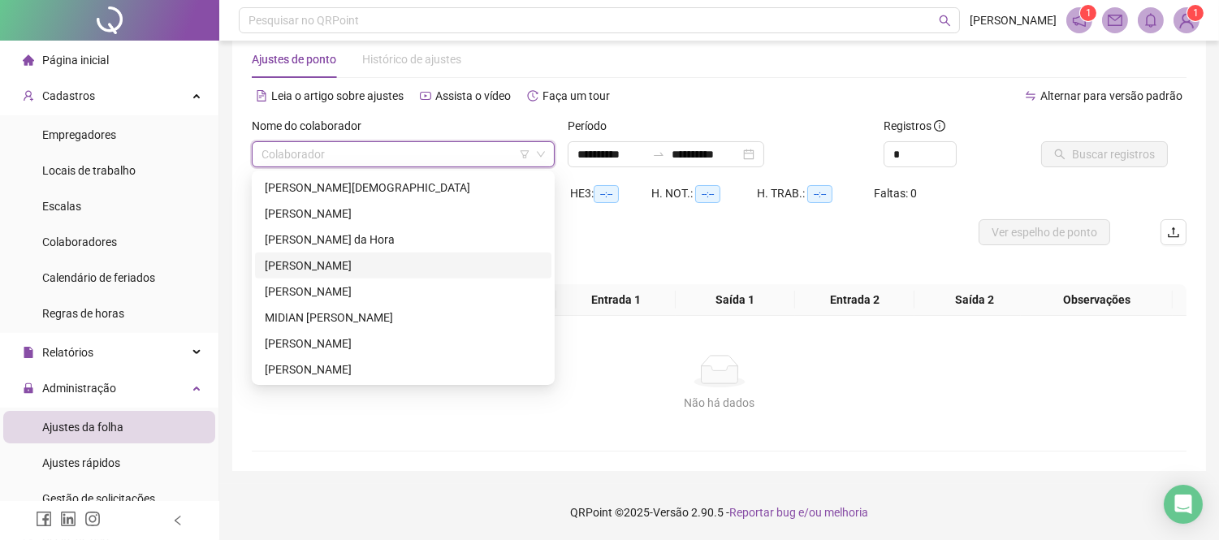
scroll to position [1624, 0]
